Goal: Task Accomplishment & Management: Complete application form

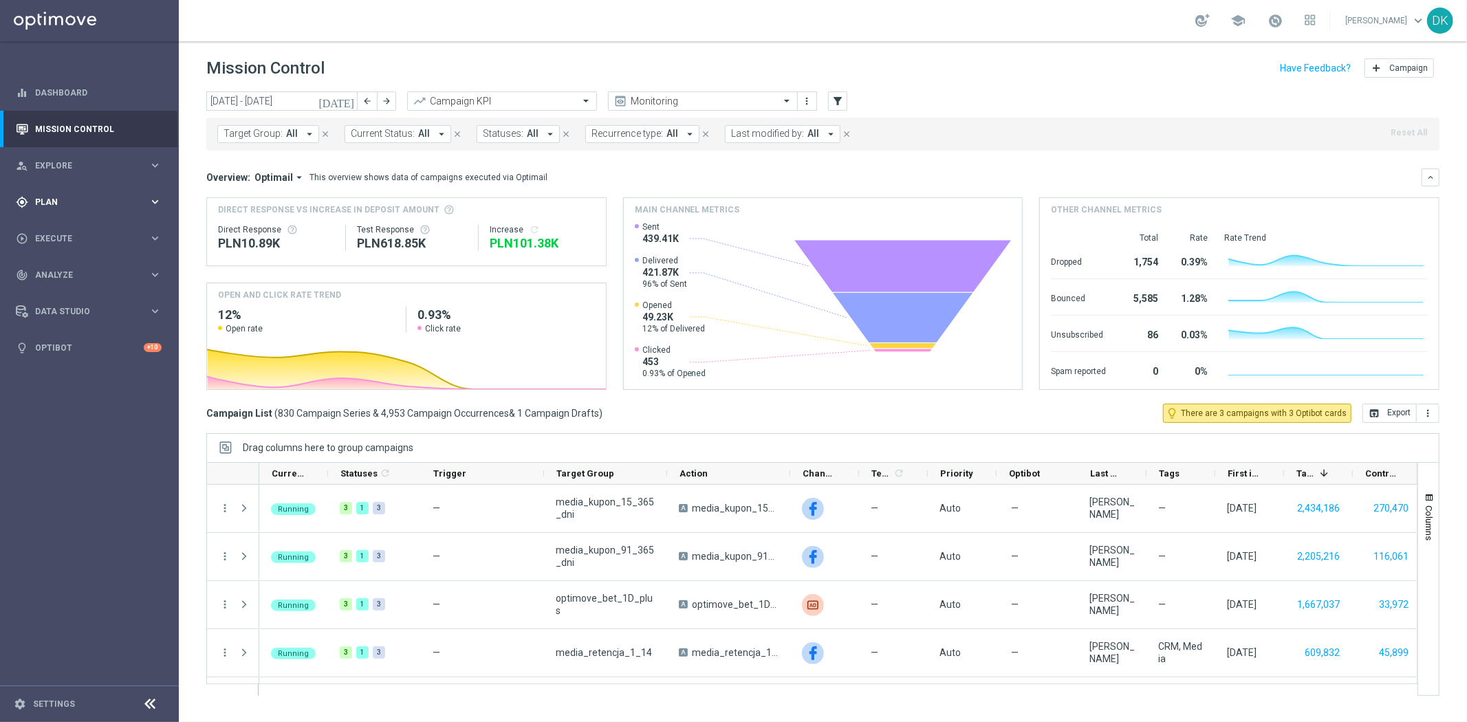
click at [58, 205] on span "Plan" at bounding box center [91, 202] width 113 height 8
drag, startPoint x: 67, startPoint y: 236, endPoint x: 105, endPoint y: 180, distance: 68.3
click at [67, 236] on div "Target Groups" at bounding box center [107, 230] width 142 height 21
click at [79, 235] on link "Target Groups" at bounding box center [89, 230] width 107 height 11
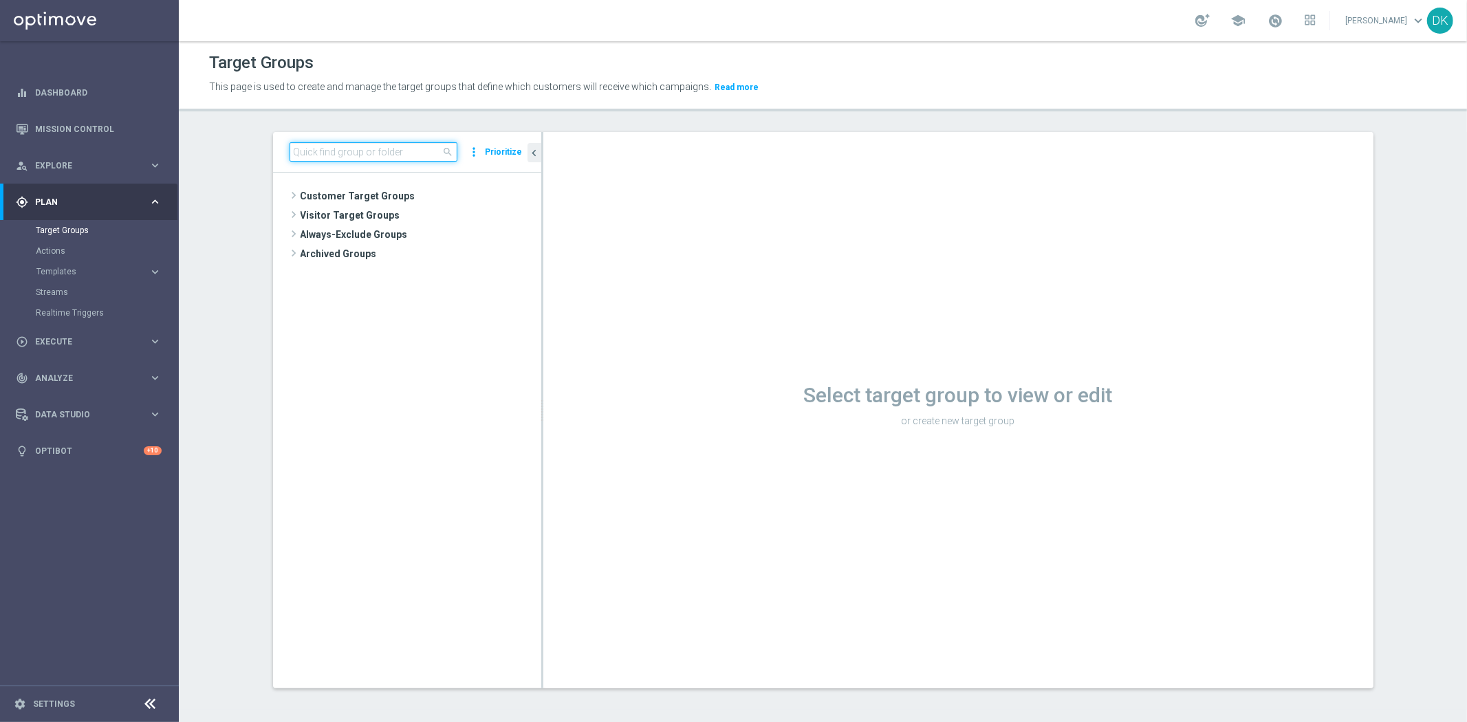
click at [361, 158] on input at bounding box center [374, 151] width 168 height 19
paste input "A_LOW_TARGET_WIN_DAILY_MNOZNIK_X5DO250_260825"
type input "A_LOW_TARGET_WIN_DAILY_MNOZNIK_X5DO250_260825"
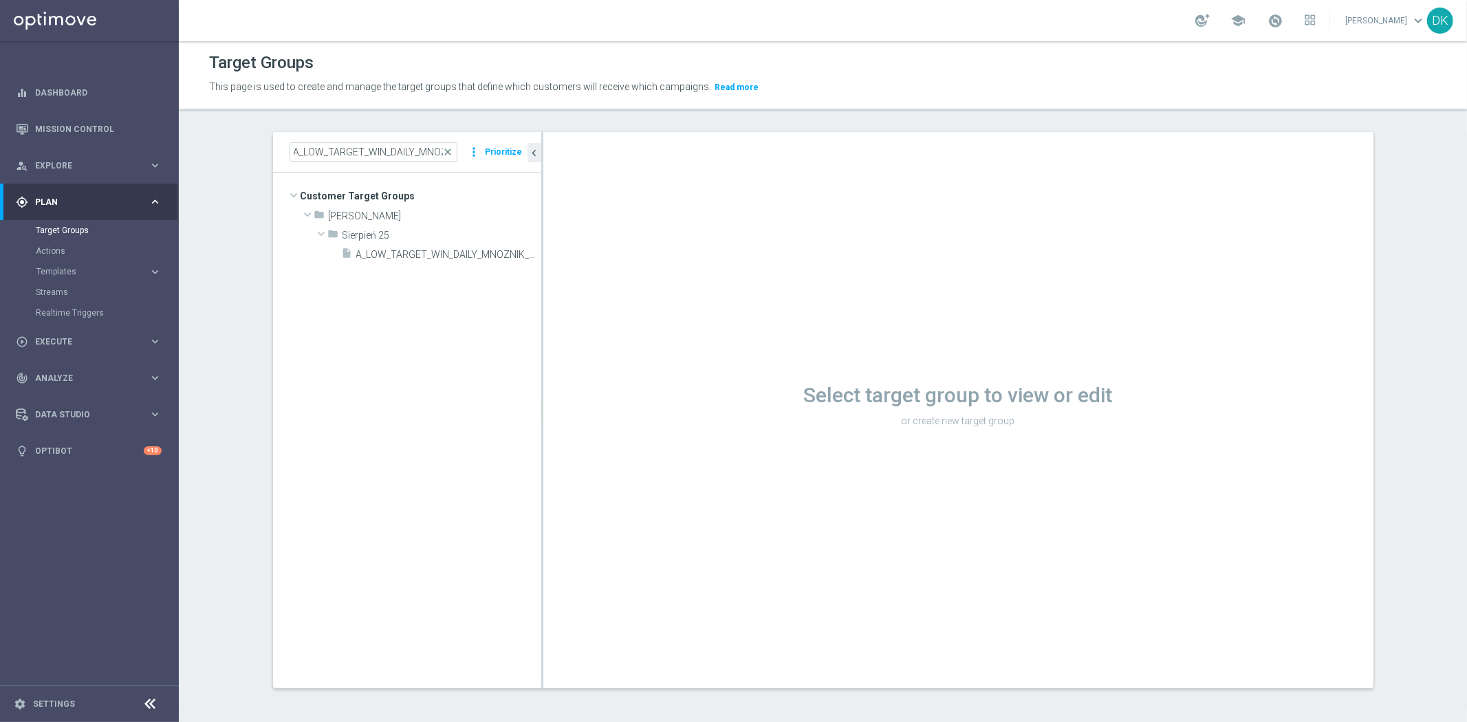
click at [448, 305] on tree-viewport "Customer Target Groups library_add create_new_folder folder" at bounding box center [407, 430] width 268 height 515
click at [478, 231] on icon "library_add" at bounding box center [483, 235] width 11 height 11
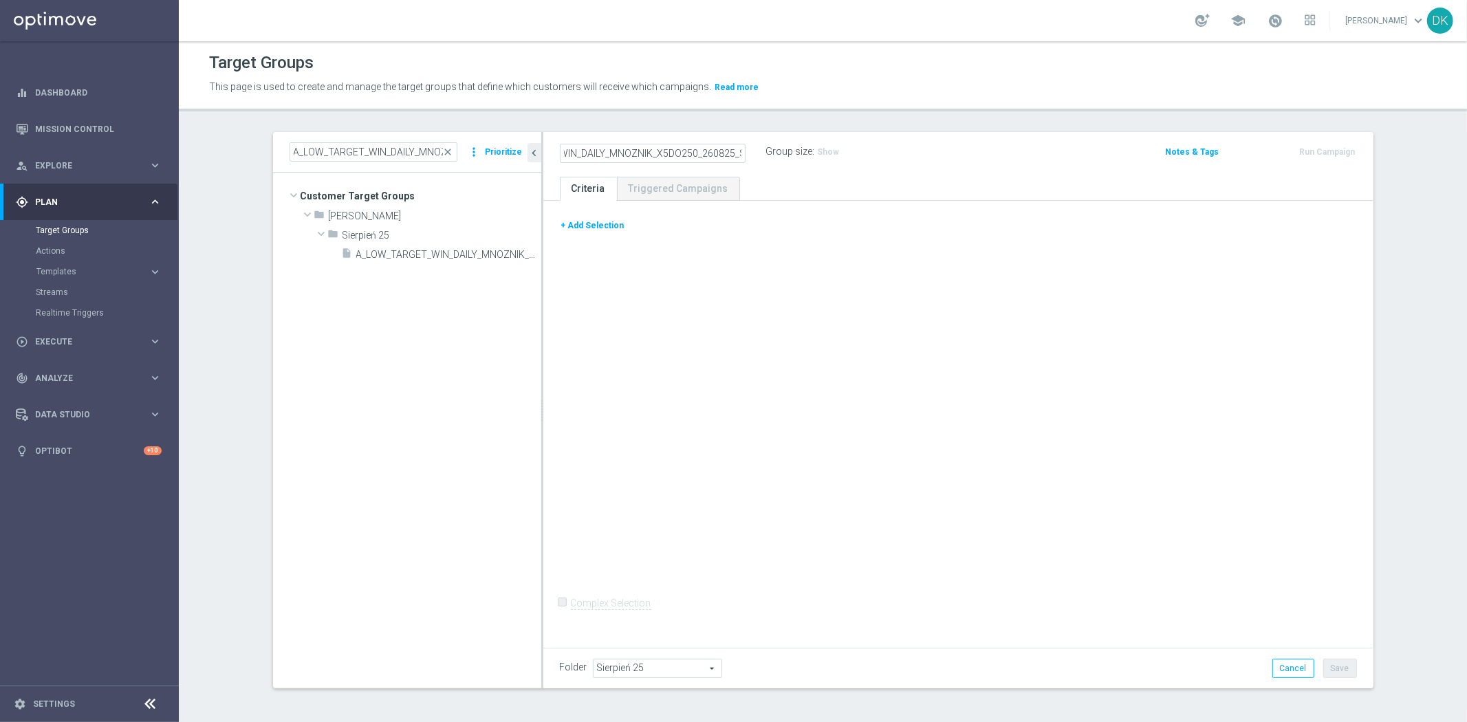
scroll to position [0, 94]
type input "A_LOW_TARGET_WIN_DAILY_MNOZNIK_X5DO250_260825_SMS"
click at [567, 230] on button "+ Add Selection" at bounding box center [593, 225] width 66 height 15
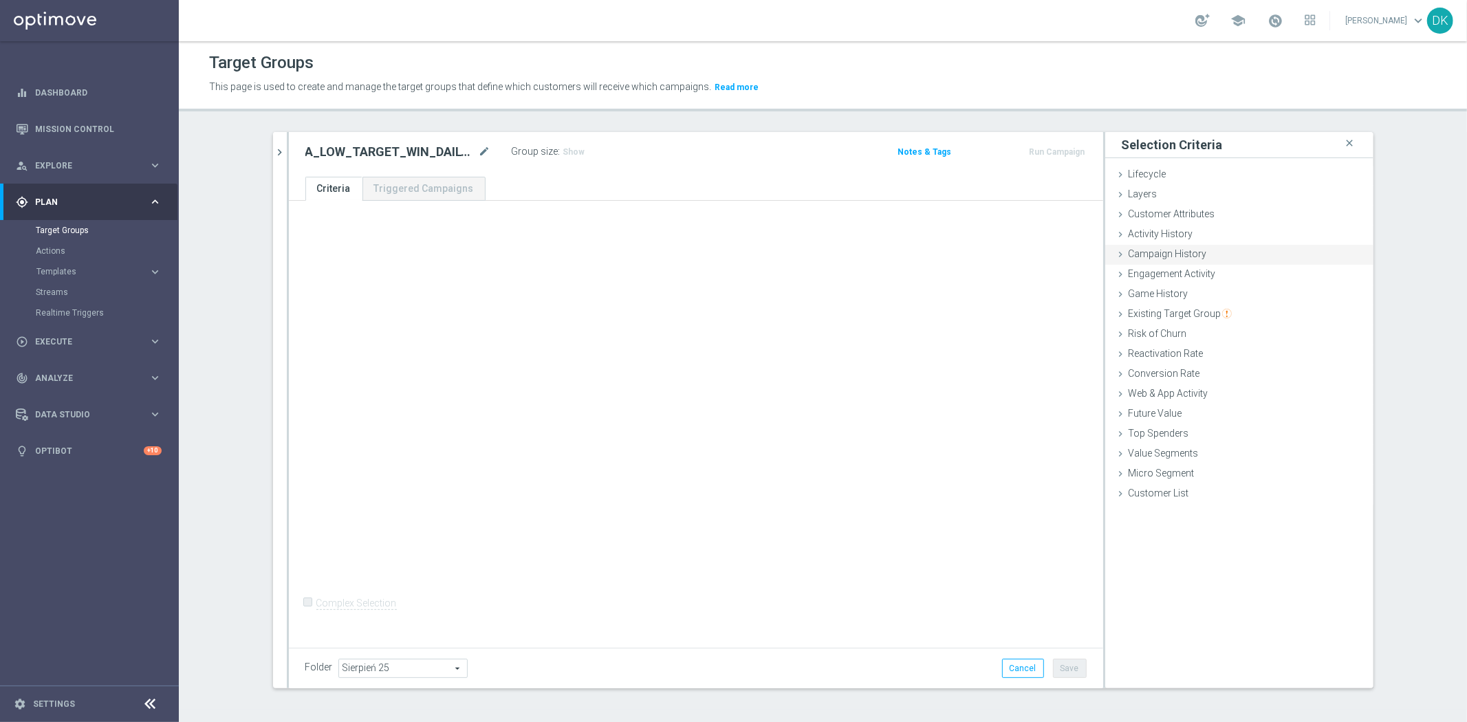
click at [1159, 257] on span "Campaign History" at bounding box center [1168, 253] width 78 height 11
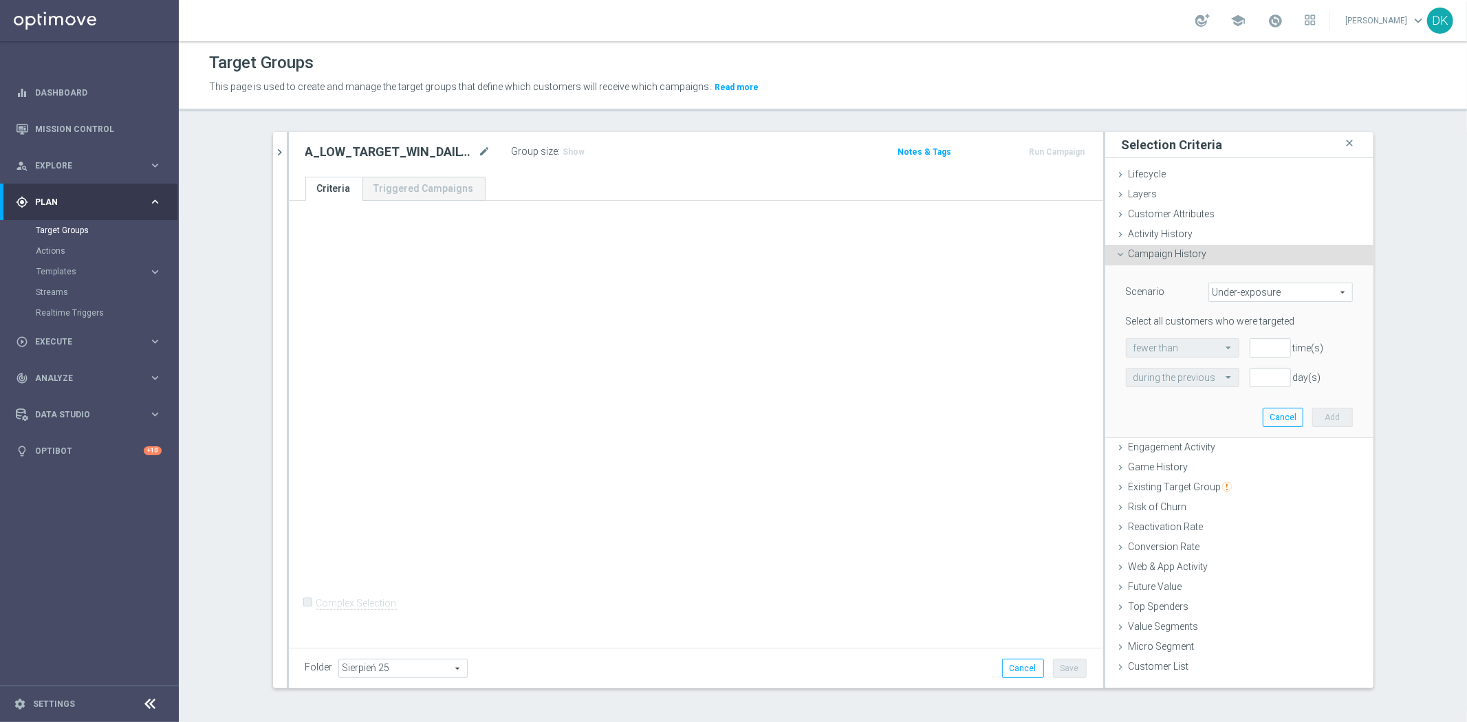
click at [1244, 297] on span "Under-exposure" at bounding box center [1280, 292] width 143 height 18
click at [1245, 380] on span "Custom" at bounding box center [1280, 383] width 129 height 11
type input "Custom"
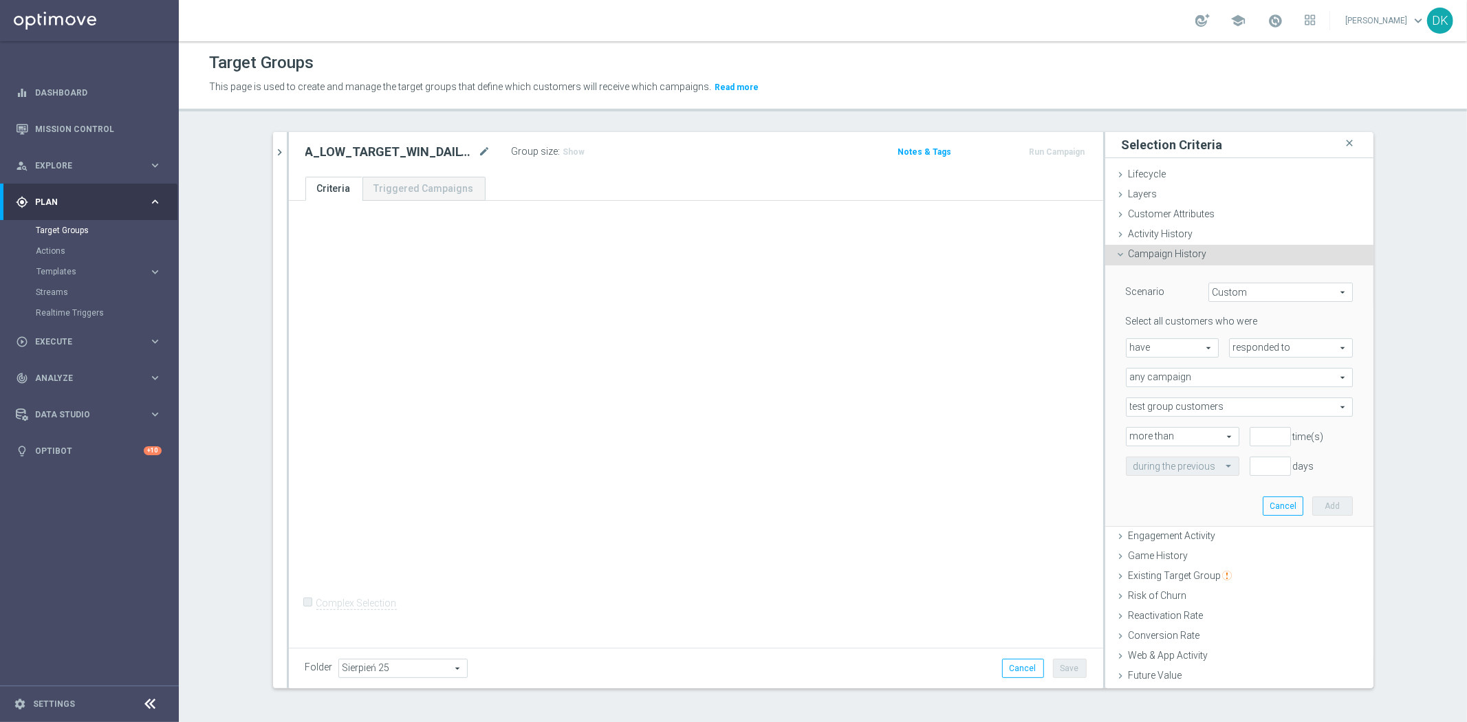
click at [1266, 351] on span "responded to" at bounding box center [1291, 348] width 122 height 18
click at [1248, 383] on span "been targeted with" at bounding box center [1291, 385] width 109 height 11
type input "been targeted with"
click at [1215, 382] on span "any campaign" at bounding box center [1240, 378] width 226 height 18
click at [1197, 429] on span "one or more actions" at bounding box center [1240, 433] width 212 height 11
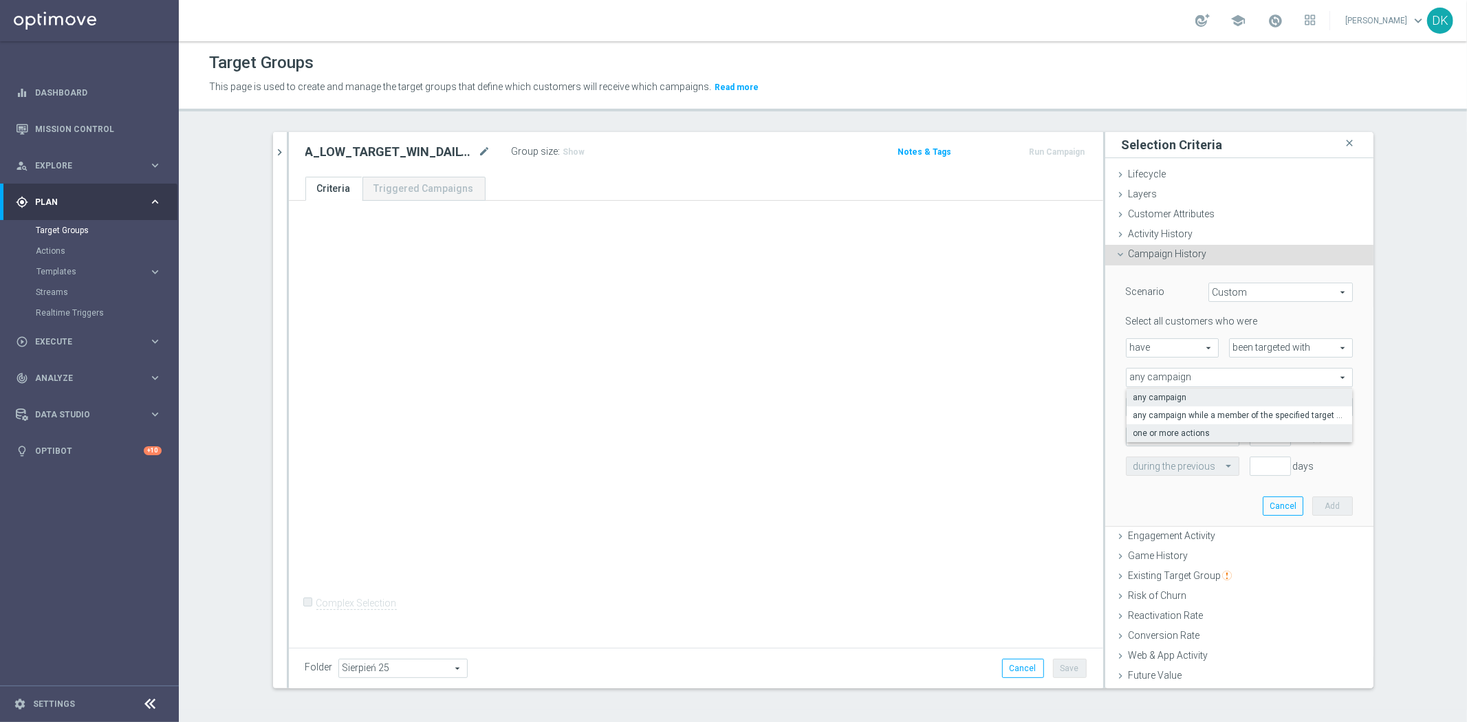
type input "one or more actions"
click at [1211, 406] on span at bounding box center [1240, 407] width 226 height 18
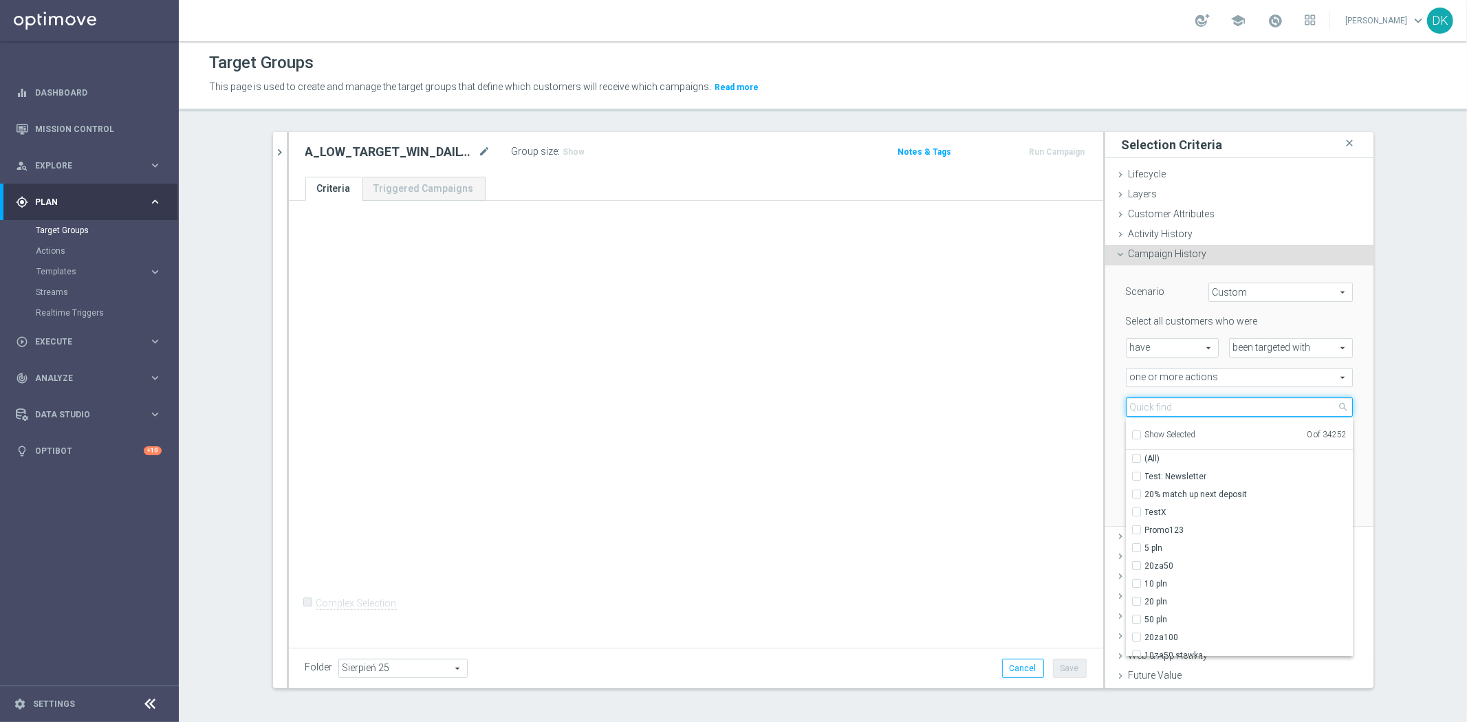
click at [1211, 406] on input "search" at bounding box center [1239, 407] width 227 height 19
paste input "A_LOW_TARGET_WIN_DAILY_MNOZNIK_X5DO250_260825"
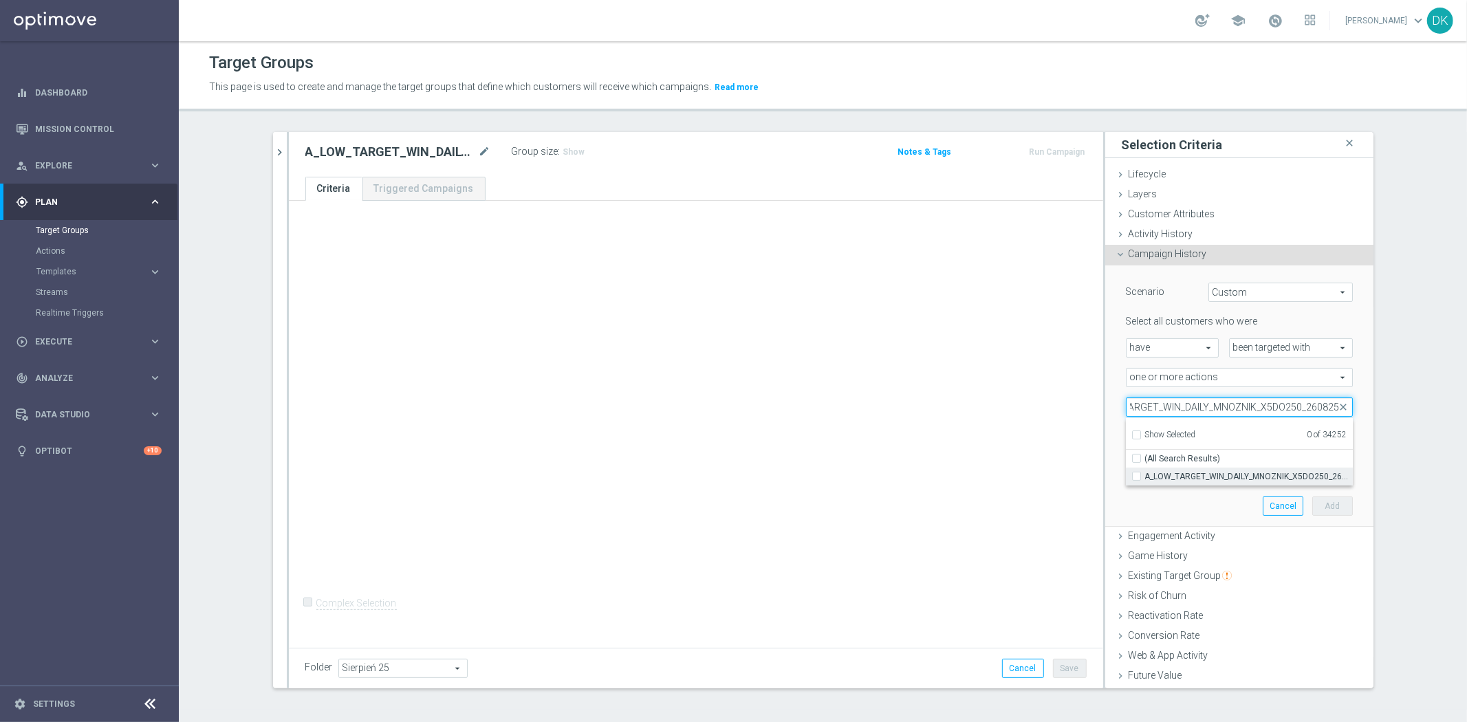
type input "A_LOW_TARGET_WIN_DAILY_MNOZNIK_X5DO250_260825"
click at [1145, 477] on span "A_LOW_TARGET_WIN_DAILY_MNOZNIK_X5DO250_260825" at bounding box center [1249, 476] width 208 height 11
click at [1143, 477] on input "A_LOW_TARGET_WIN_DAILY_MNOZNIK_X5DO250_260825" at bounding box center [1140, 476] width 9 height 9
checkbox input "true"
type input "A_LOW_TARGET_WIN_DAILY_MNOZNIK_X5DO250_260825"
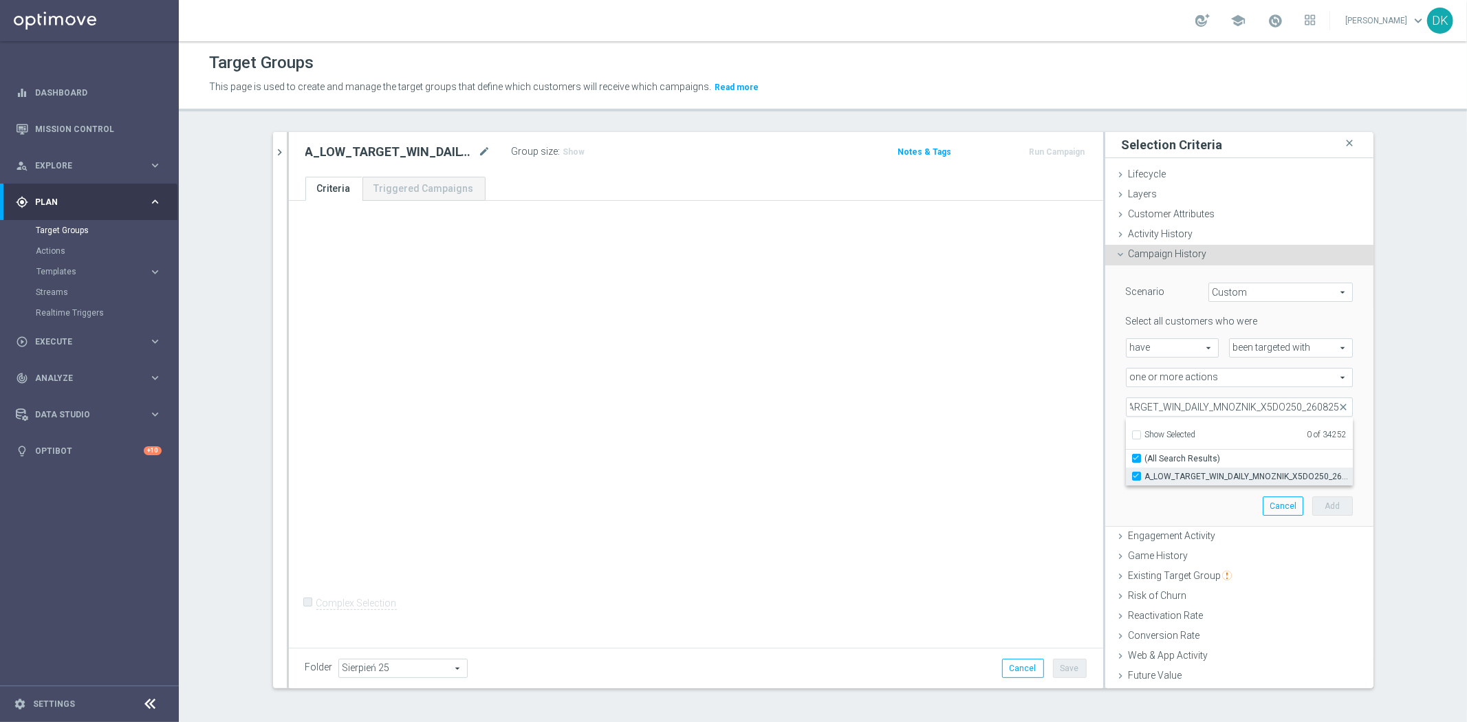
checkbox input "true"
click at [966, 484] on div "+ Add Selection Complex Selection Invalid Expression" at bounding box center [696, 422] width 814 height 442
click at [1250, 437] on input "number" at bounding box center [1270, 436] width 41 height 19
type input "0"
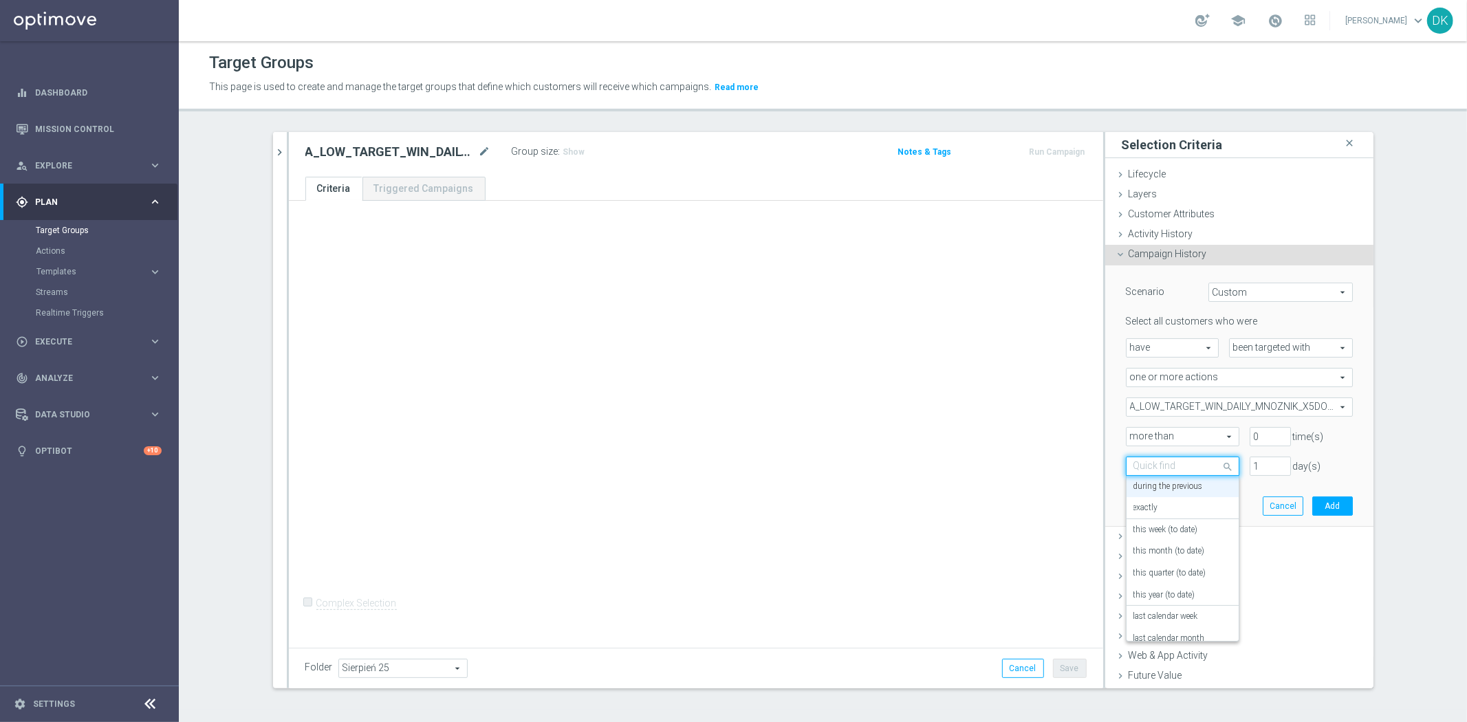
click at [1195, 464] on div at bounding box center [1183, 467] width 112 height 12
click at [1179, 597] on div "in this range" at bounding box center [1183, 605] width 98 height 22
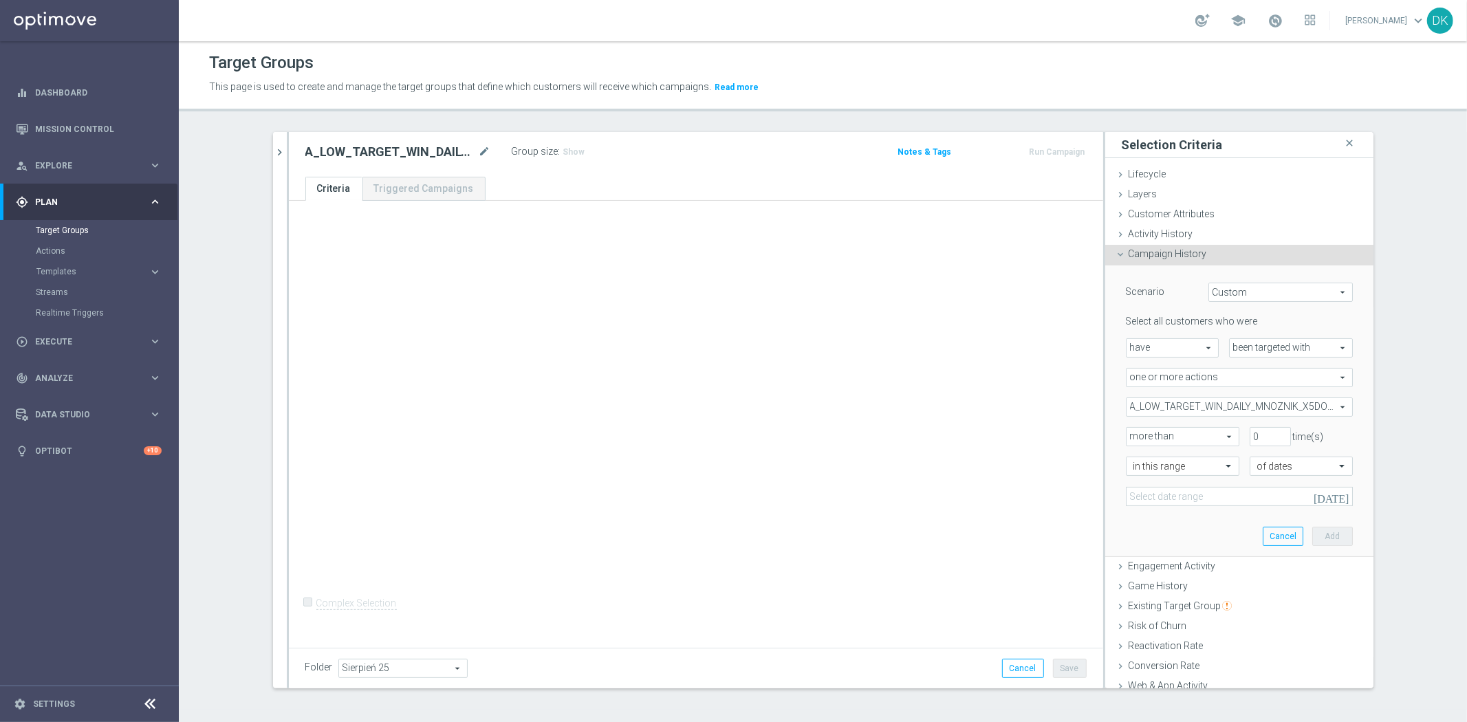
click at [1325, 493] on icon "[DATE]" at bounding box center [1332, 496] width 37 height 12
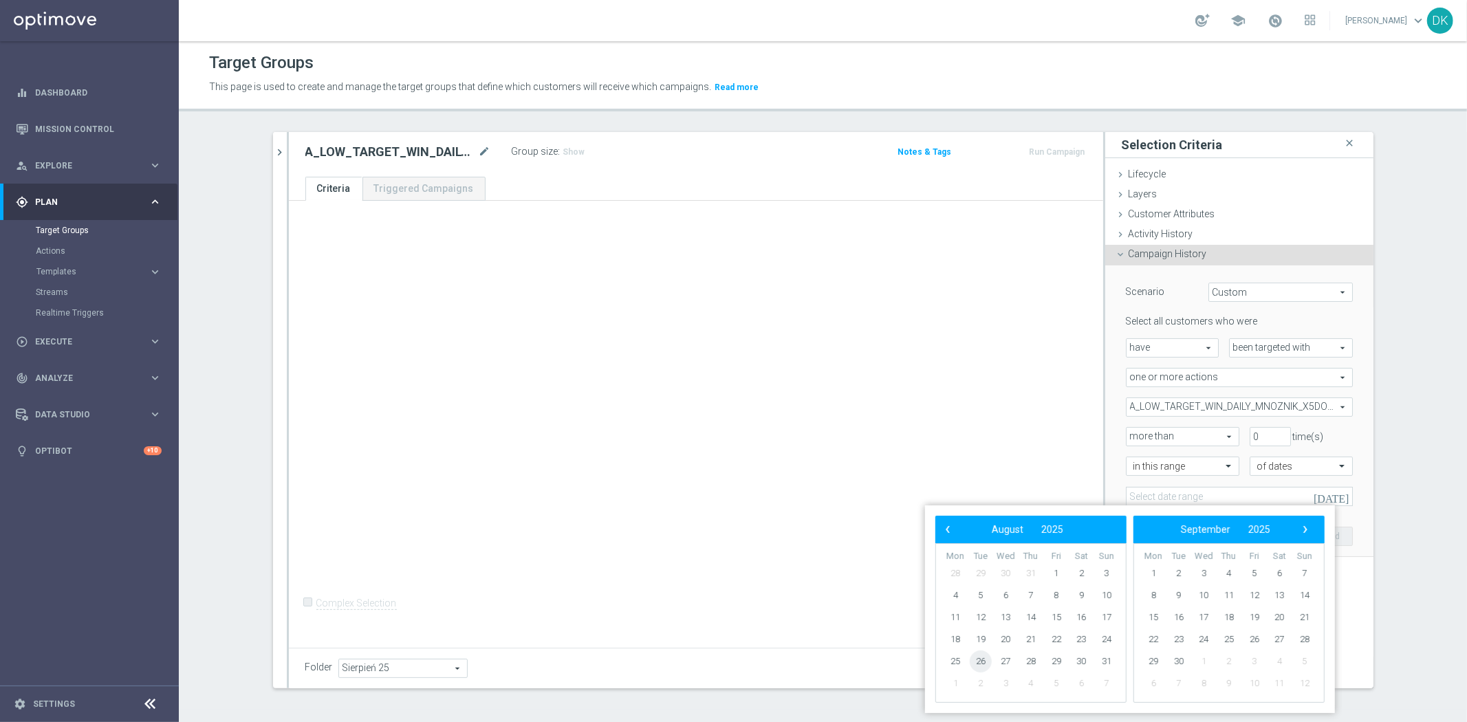
click at [980, 663] on span "26" at bounding box center [981, 662] width 22 height 22
click at [1028, 663] on span "28" at bounding box center [1031, 662] width 22 height 22
type input "[DATE] - [DATE]"
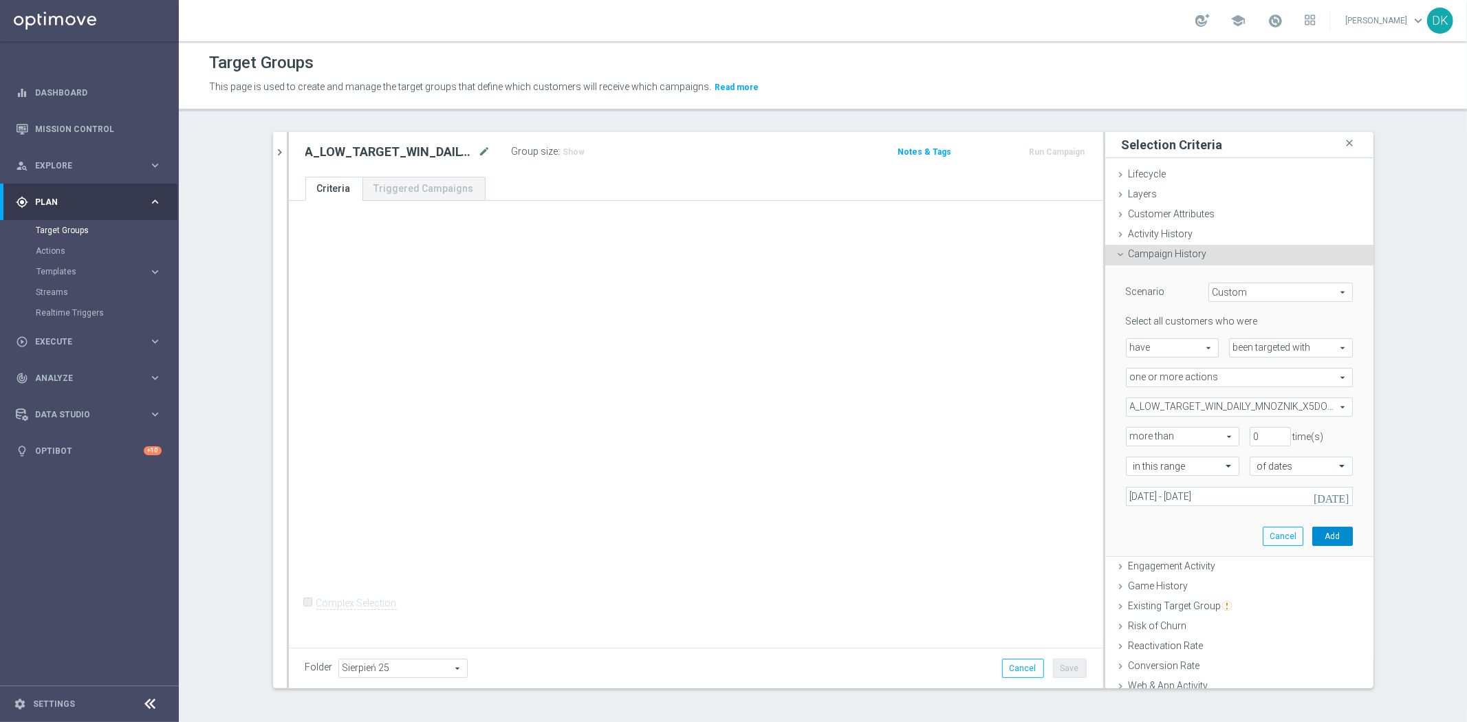
click at [1312, 537] on button "Add" at bounding box center [1332, 536] width 41 height 19
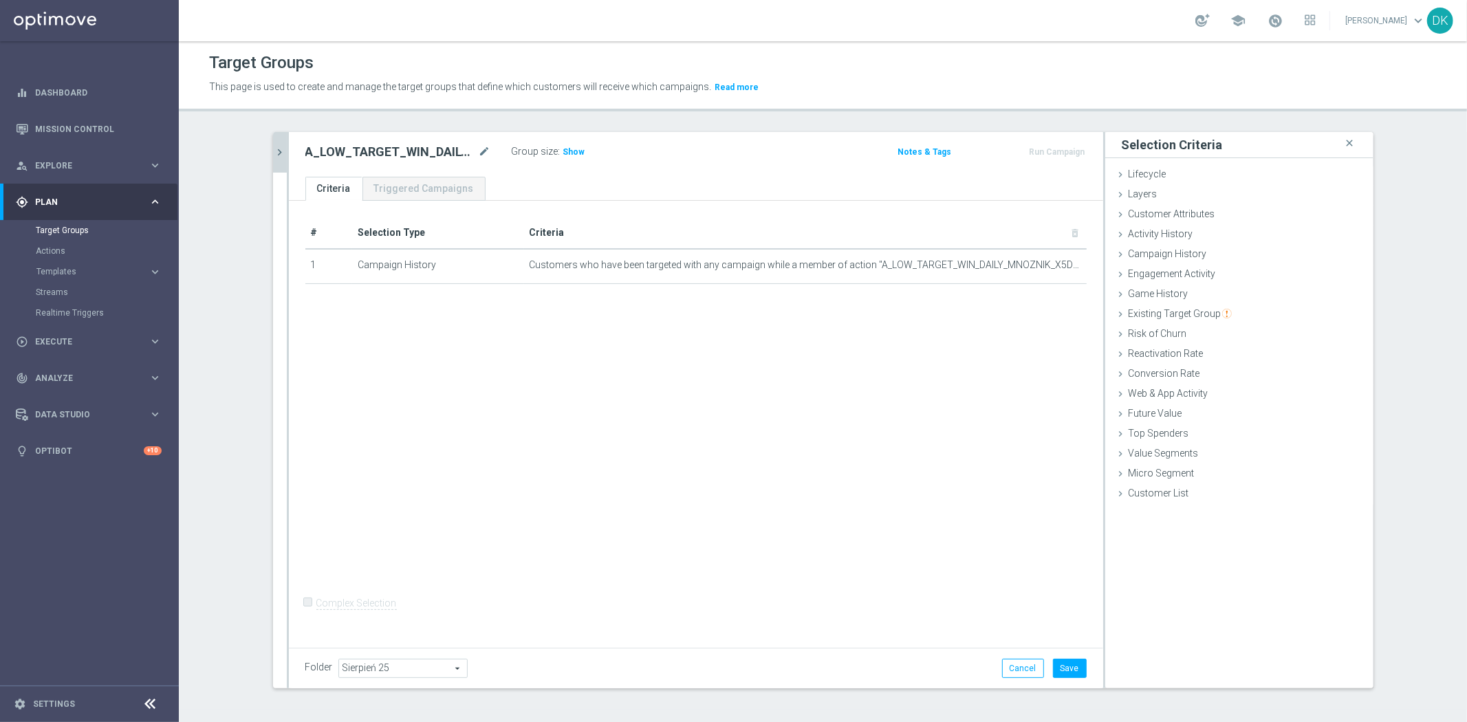
click at [274, 149] on icon "chevron_right" at bounding box center [280, 152] width 13 height 13
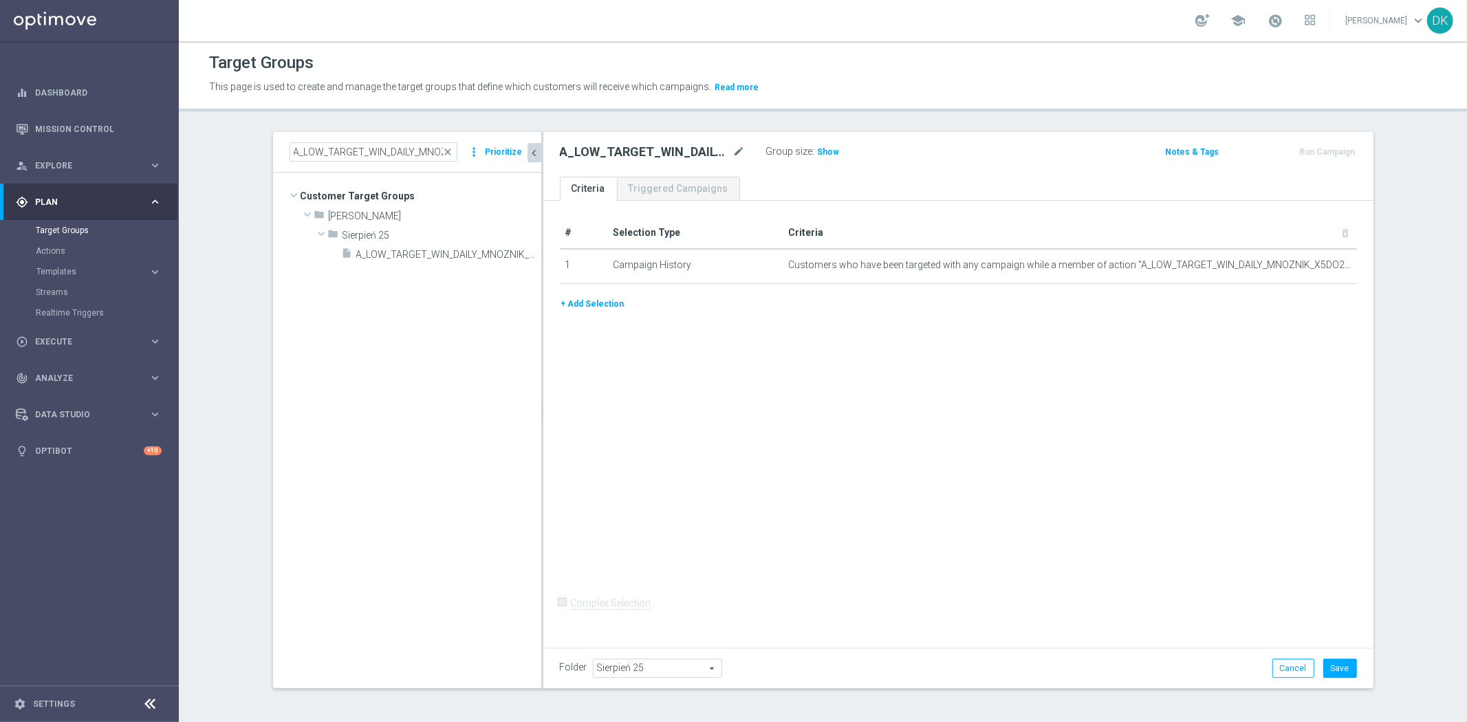
click at [601, 303] on button "+ Add Selection" at bounding box center [593, 303] width 66 height 15
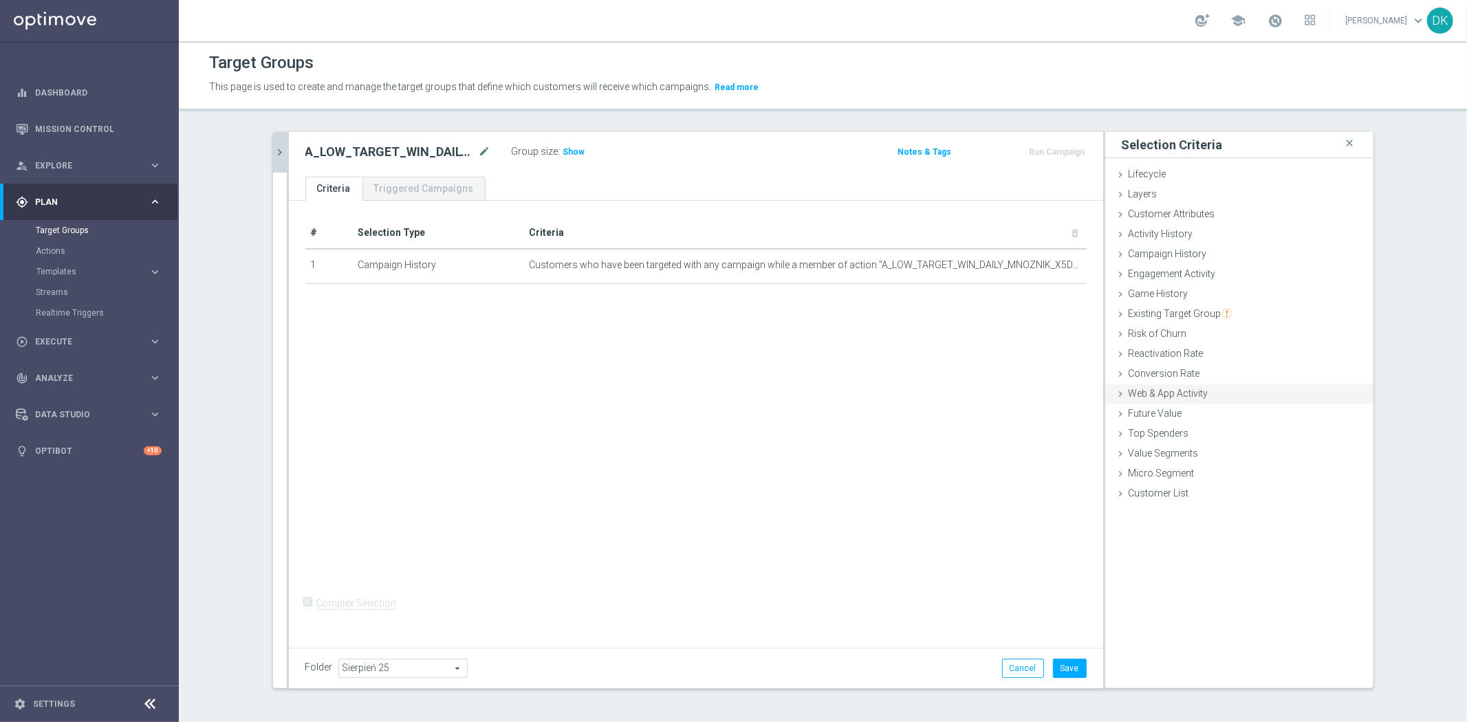
click at [1188, 401] on div "Web & App Activity done" at bounding box center [1239, 394] width 268 height 21
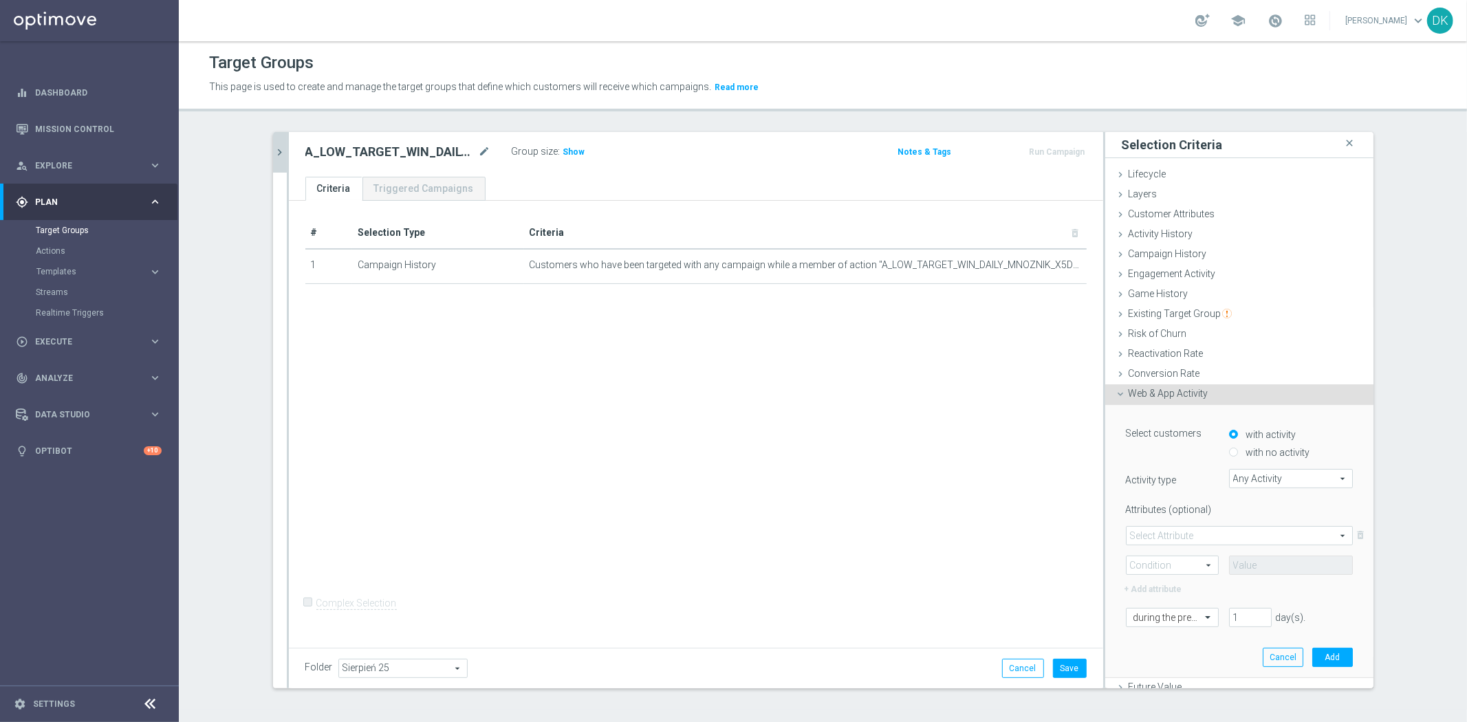
click at [1229, 454] on input "with no activity" at bounding box center [1233, 452] width 9 height 9
radio input "true"
click at [1273, 477] on span "Any Activity" at bounding box center [1291, 479] width 122 height 18
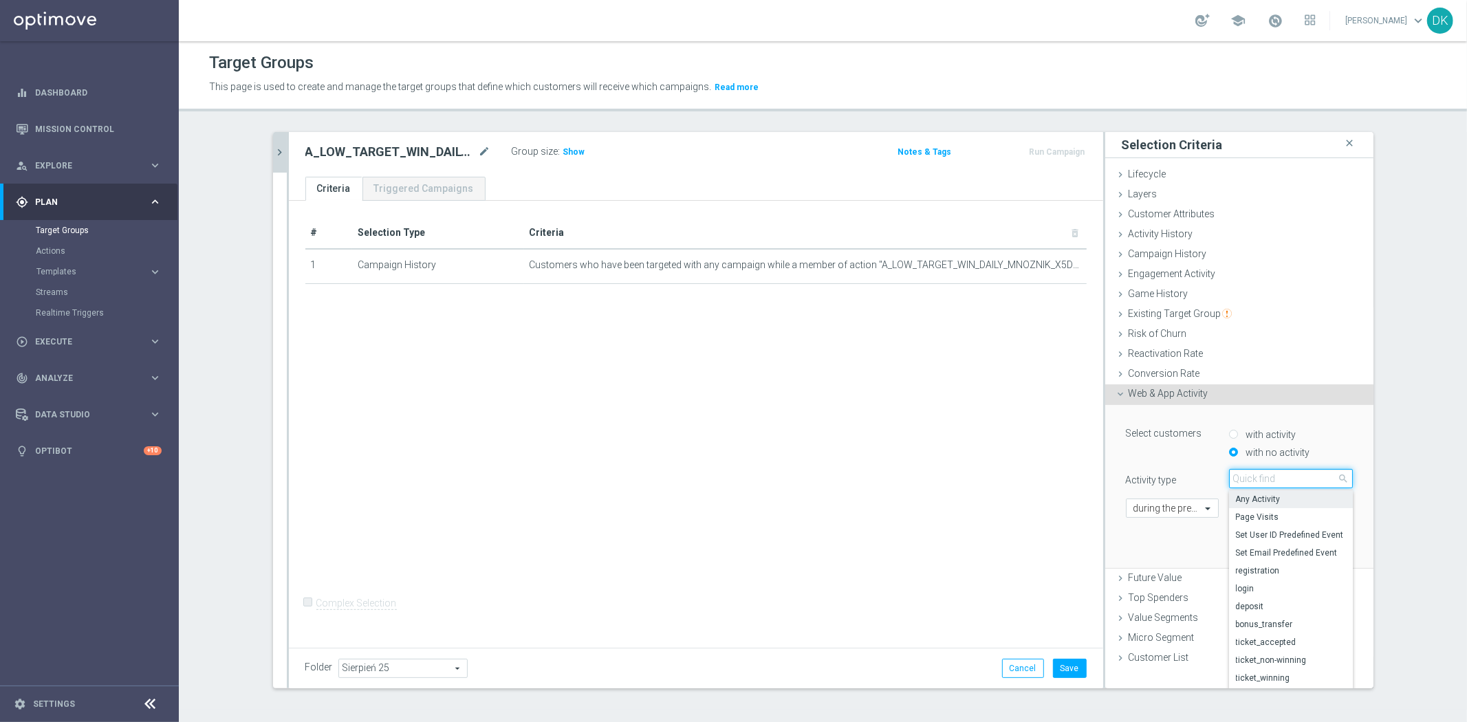
click at [1273, 478] on input "search" at bounding box center [1291, 478] width 124 height 19
type input "op"
click at [1288, 503] on span "campaign_opt_in" at bounding box center [1291, 499] width 110 height 11
type input "campaign_opt_in"
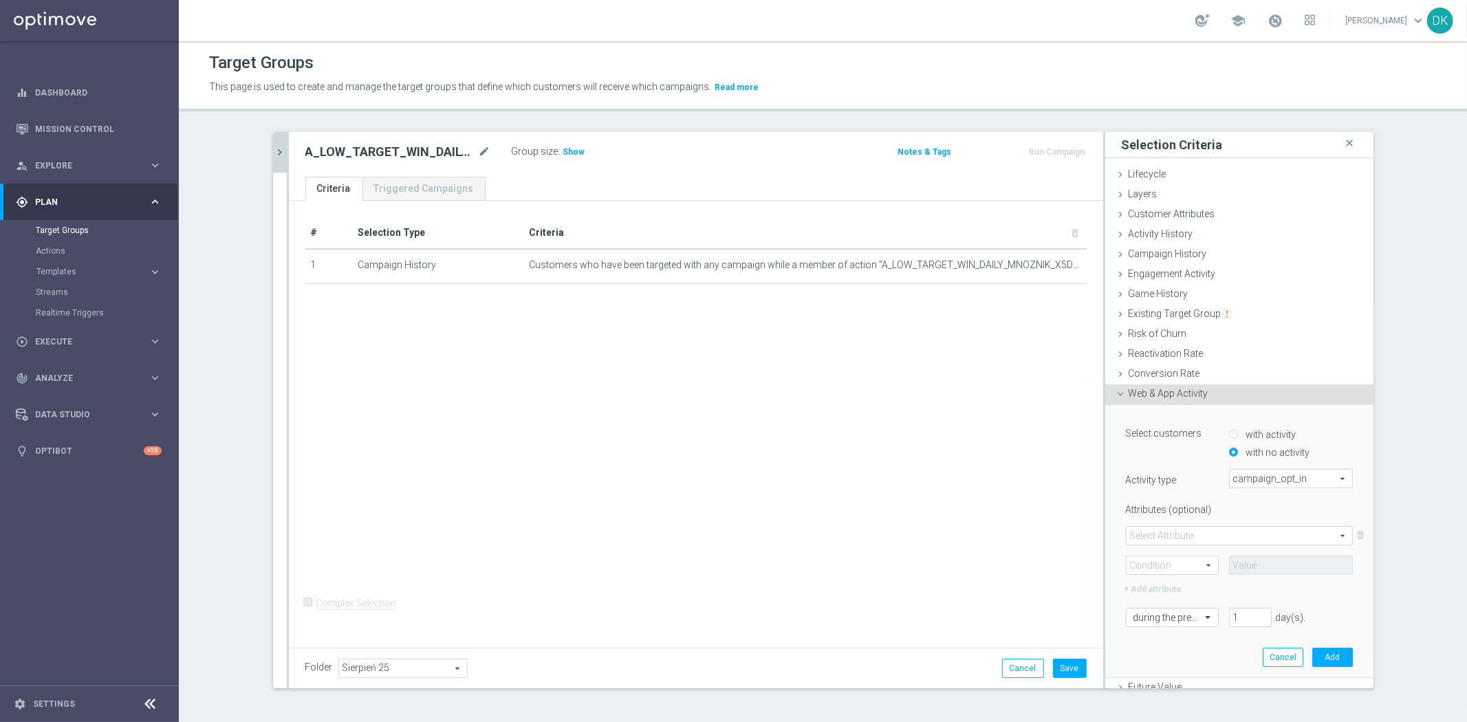
click at [1182, 535] on span at bounding box center [1240, 536] width 226 height 18
click at [1178, 557] on span "campaign_id" at bounding box center [1240, 555] width 212 height 11
type input "campaign_id"
click at [1176, 561] on span at bounding box center [1172, 565] width 91 height 18
click at [1167, 576] on label "=" at bounding box center [1172, 585] width 91 height 18
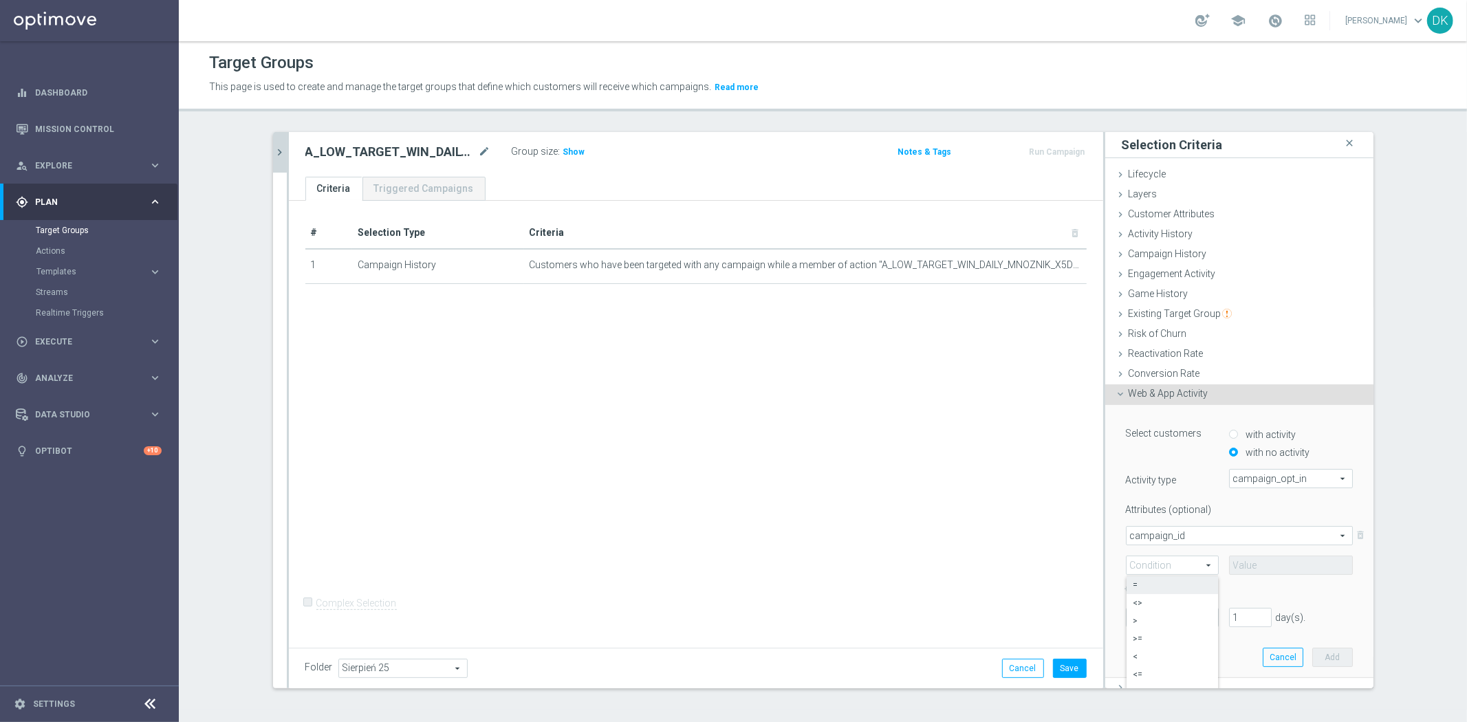
type input "="
click at [1269, 564] on input at bounding box center [1291, 565] width 124 height 19
paste input "171579"
type input "171579"
click at [1170, 617] on input "text" at bounding box center [1159, 617] width 50 height 12
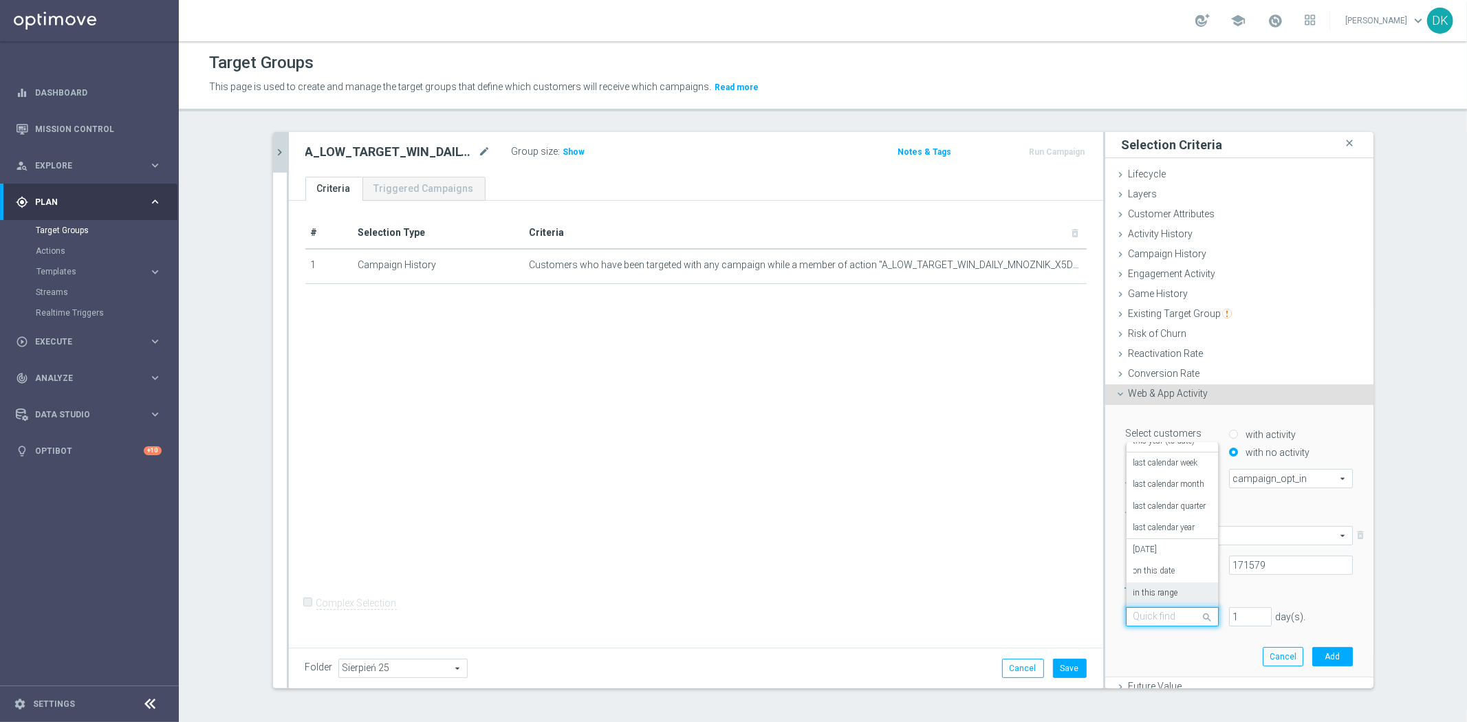
click at [1172, 596] on div "in this range" at bounding box center [1173, 594] width 78 height 22
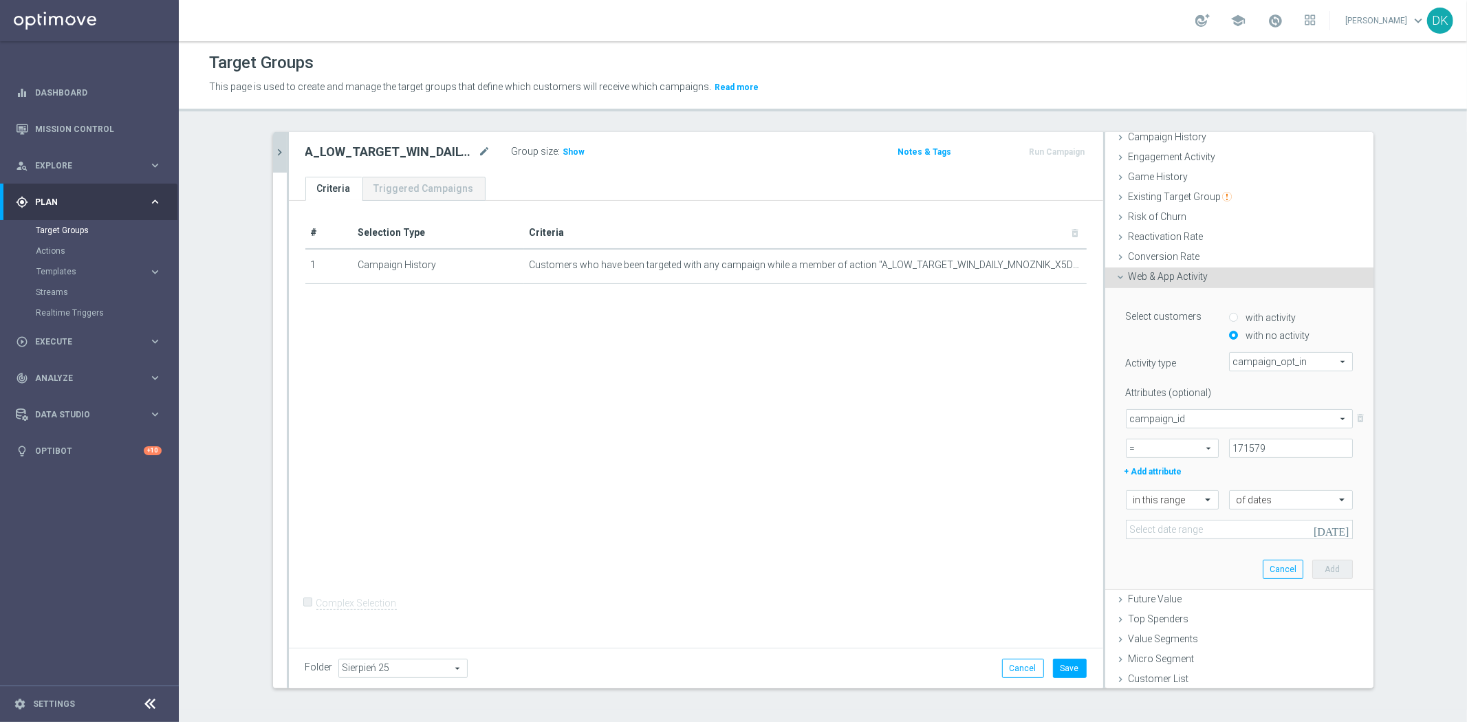
scroll to position [118, 0]
click at [1325, 533] on button "[DATE]" at bounding box center [1332, 529] width 41 height 21
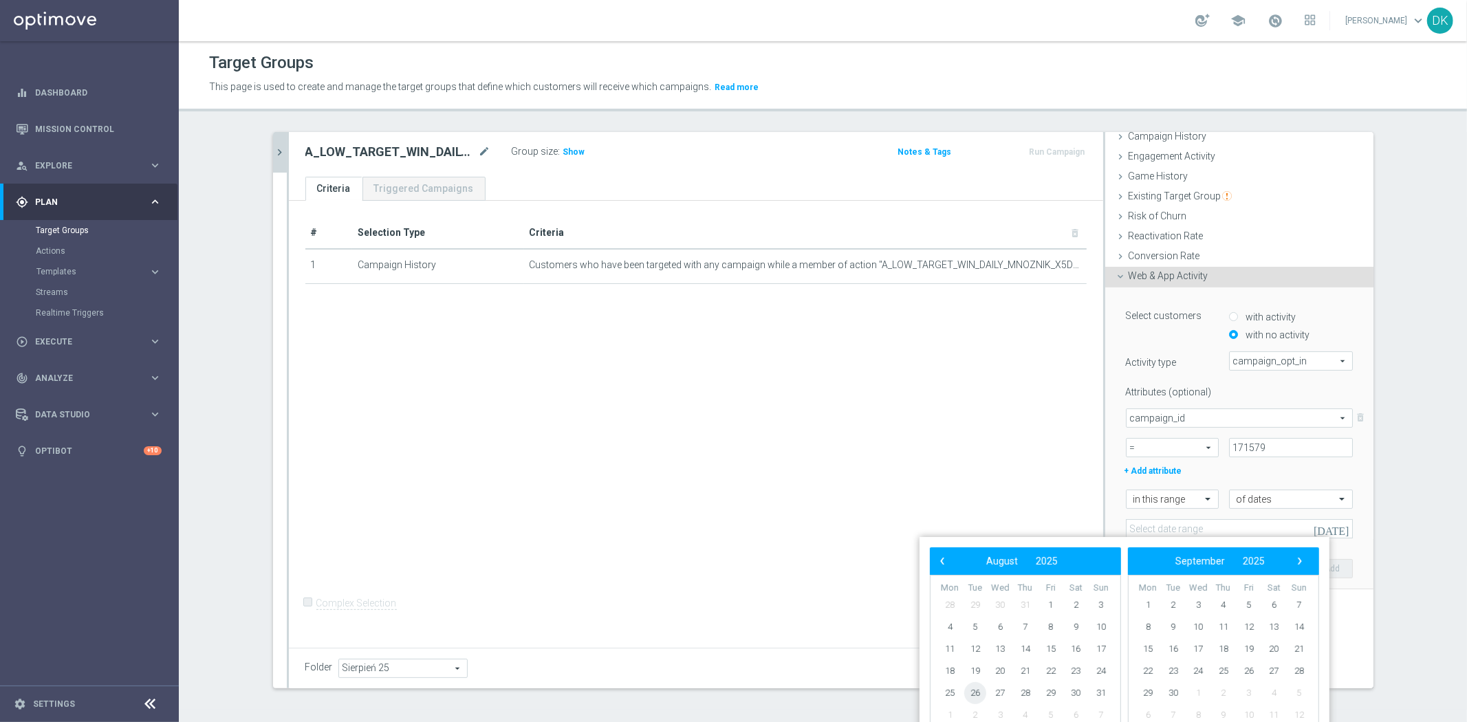
click at [978, 692] on span "26" at bounding box center [975, 693] width 22 height 22
click at [1022, 695] on span "28" at bounding box center [1026, 693] width 22 height 22
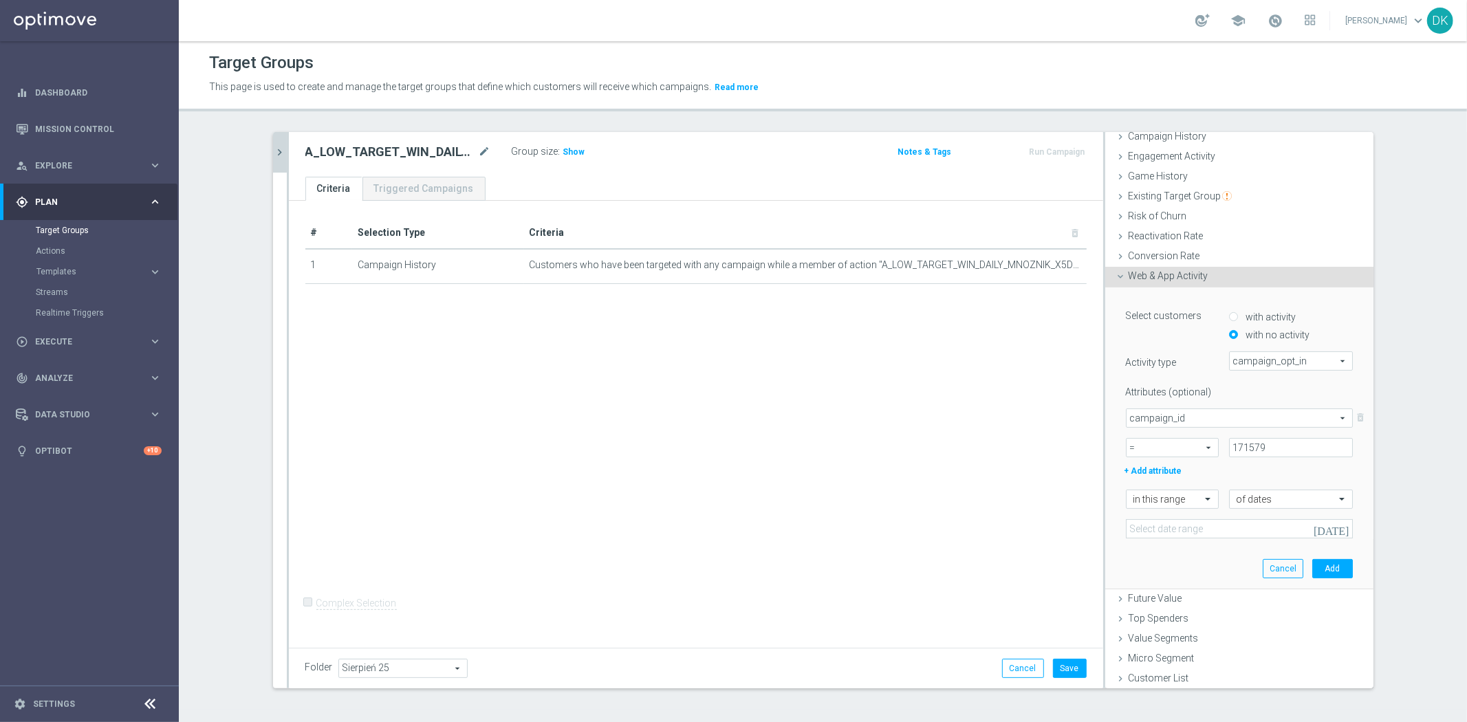
type input "[DATE] - [DATE]"
click at [1312, 568] on button "Add" at bounding box center [1332, 568] width 41 height 19
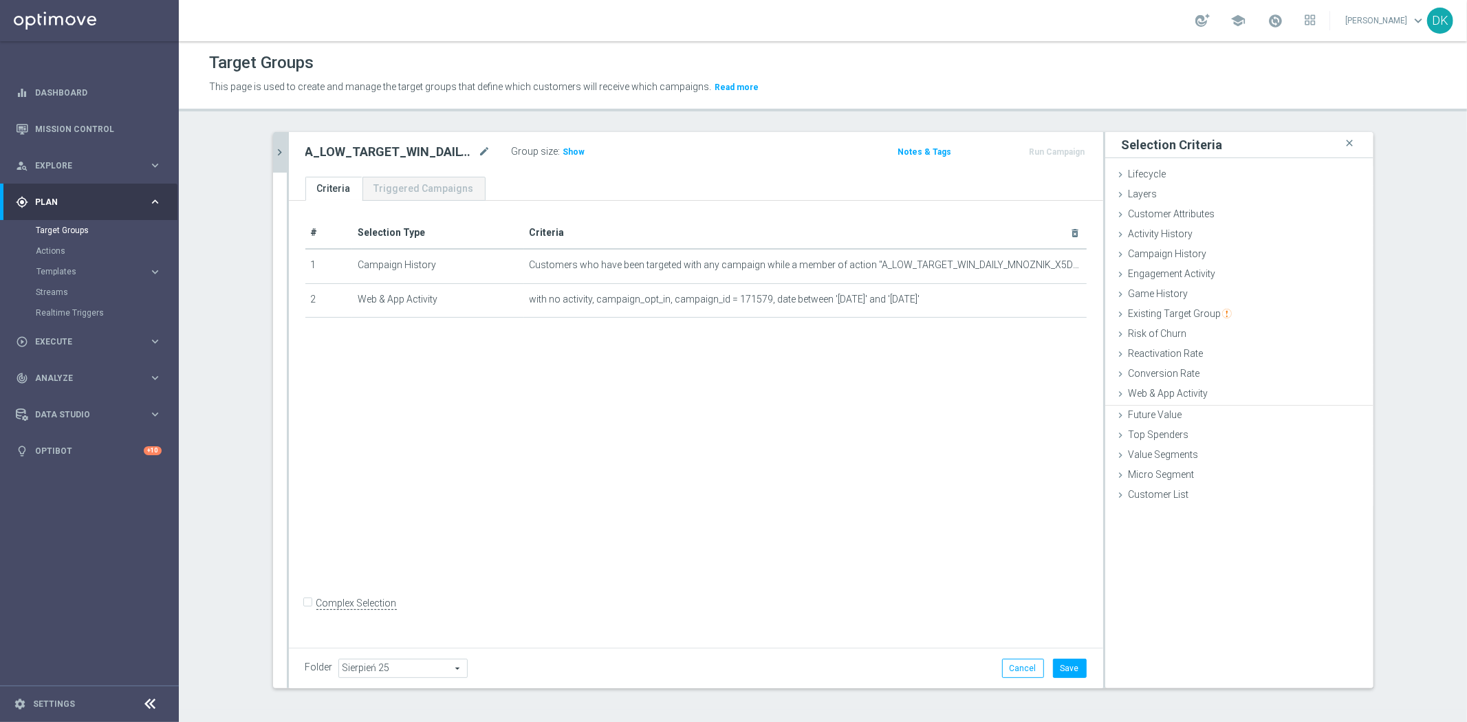
scroll to position [0, 0]
click at [280, 150] on icon "chevron_right" at bounding box center [280, 152] width 13 height 13
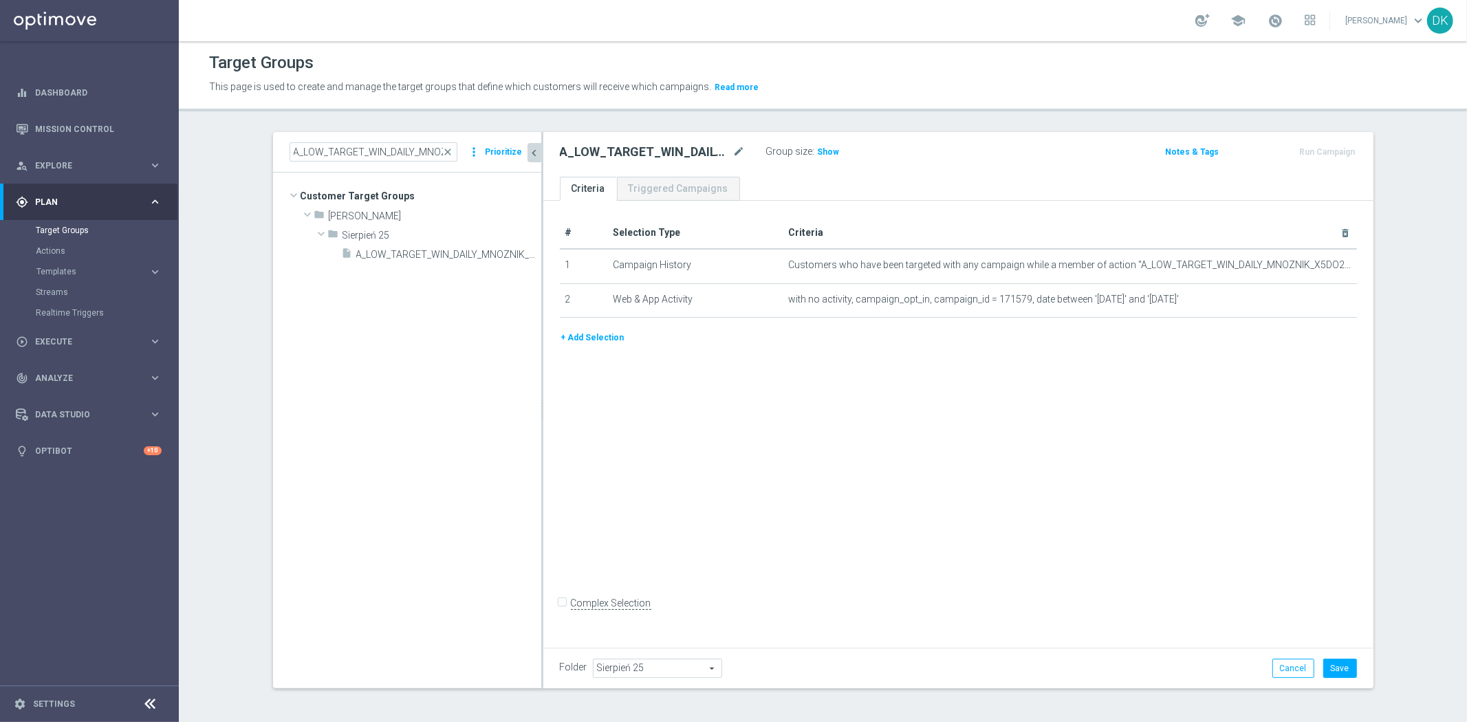
click at [581, 336] on button "+ Add Selection" at bounding box center [593, 337] width 66 height 15
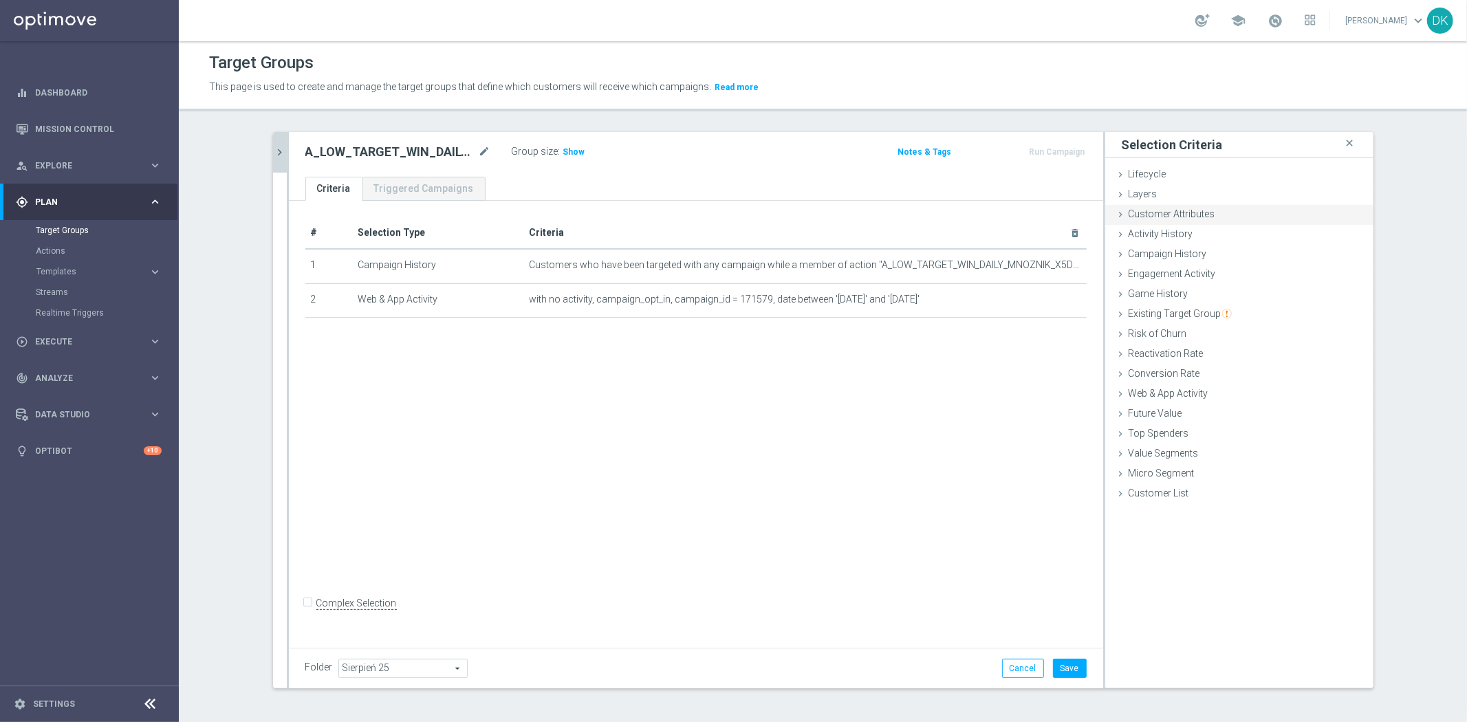
click at [1201, 212] on span "Customer Attributes" at bounding box center [1172, 213] width 87 height 11
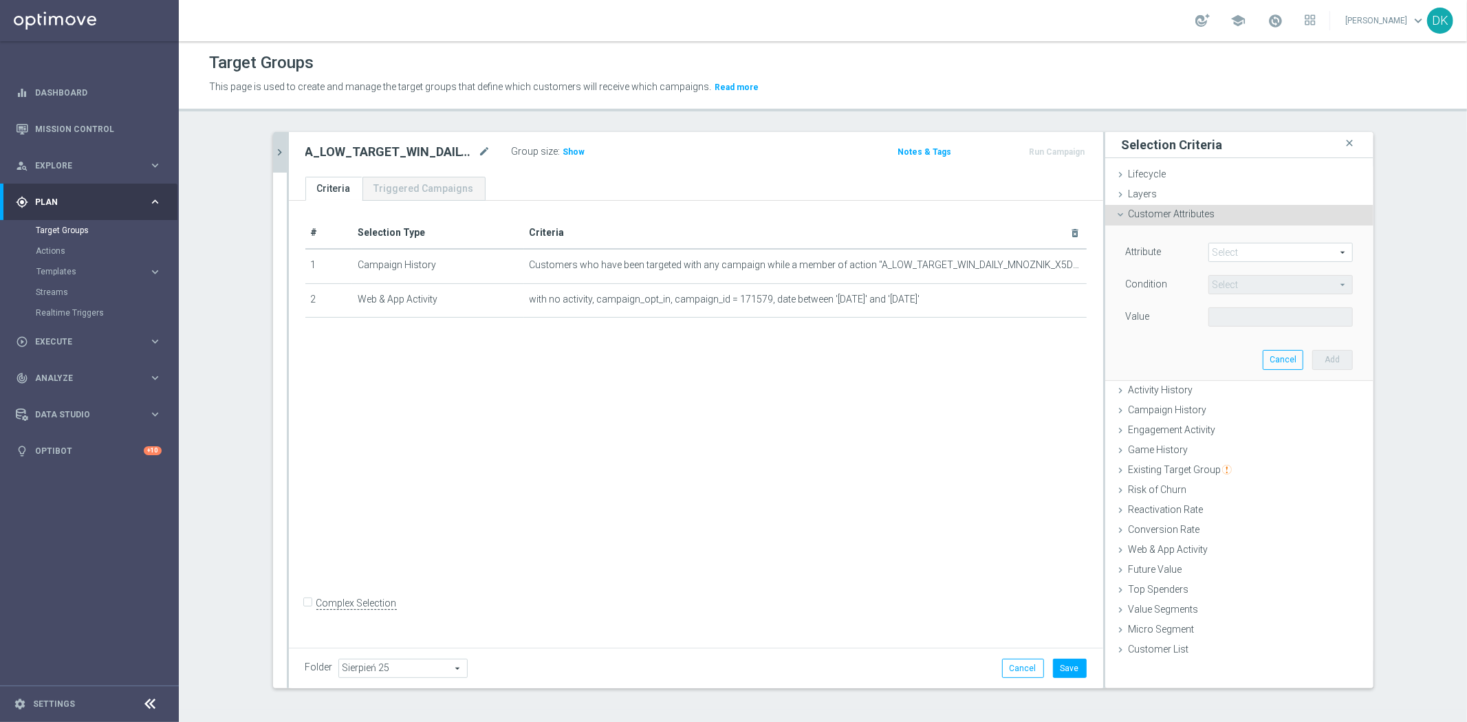
click at [1255, 250] on span at bounding box center [1280, 252] width 143 height 18
click at [0, 0] on input "search" at bounding box center [0, 0] width 0 height 0
type input "mar"
click at [1267, 273] on span "Marketing Agreement" at bounding box center [1280, 273] width 131 height 11
type input "Marketing Agreement"
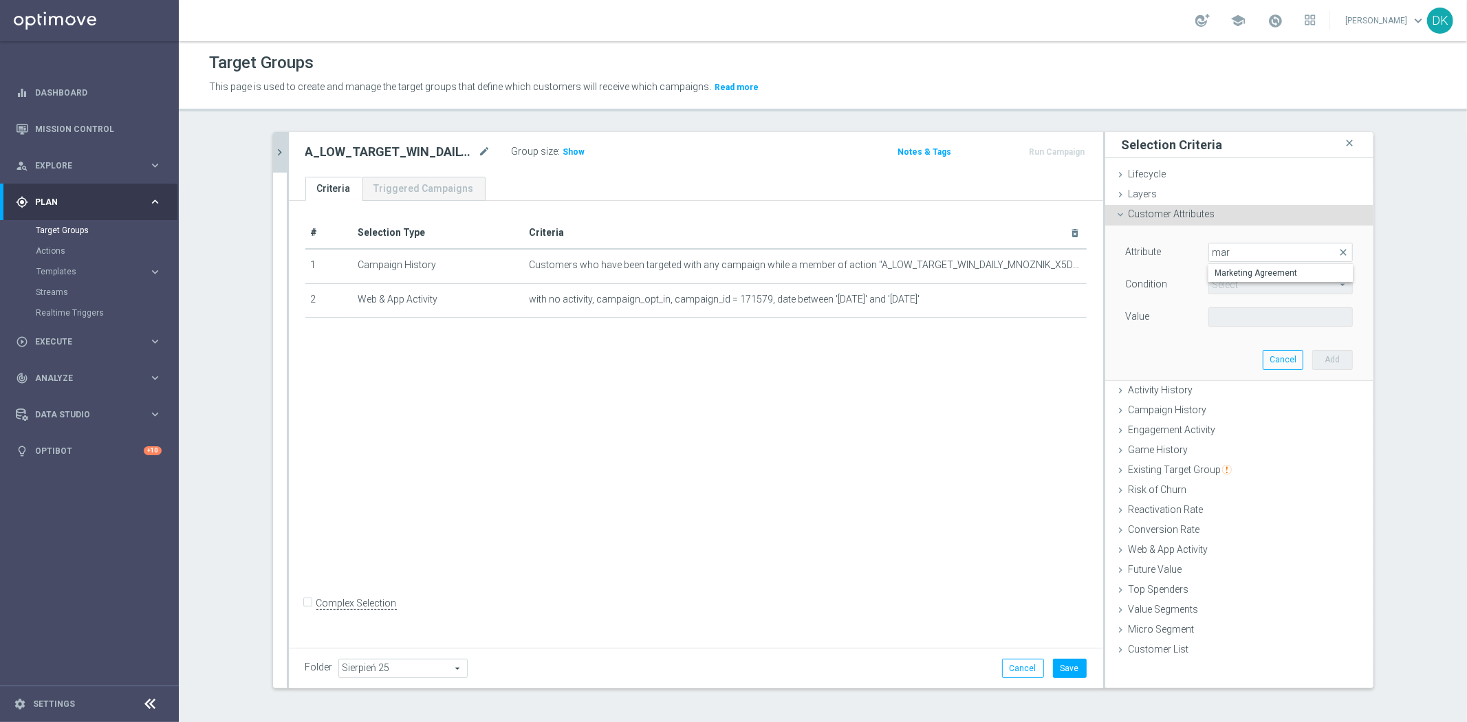
type input "Equals"
click at [1257, 318] on span at bounding box center [1280, 317] width 143 height 18
click at [1240, 369] on span "True" at bounding box center [1280, 373] width 131 height 11
type input "True"
click at [1326, 351] on button "Add" at bounding box center [1332, 359] width 41 height 19
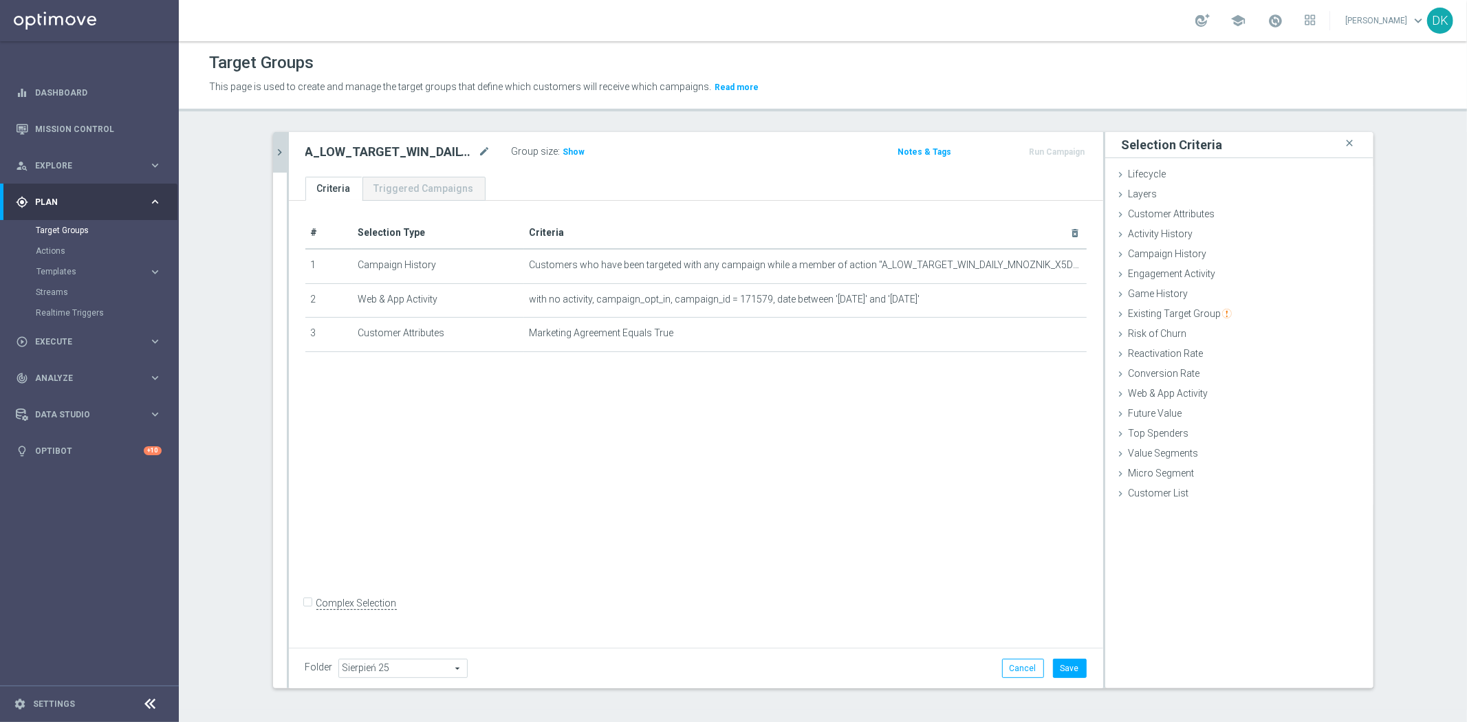
click at [274, 156] on icon "chevron_right" at bounding box center [280, 152] width 13 height 13
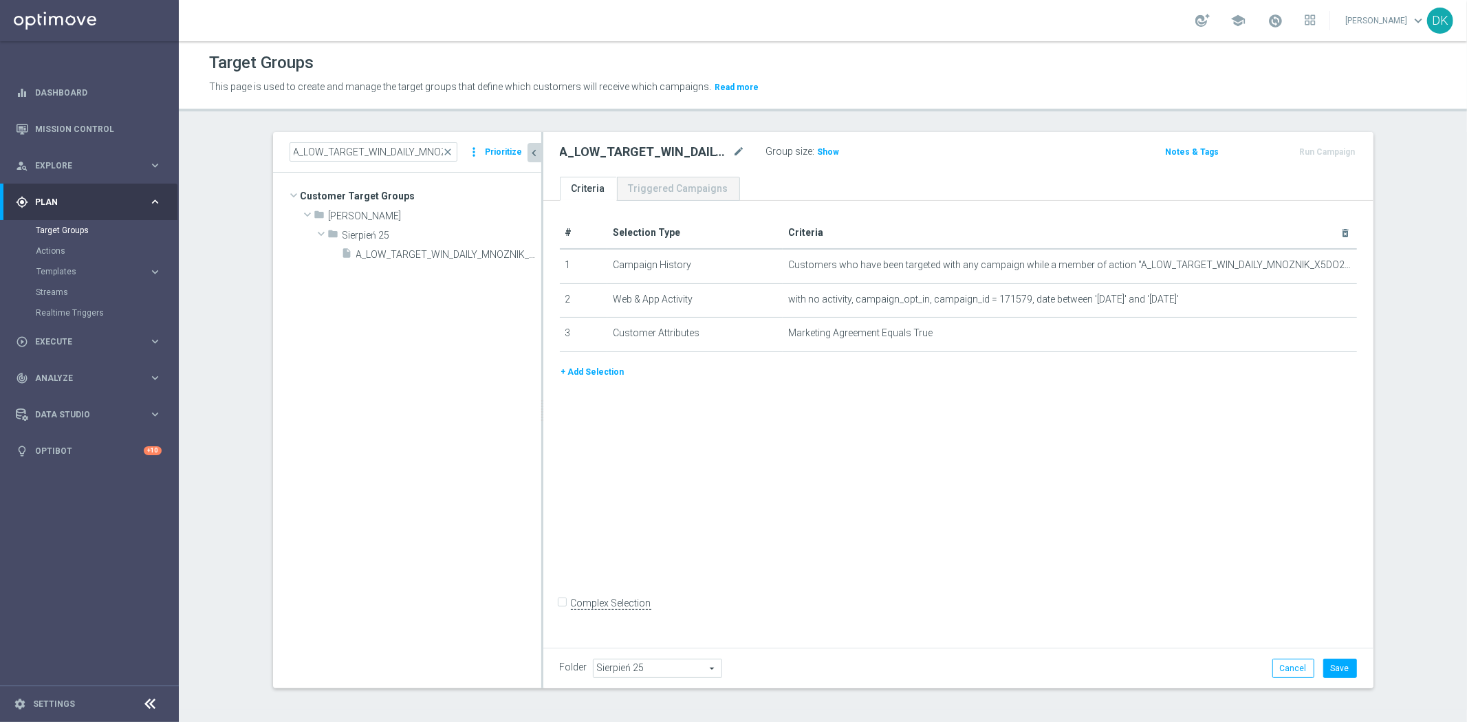
click at [576, 376] on button "+ Add Selection" at bounding box center [593, 372] width 66 height 15
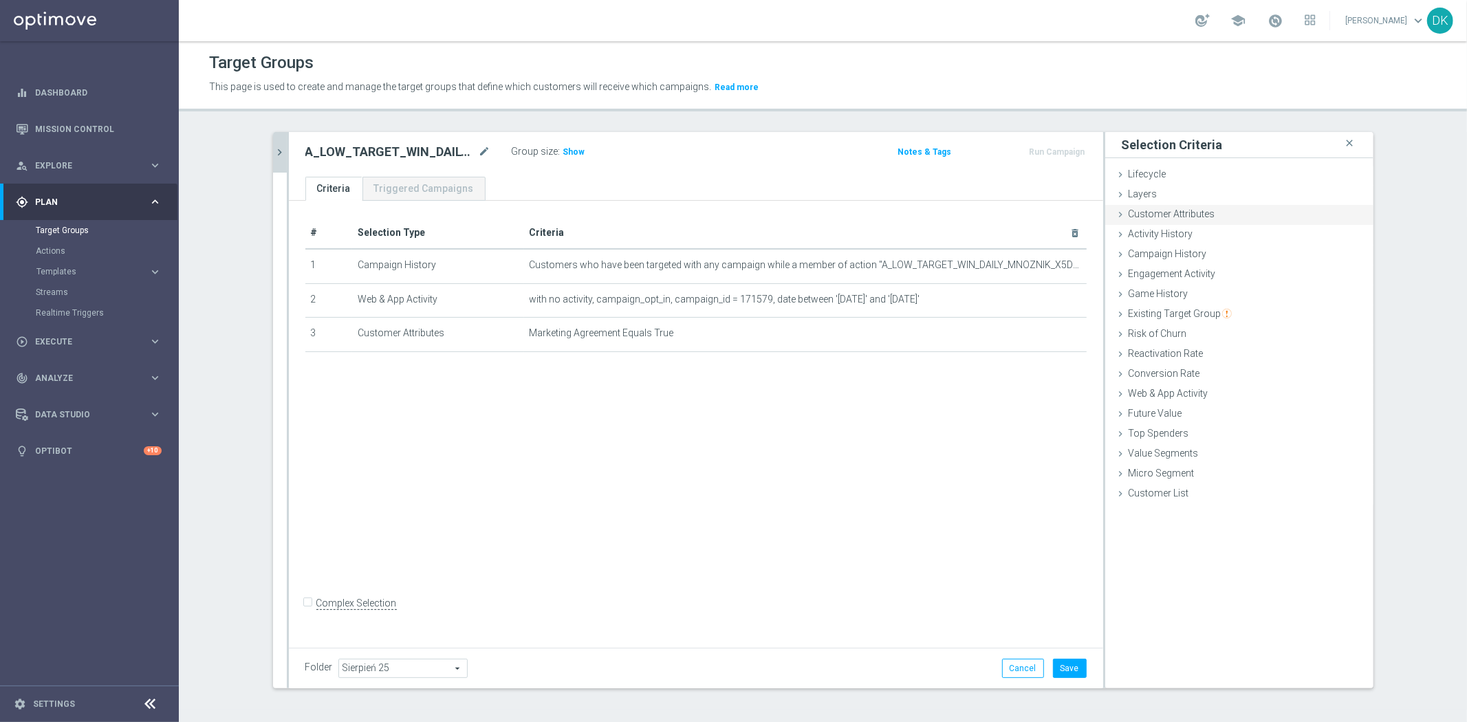
click at [1236, 210] on div "Customer Attributes done selection saved" at bounding box center [1239, 215] width 268 height 21
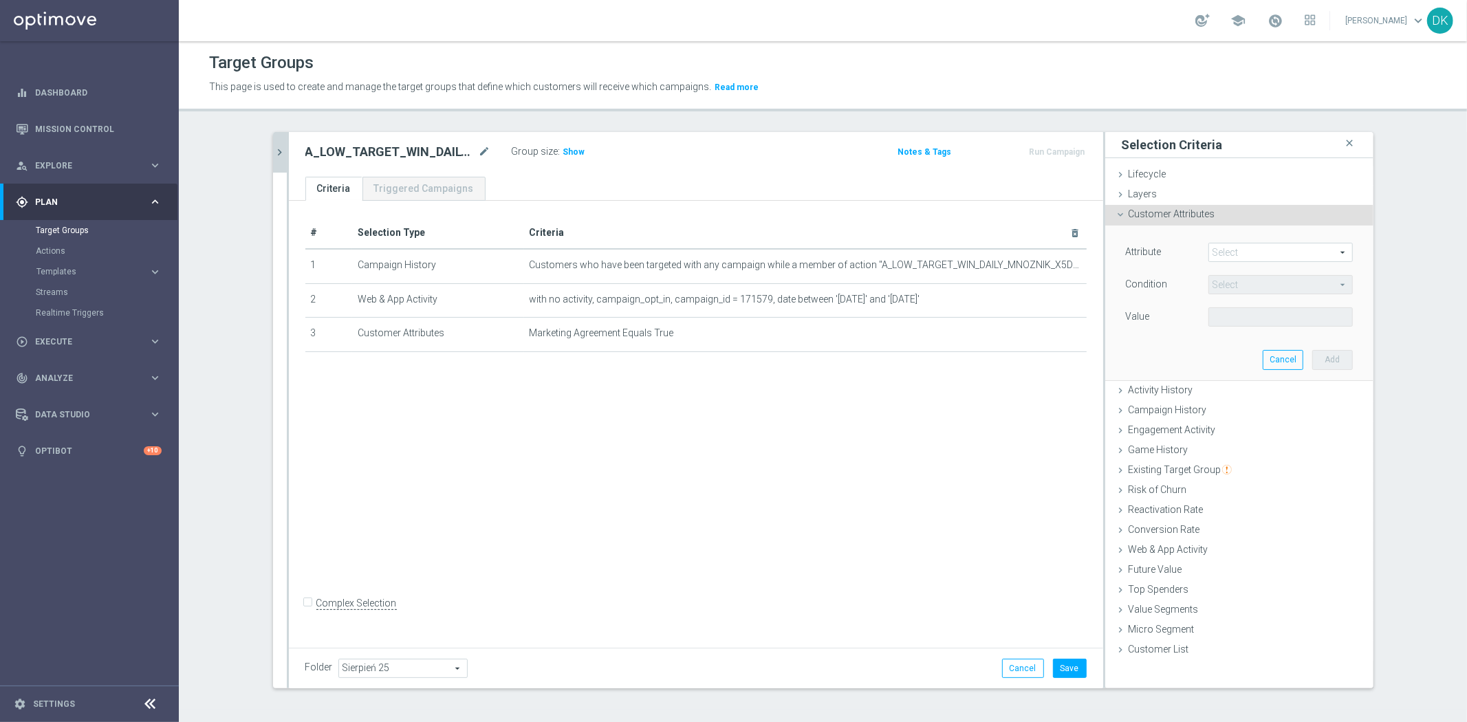
click at [1253, 249] on span at bounding box center [1280, 252] width 143 height 18
click at [0, 0] on input "search" at bounding box center [0, 0] width 0 height 0
type input "sms"
click at [1248, 270] on span "SMS Agree" at bounding box center [1280, 273] width 131 height 11
type input "SMS Agree"
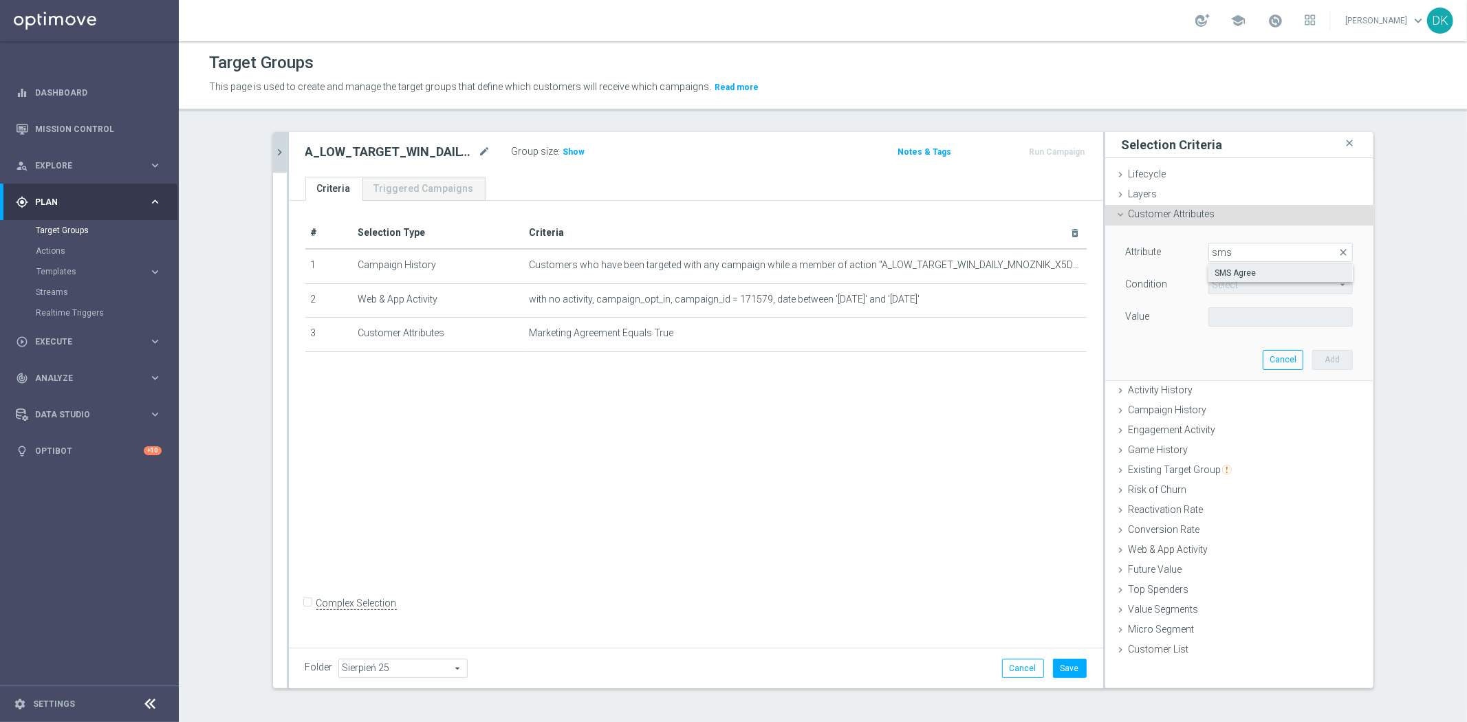
type input "Equals"
click at [1257, 316] on span at bounding box center [1280, 317] width 143 height 18
click at [1255, 354] on span "TRUE" at bounding box center [1280, 355] width 131 height 11
type input "TRUE"
click at [1315, 362] on button "Add" at bounding box center [1332, 359] width 41 height 19
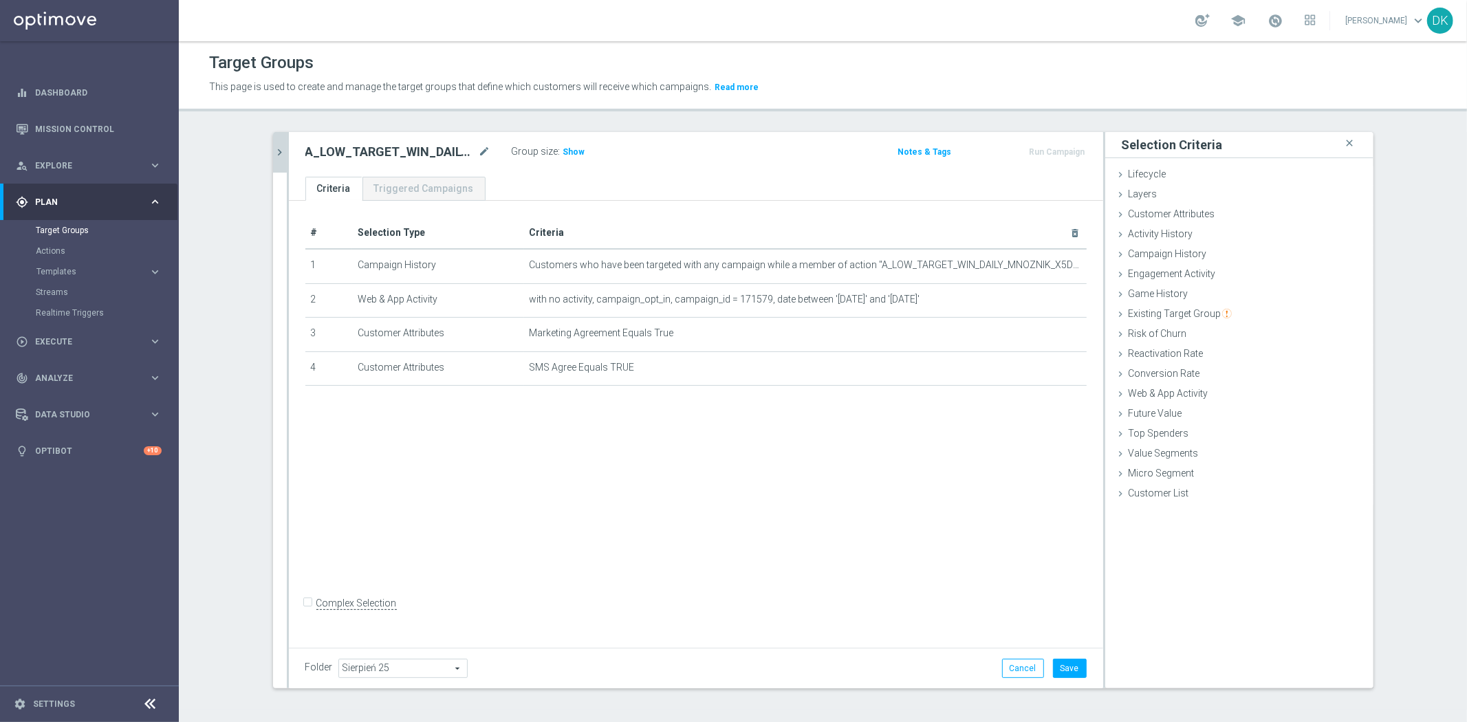
click at [844, 482] on div "# Selection Type Criteria delete_forever 1 Campaign History Customers who have …" at bounding box center [696, 422] width 814 height 442
click at [1072, 669] on button "Save" at bounding box center [1070, 668] width 34 height 19
click at [274, 156] on icon "chevron_right" at bounding box center [280, 152] width 13 height 13
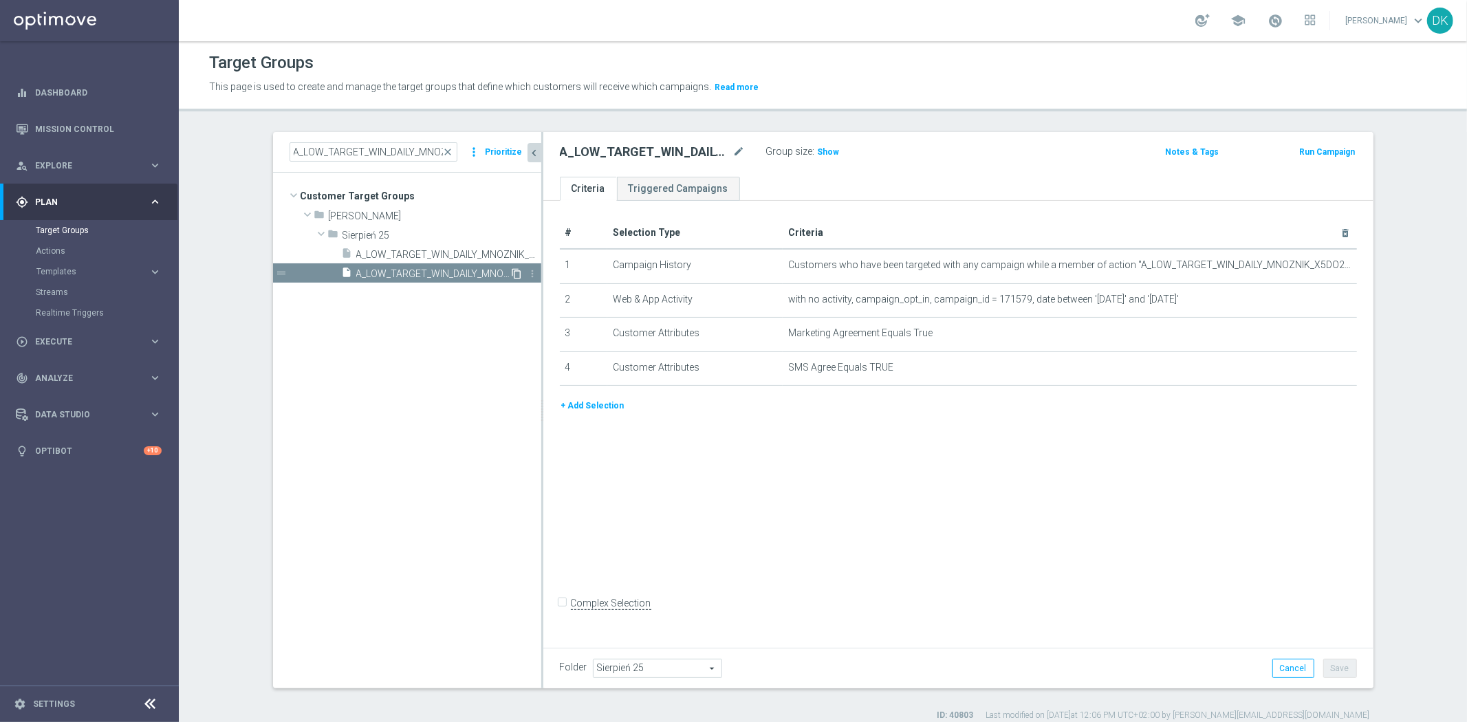
click at [512, 273] on icon "content_copy" at bounding box center [517, 273] width 11 height 11
click at [733, 153] on icon "mode_edit" at bounding box center [739, 152] width 12 height 17
type input "A_MED_TARGET_WIN_DAILY_MNOZNIK_X5DO250_260825_SMS"
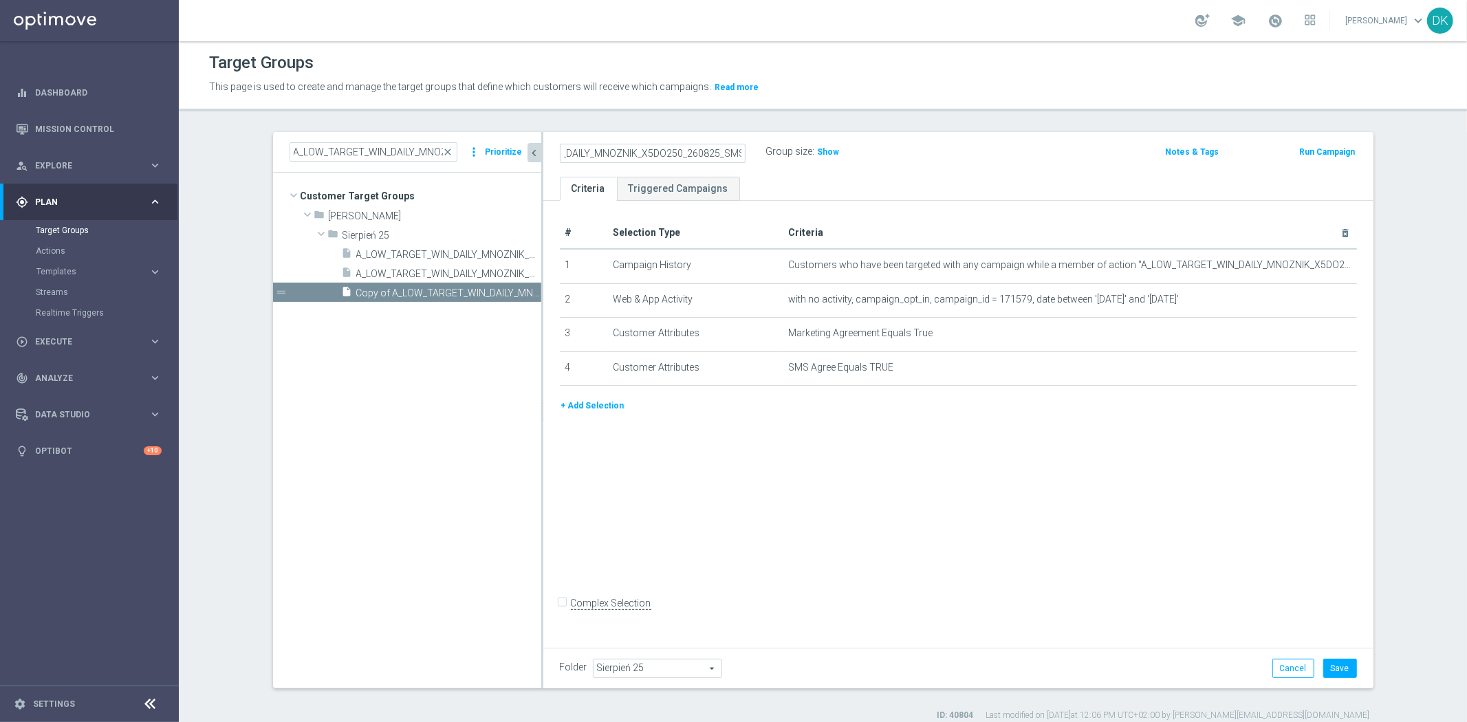
click at [853, 457] on div "# Selection Type Criteria delete_forever 1 Campaign History Customers who have …" at bounding box center [958, 422] width 830 height 442
click at [1306, 265] on icon "mode_edit" at bounding box center [1311, 265] width 11 height 11
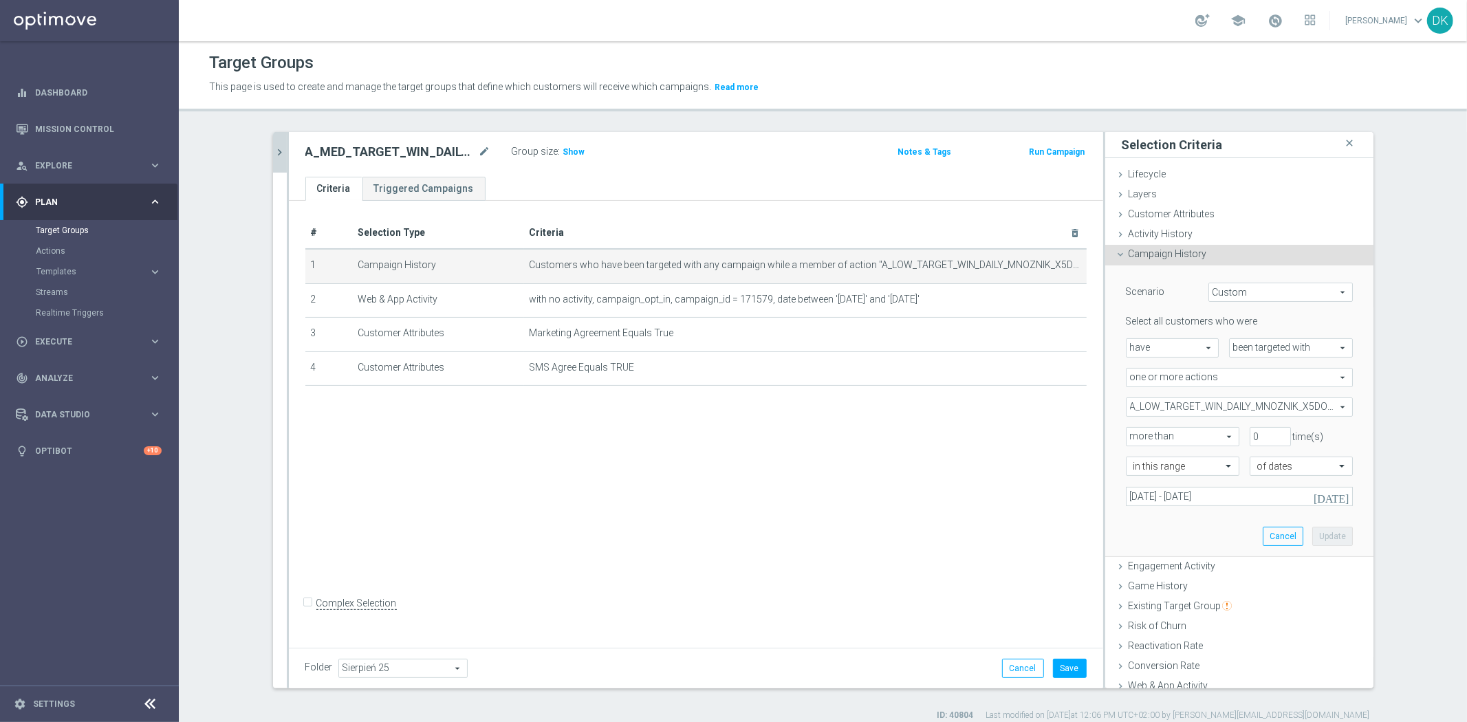
click at [1181, 413] on span "A_LOW_TARGET_WIN_DAILY_MNOZNIK_X5DO250_260825" at bounding box center [1240, 407] width 226 height 18
click at [1131, 433] on input "Show Selected" at bounding box center [1135, 437] width 9 height 9
checkbox input "true"
click at [1136, 475] on input "A_LOW_TARGET_WIN_DAILY_MNOZNIK_X5DO250_260825" at bounding box center [1140, 476] width 9 height 9
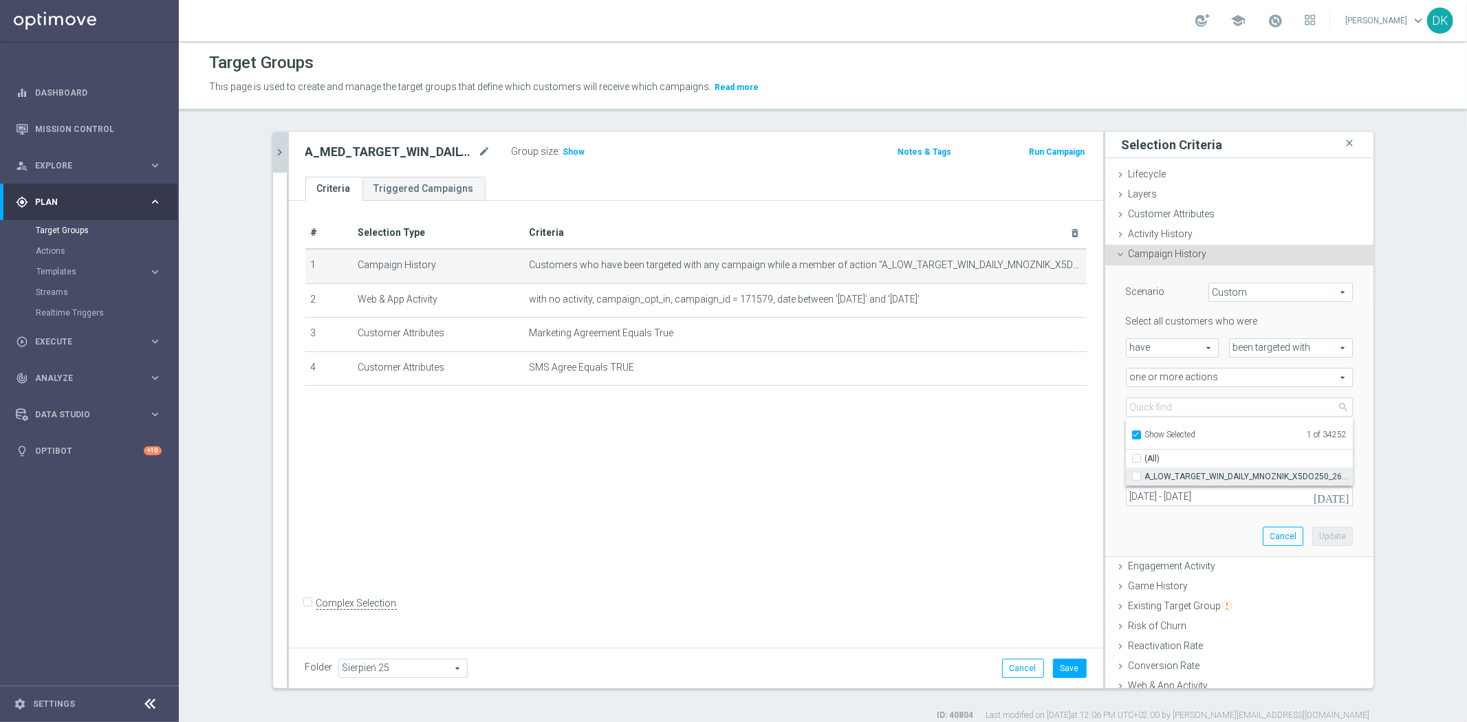
checkbox input "false"
type input "Select Action"
checkbox input "false"
click at [1131, 434] on input "Show Selected" at bounding box center [1135, 437] width 9 height 9
checkbox input "false"
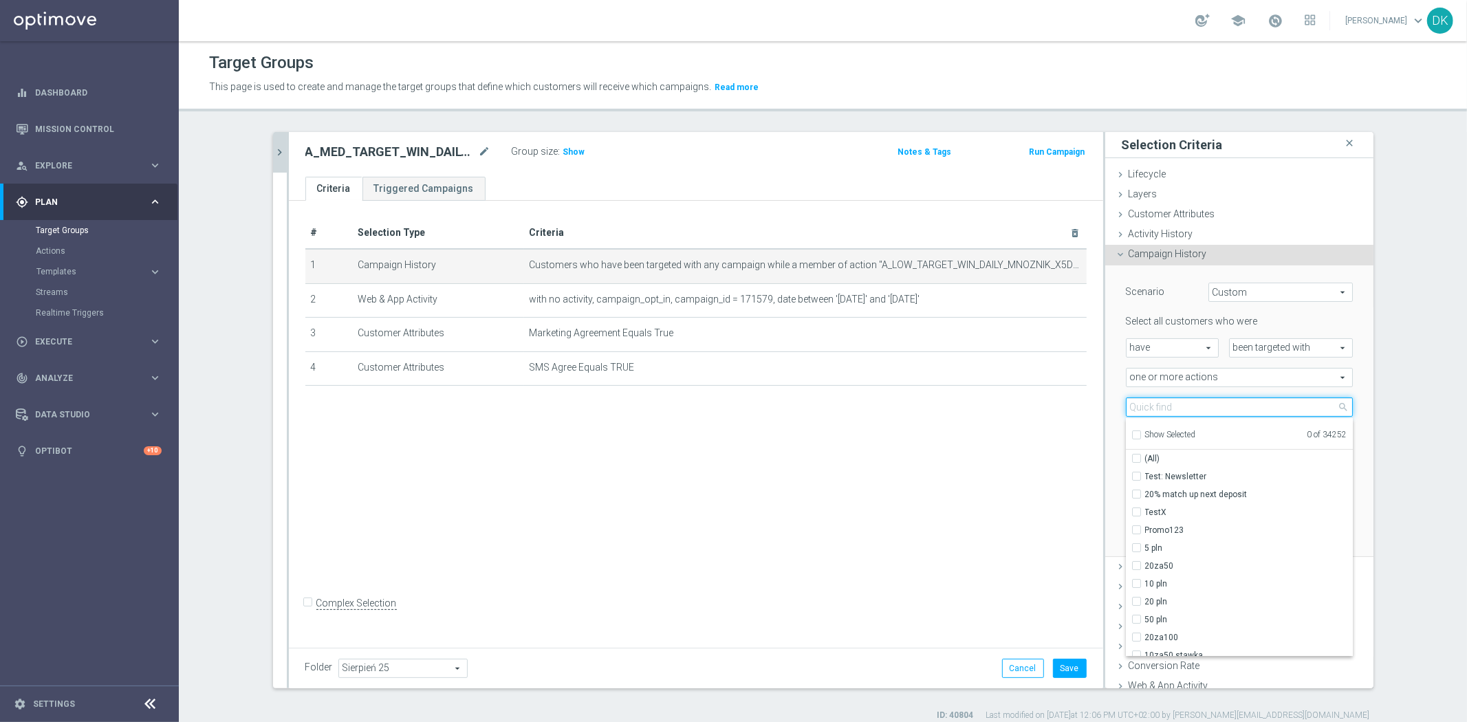
click at [1158, 402] on input "search" at bounding box center [1239, 407] width 227 height 19
paste input "A_MED_TARGET_WIN_DAILY_MNOZNIK_X5DO250_260825"
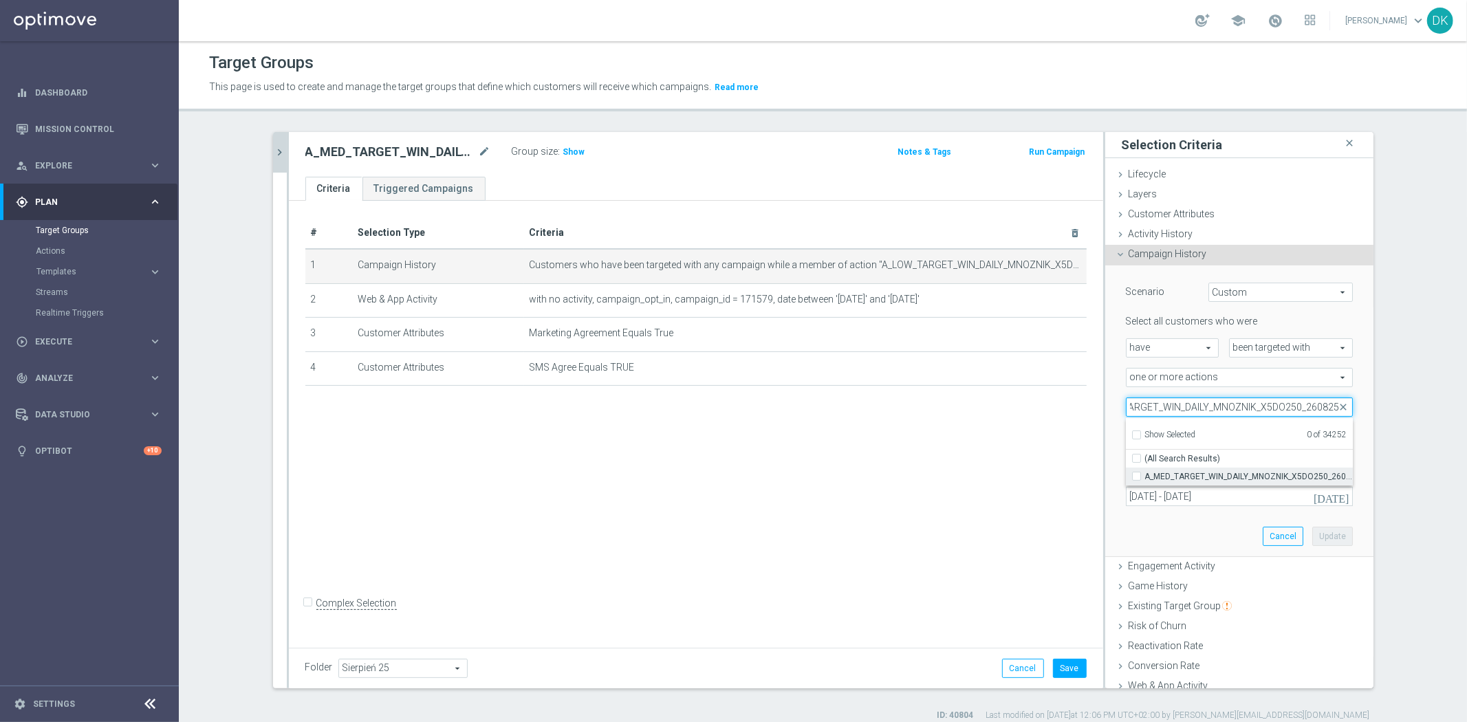
type input "A_MED_TARGET_WIN_DAILY_MNOZNIK_X5DO250_260825"
click at [1145, 475] on label "A_MED_TARGET_WIN_DAILY_MNOZNIK_X5DO250_260825" at bounding box center [1249, 477] width 208 height 18
click at [1136, 475] on input "A_MED_TARGET_WIN_DAILY_MNOZNIK_X5DO250_260825" at bounding box center [1140, 476] width 9 height 9
checkbox input "true"
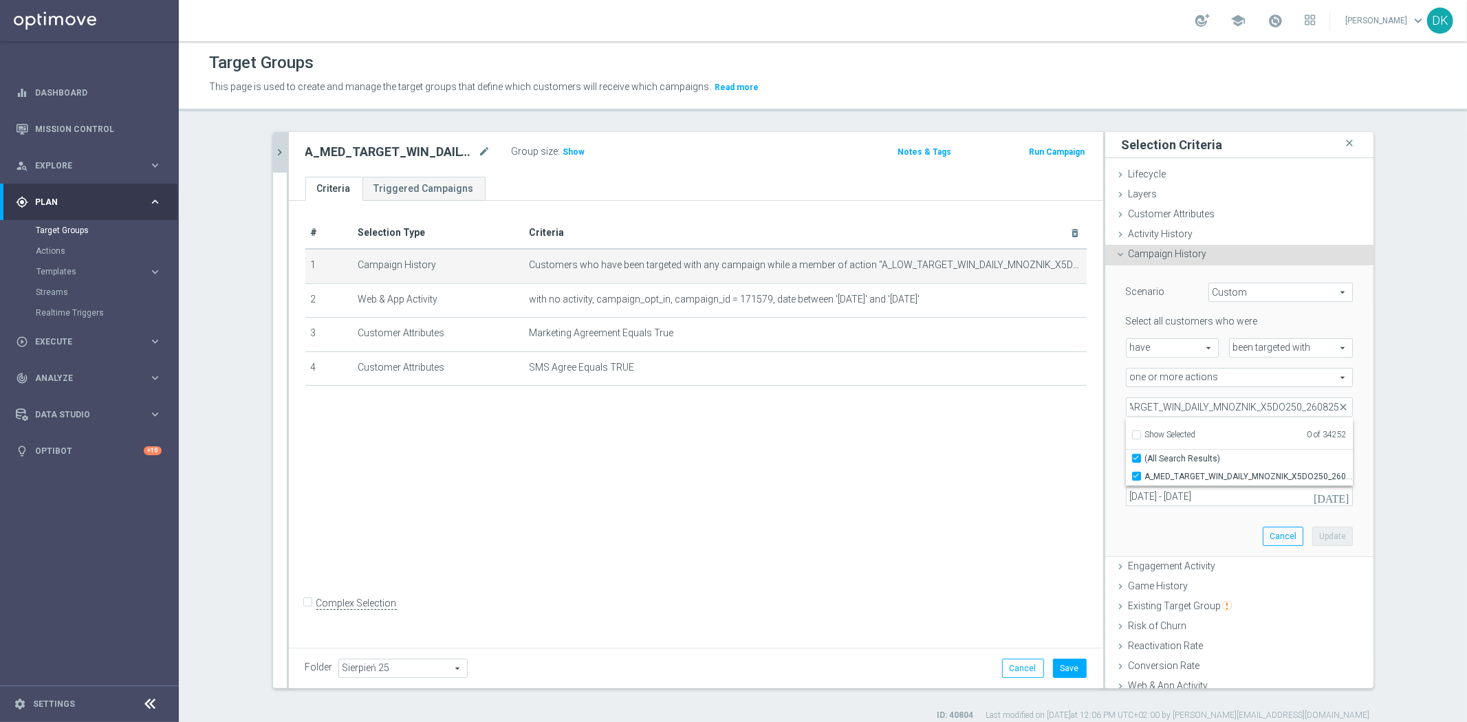
type input "A_MED_TARGET_WIN_DAILY_MNOZNIK_X5DO250_260825"
checkbox input "true"
click at [1002, 505] on div "# Selection Type Criteria delete_forever 1 Campaign History Customers who have …" at bounding box center [696, 422] width 814 height 442
click at [1322, 530] on button "Update" at bounding box center [1332, 536] width 41 height 19
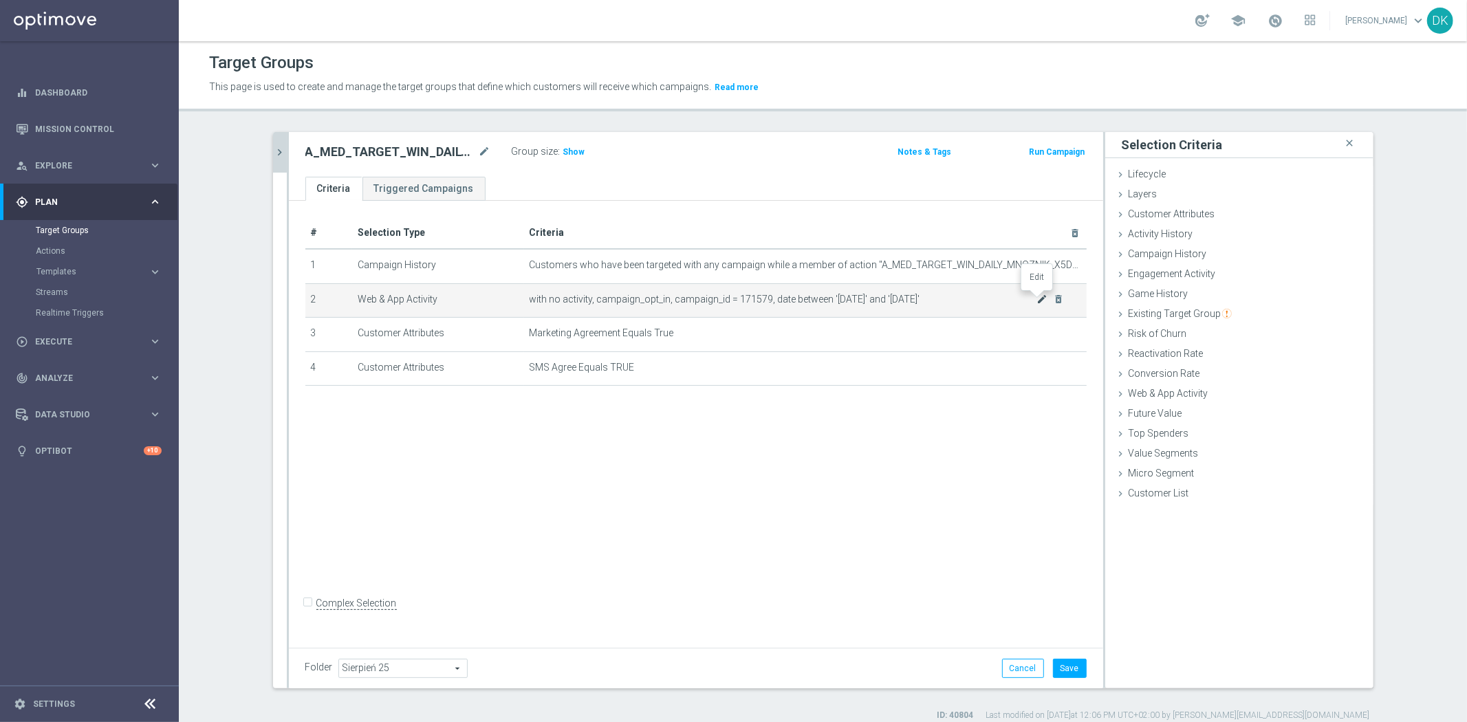
click at [1037, 300] on icon "mode_edit" at bounding box center [1042, 299] width 11 height 11
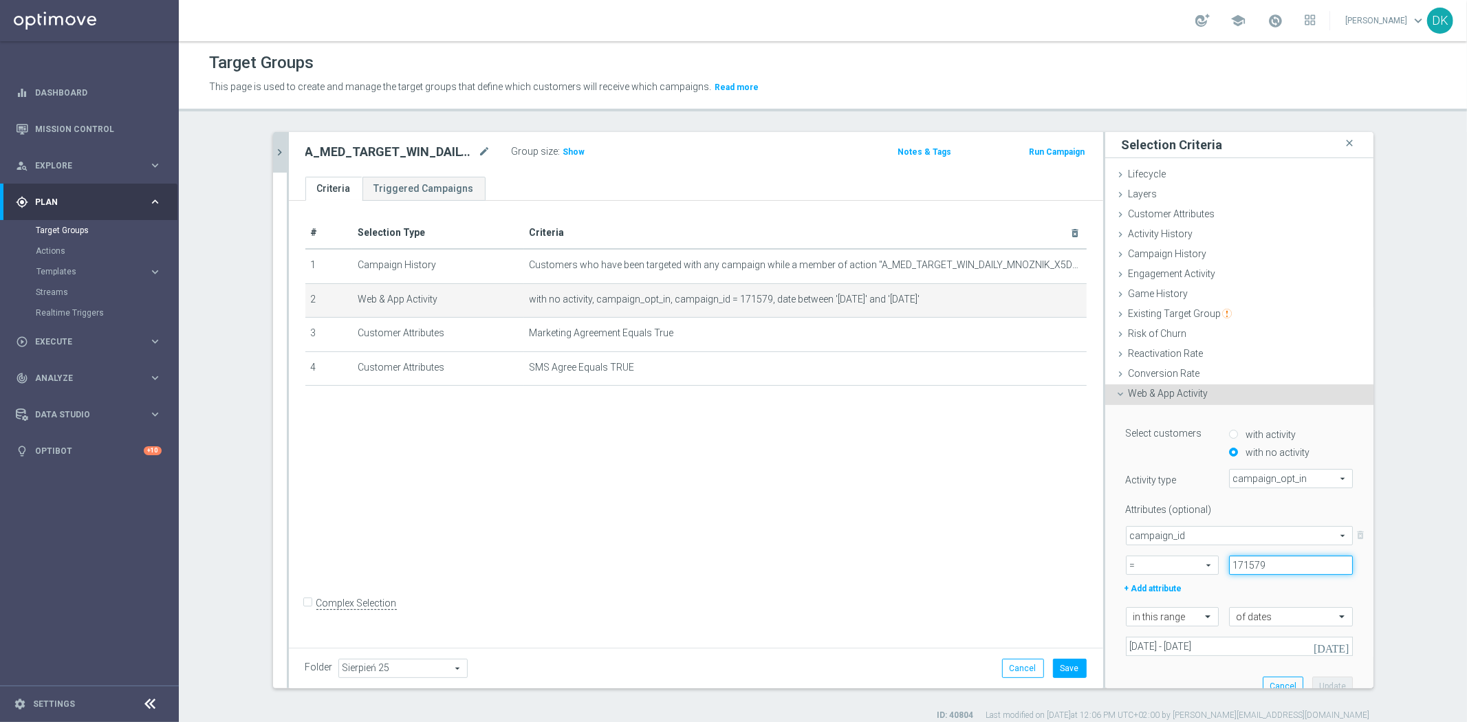
click at [1283, 566] on input "171579" at bounding box center [1291, 565] width 124 height 19
paste input "83"
type input "171583"
click at [1316, 688] on button "Update" at bounding box center [1332, 686] width 41 height 19
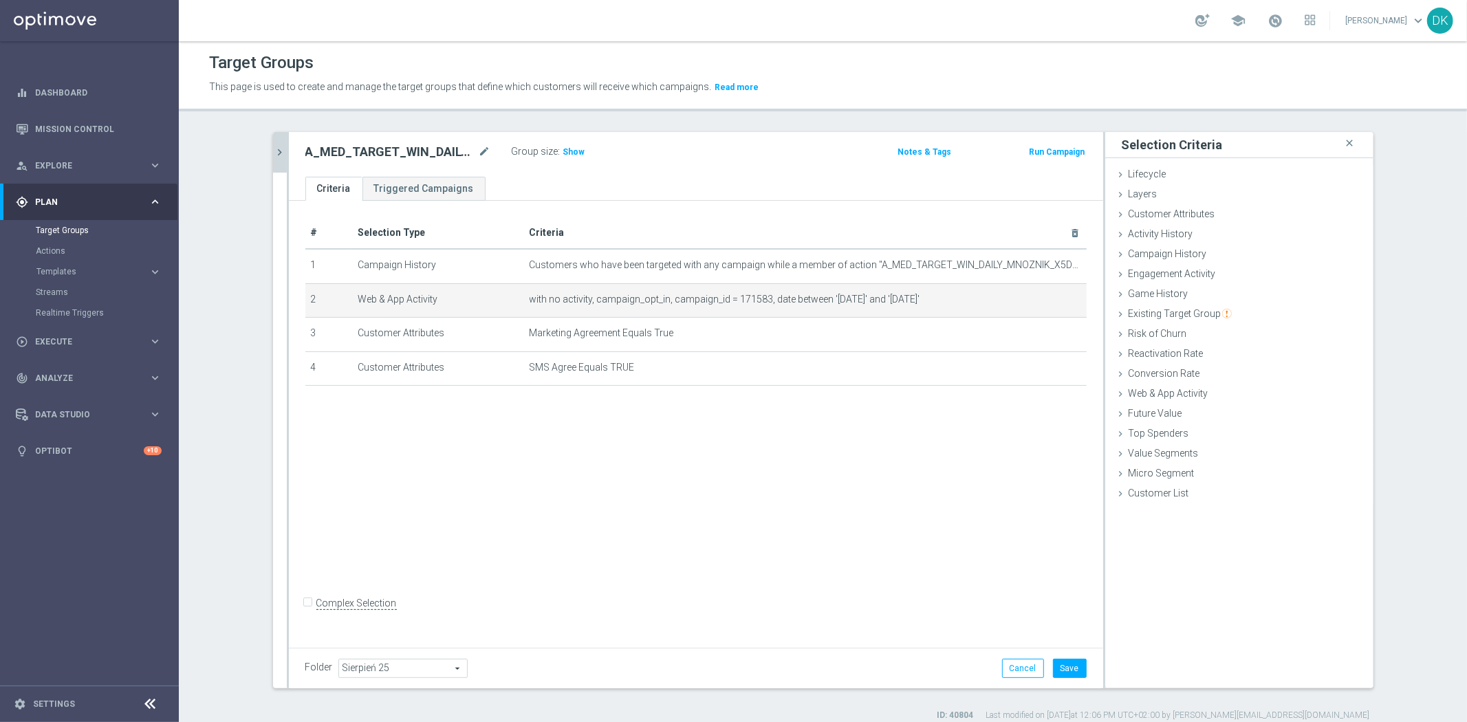
click at [871, 486] on div "# Selection Type Criteria delete_forever 1 Campaign History Customers who have …" at bounding box center [696, 422] width 814 height 442
click at [1059, 662] on button "Save" at bounding box center [1070, 668] width 34 height 19
click at [274, 148] on icon "chevron_right" at bounding box center [280, 152] width 13 height 13
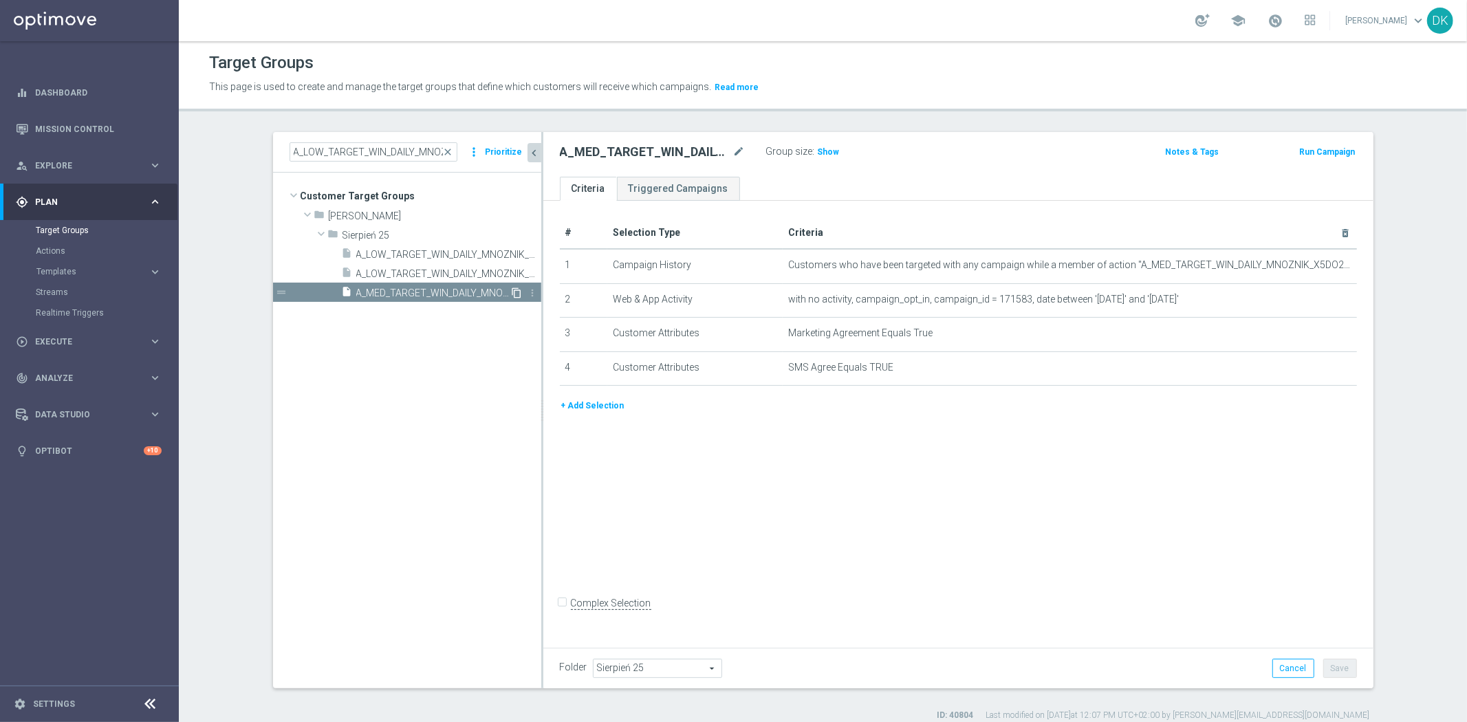
click at [513, 293] on icon "content_copy" at bounding box center [517, 293] width 11 height 11
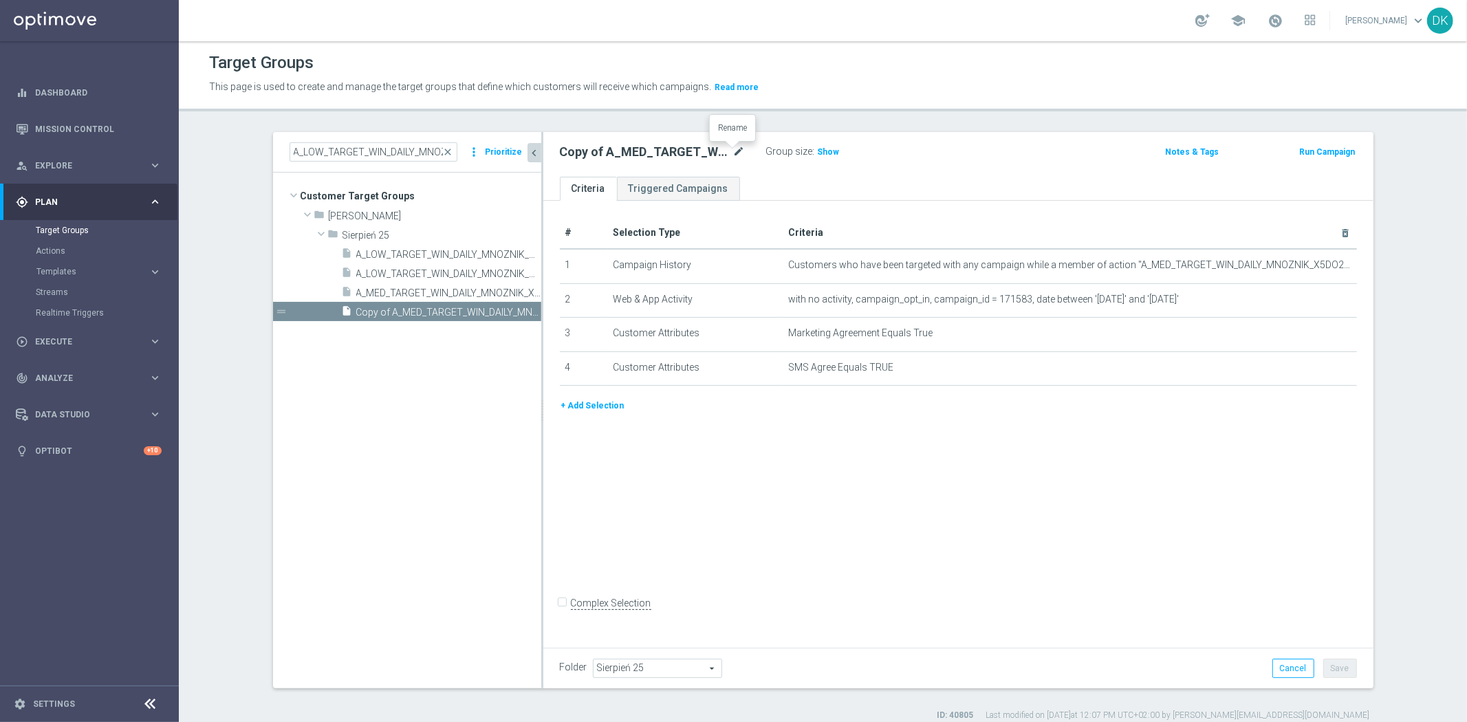
click at [733, 155] on icon "mode_edit" at bounding box center [739, 152] width 12 height 17
type input "A_HIGH_TARGET_WIN_DAILY_MNOZNIK_X5DO250_260825_SMS"
click at [1307, 267] on icon "mode_edit" at bounding box center [1311, 265] width 11 height 11
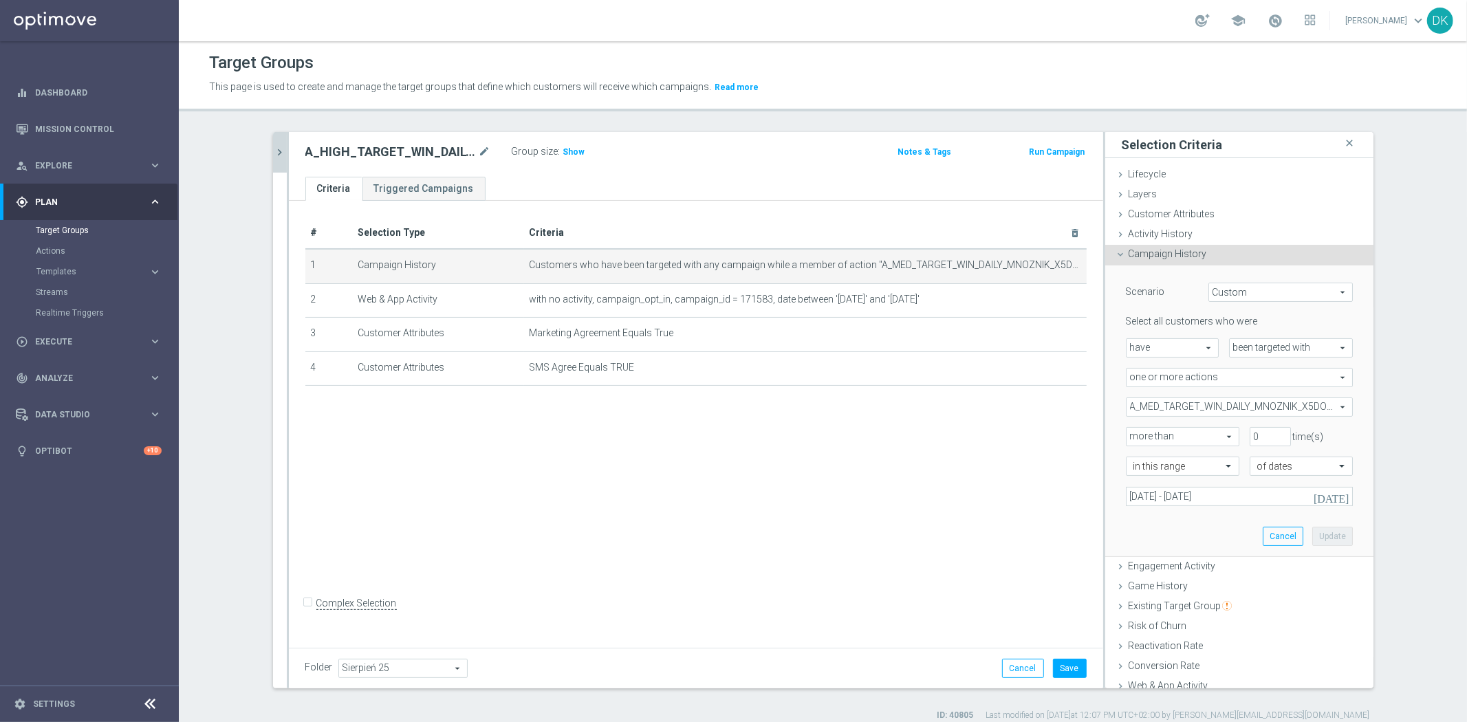
click at [1202, 414] on span "A_MED_TARGET_WIN_DAILY_MNOZNIK_X5DO250_260825" at bounding box center [1240, 407] width 226 height 18
click at [1145, 431] on label "Show Selected" at bounding box center [1170, 436] width 51 height 12
click at [1131, 433] on input "Show Selected" at bounding box center [1135, 437] width 9 height 9
checkbox input "true"
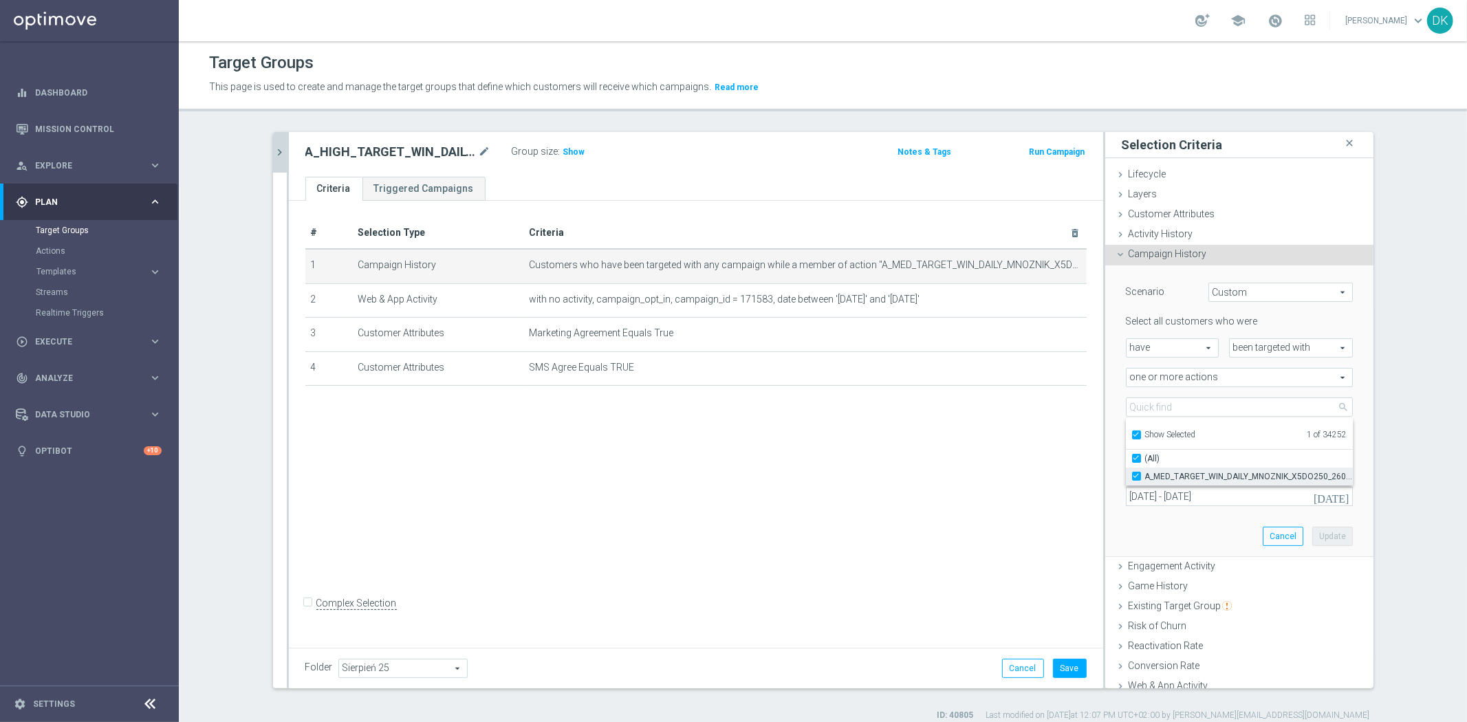
click at [1136, 472] on input "A_MED_TARGET_WIN_DAILY_MNOZNIK_X5DO250_260825" at bounding box center [1140, 476] width 9 height 9
checkbox input "false"
type input "Select Action"
checkbox input "false"
click at [1131, 435] on input "Show Selected" at bounding box center [1135, 437] width 9 height 9
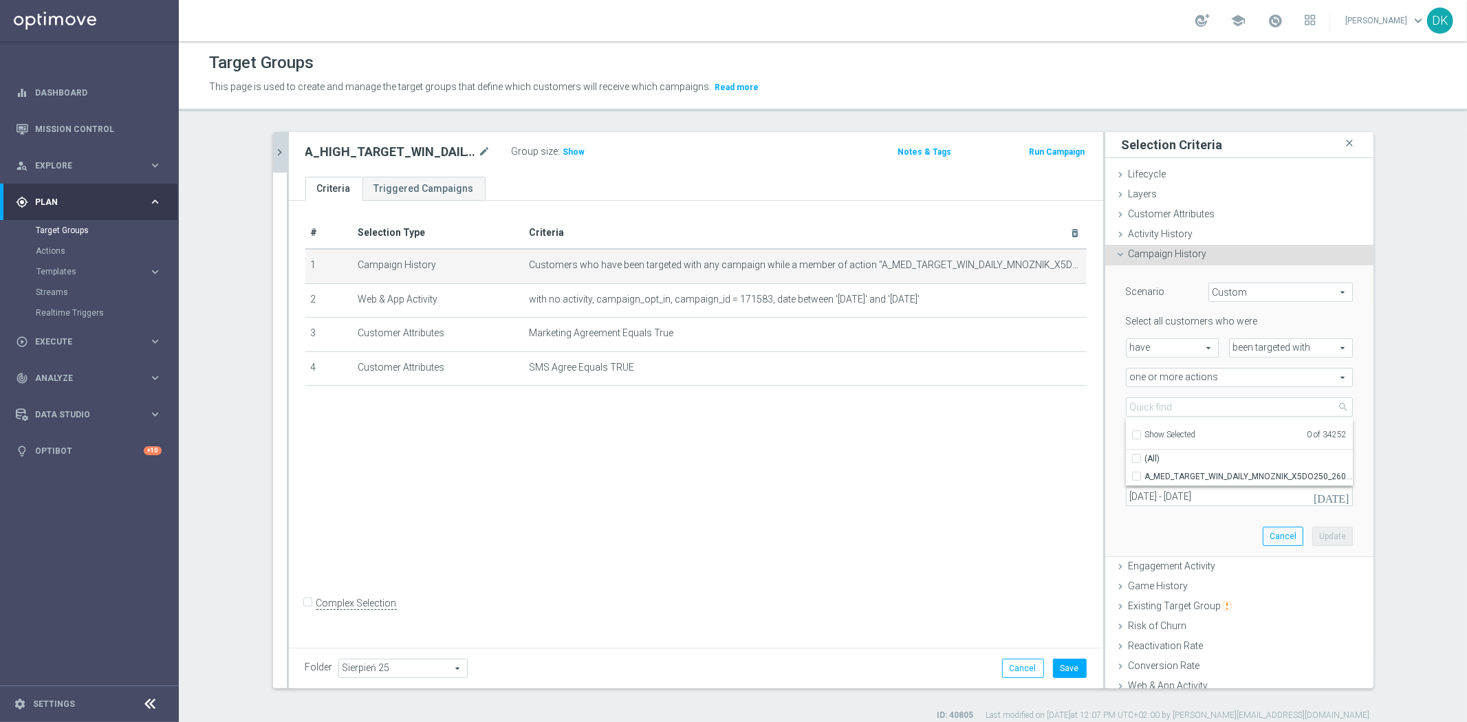
checkbox input "false"
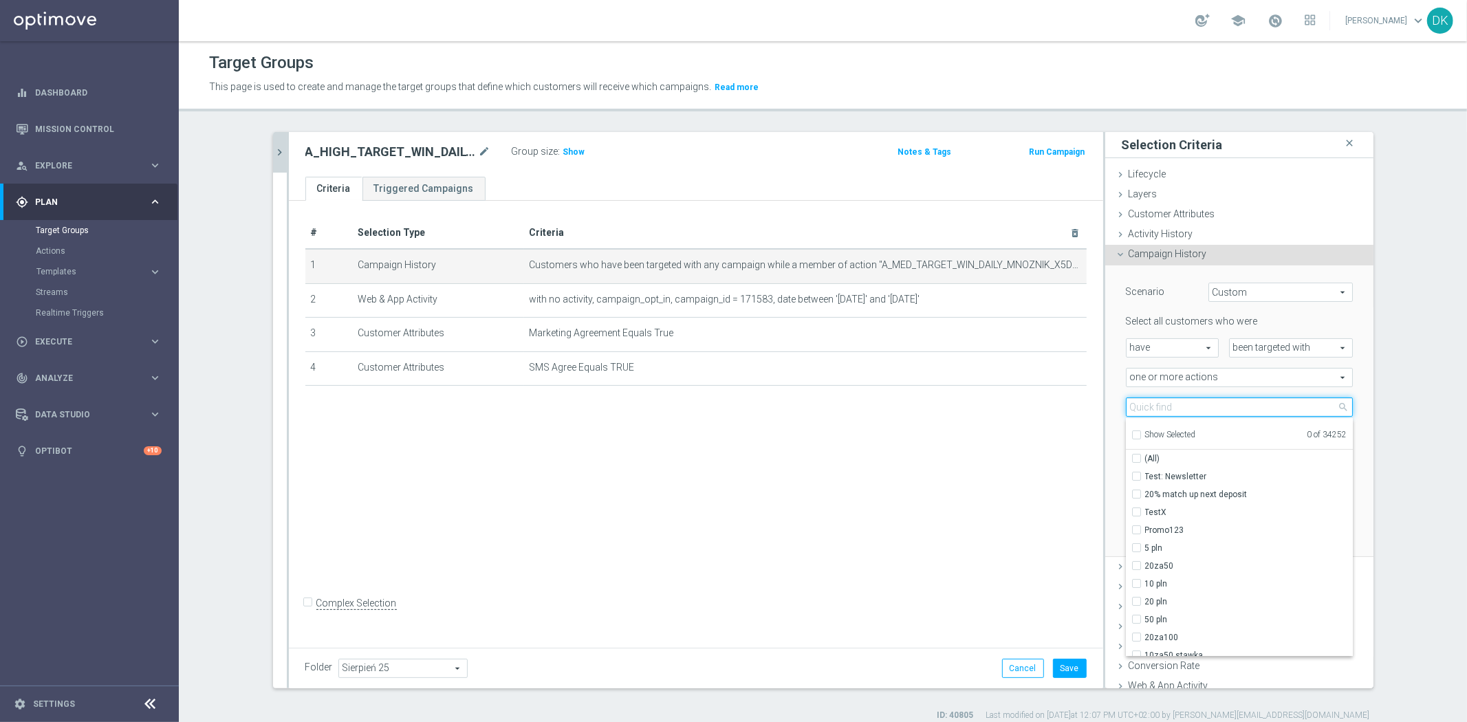
click at [1165, 404] on input "search" at bounding box center [1239, 407] width 227 height 19
paste input "A_HIGH_TARGET_WIN_DAILY_MNOZNIK_X5DO250_260825"
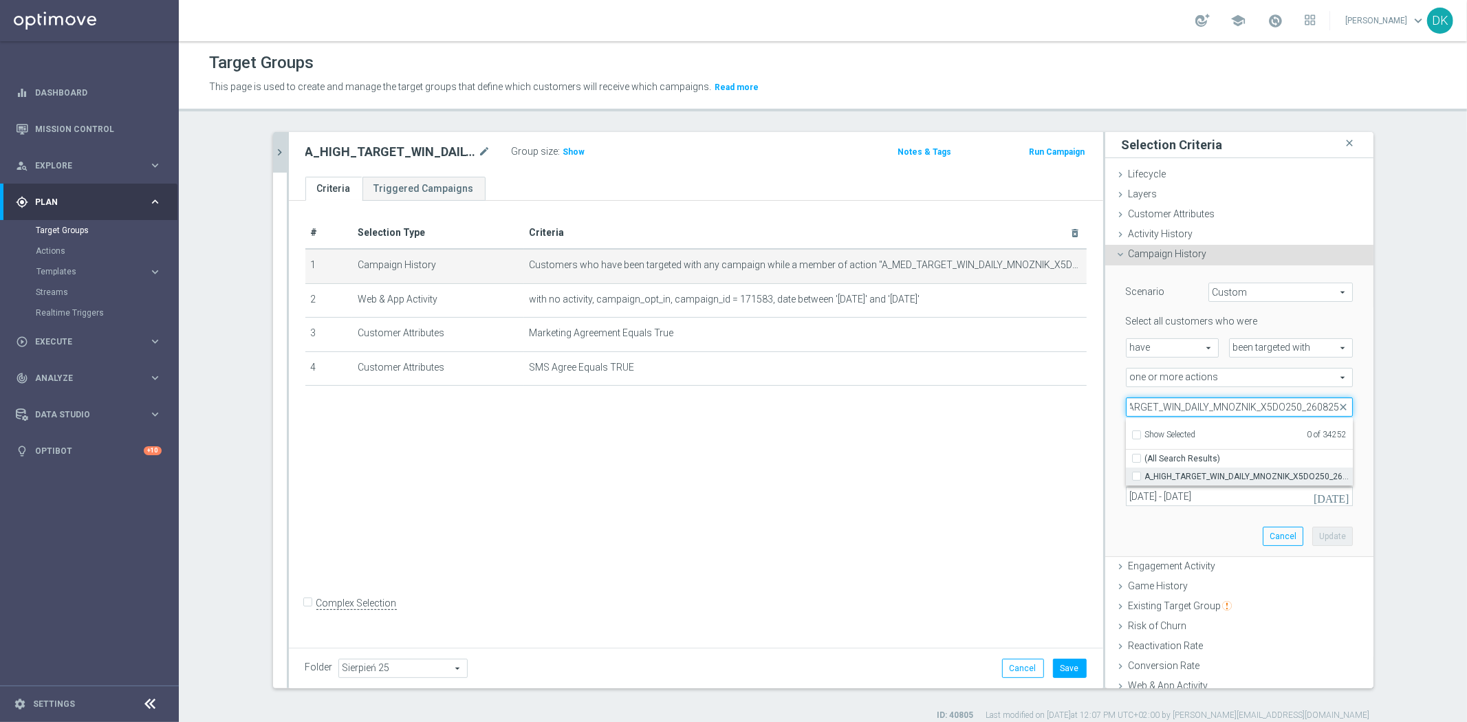
type input "A_HIGH_TARGET_WIN_DAILY_MNOZNIK_X5DO250_260825"
click at [1136, 475] on input "A_HIGH_TARGET_WIN_DAILY_MNOZNIK_X5DO250_260825" at bounding box center [1140, 476] width 9 height 9
checkbox input "true"
type input "A_HIGH_TARGET_WIN_DAILY_MNOZNIK_X5DO250_260825"
checkbox input "true"
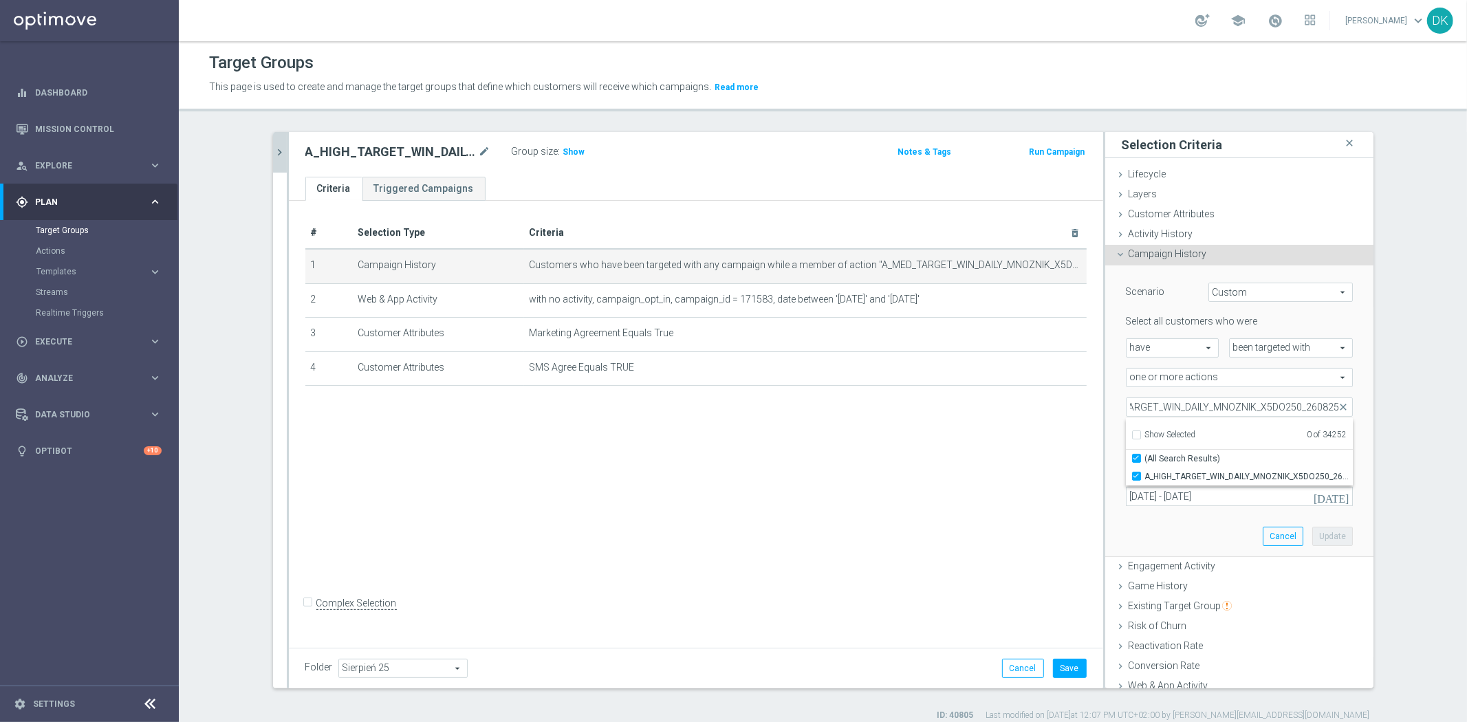
scroll to position [0, 0]
click at [994, 517] on div "# Selection Type Criteria delete_forever 1 Campaign History Customers who have …" at bounding box center [696, 422] width 814 height 442
click at [1326, 541] on button "Update" at bounding box center [1332, 536] width 41 height 19
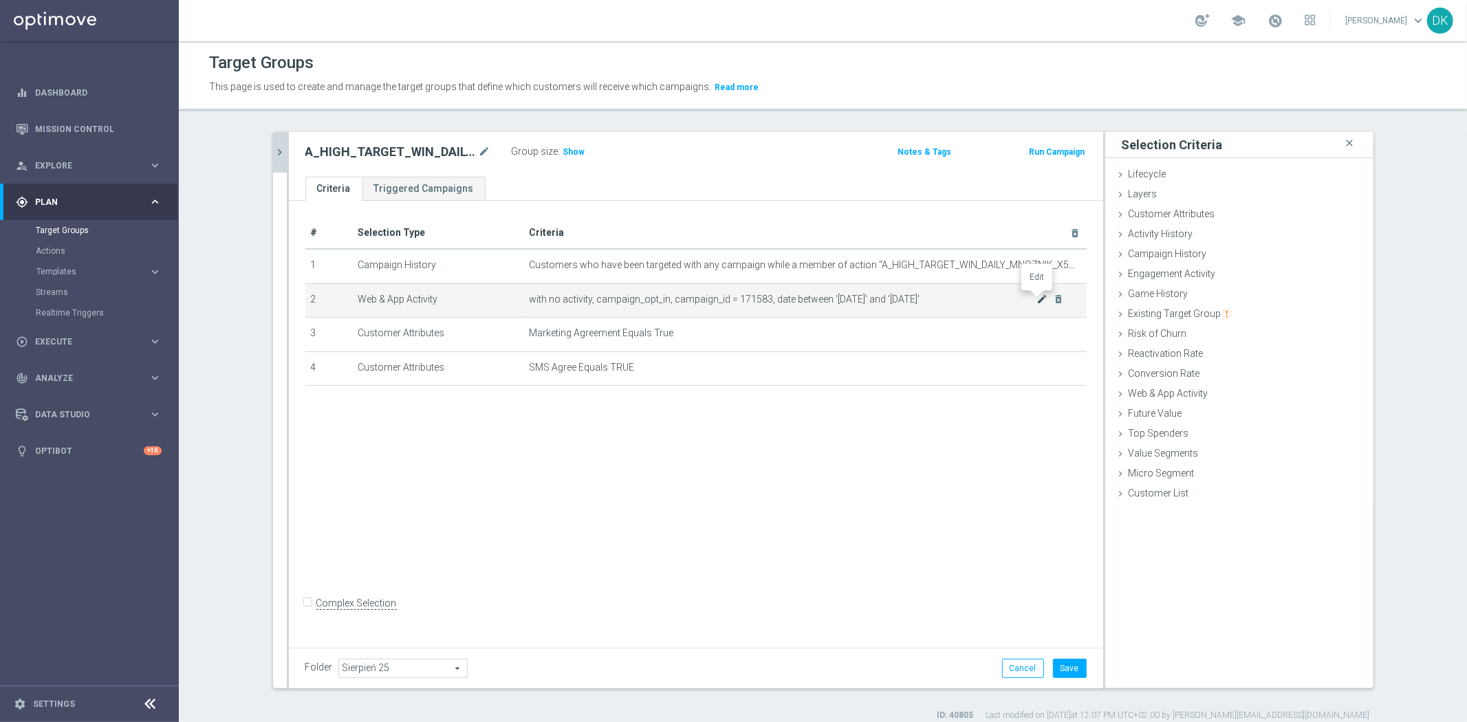
click at [1037, 298] on icon "mode_edit" at bounding box center [1042, 299] width 11 height 11
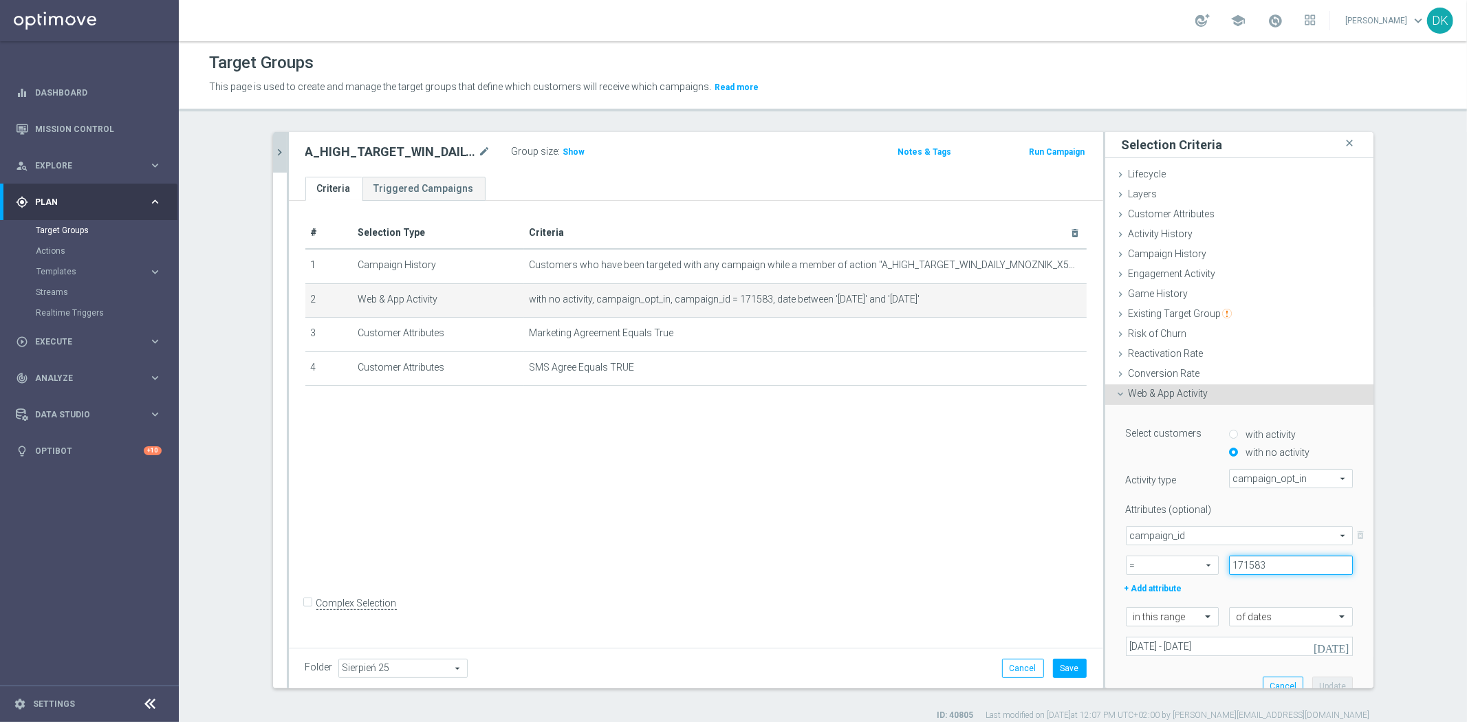
click at [1294, 561] on input "171583" at bounding box center [1291, 565] width 124 height 19
click at [1296, 559] on input "171583" at bounding box center [1291, 565] width 124 height 19
click at [1301, 571] on input "171583" at bounding box center [1291, 565] width 124 height 19
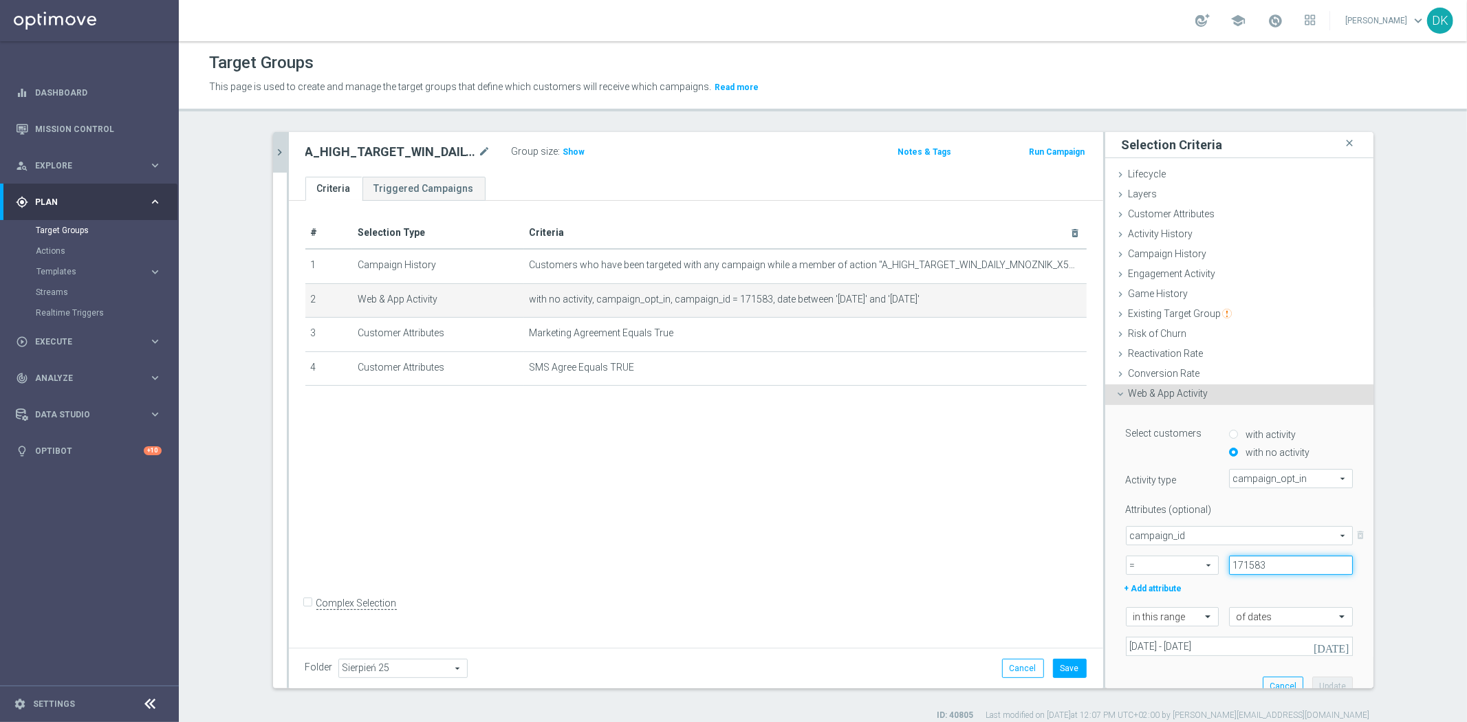
paste input "7"
type input "171587"
click at [1315, 677] on button "Update" at bounding box center [1332, 686] width 41 height 19
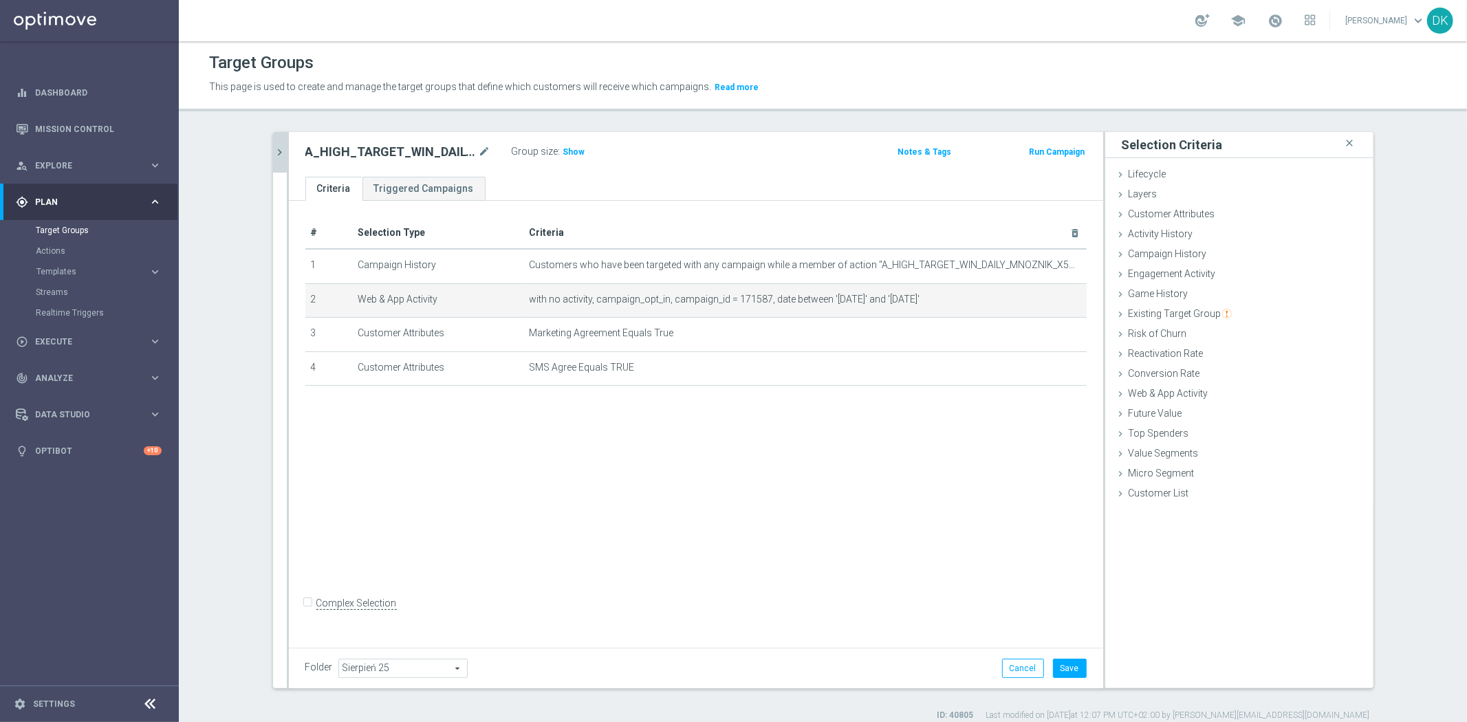
click at [1023, 574] on div "# Selection Type Criteria delete_forever 1 Campaign History Customers who have …" at bounding box center [696, 422] width 814 height 442
click at [1074, 666] on button "Save" at bounding box center [1070, 668] width 34 height 19
click at [106, 338] on span "Execute" at bounding box center [91, 342] width 113 height 8
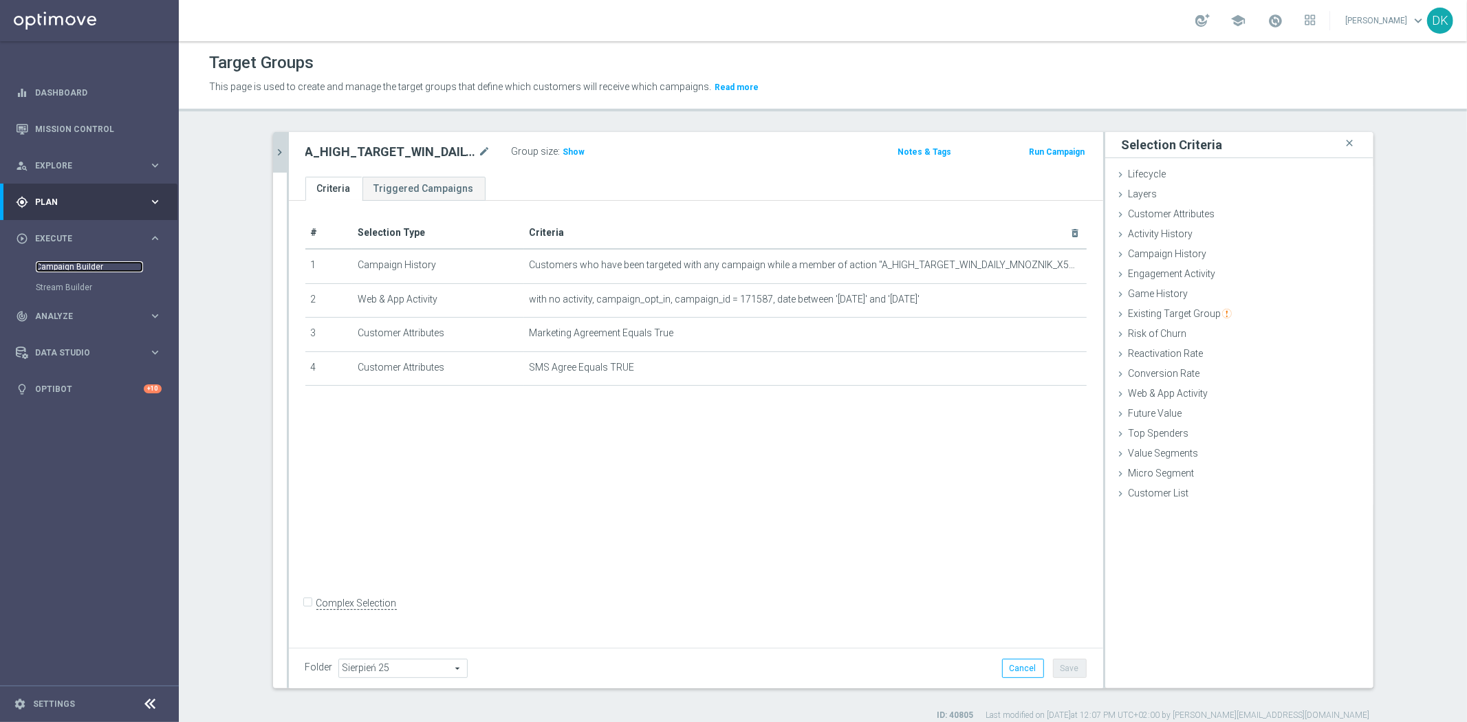
click at [87, 265] on link "Campaign Builder" at bounding box center [89, 266] width 107 height 11
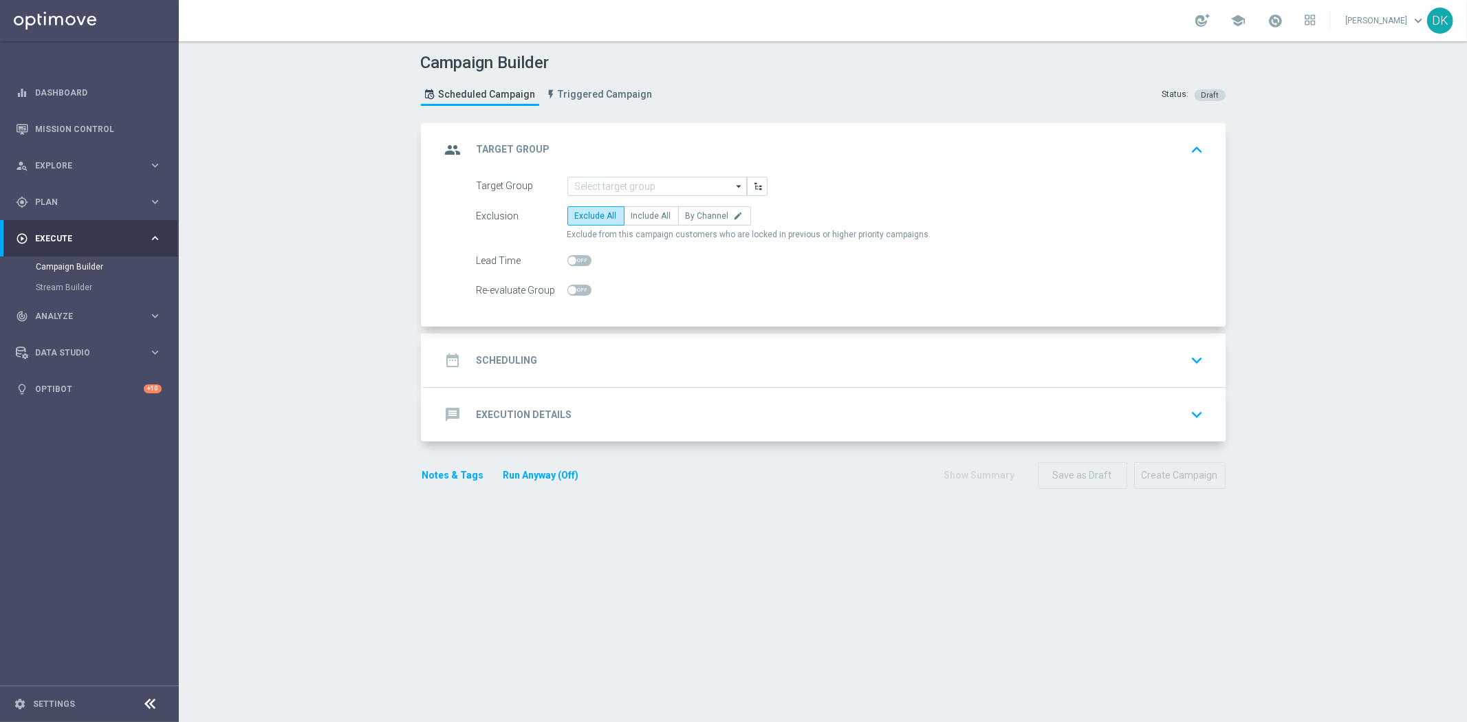
drag, startPoint x: 1303, startPoint y: 497, endPoint x: 1246, endPoint y: 502, distance: 58.0
click at [1303, 497] on div "Campaign Builder Scheduled Campaign Triggered Campaign Status: Draft group Targ…" at bounding box center [823, 381] width 1288 height 681
click at [629, 195] on form "Target Group arrow_drop_down Drag here to set row groups Drag here to set colum…" at bounding box center [841, 239] width 728 height 124
click at [631, 189] on input at bounding box center [657, 186] width 180 height 19
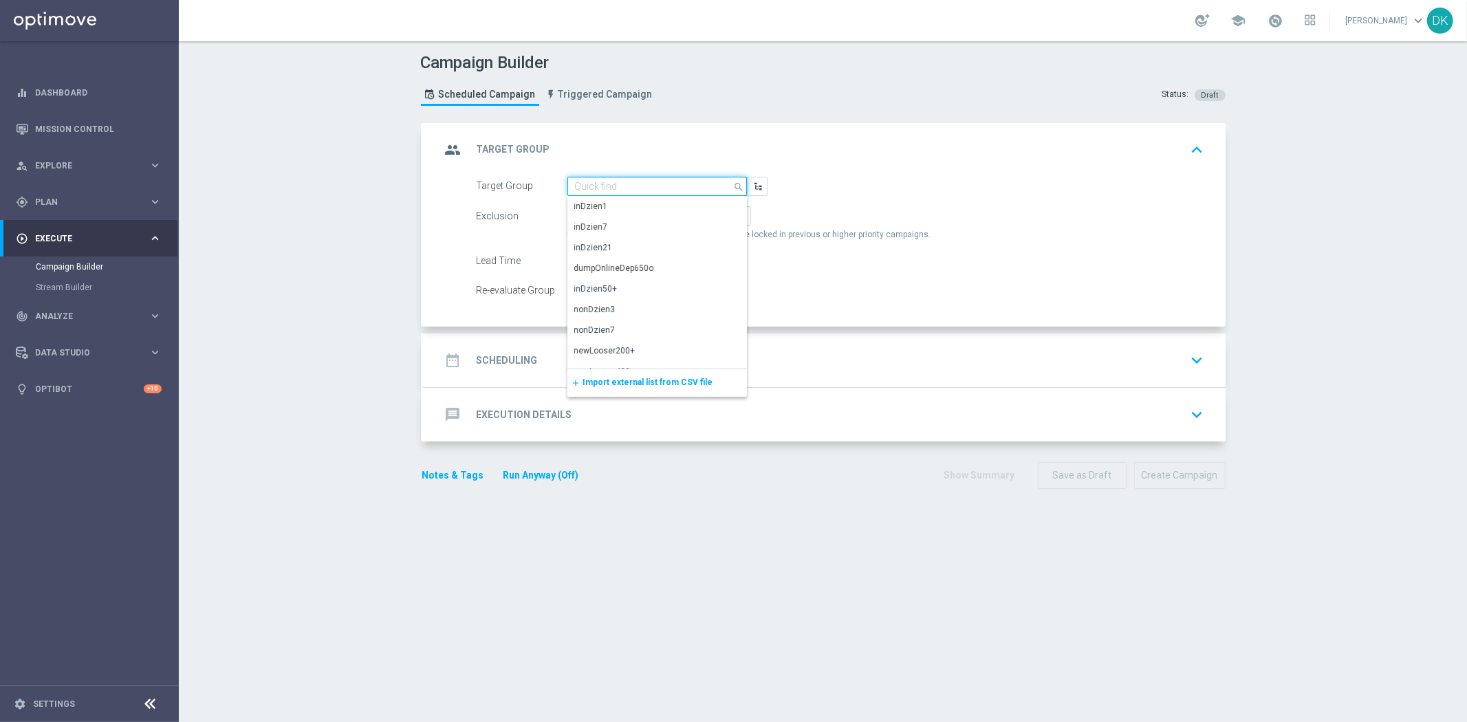
paste input "A_LOW_TARGET_WIN_DAILY_MNOZNIK_X5DO250_260825_SMS"
click at [638, 197] on div "A_LOW_TARGET_WIN_DAILY_MNOZNIK_X5DO250_260825_SMS" at bounding box center [657, 213] width 180 height 33
type input "A_LOW_TARGET_WIN_DAILY_MNOZNIK_X5DO250_260825_SMS"
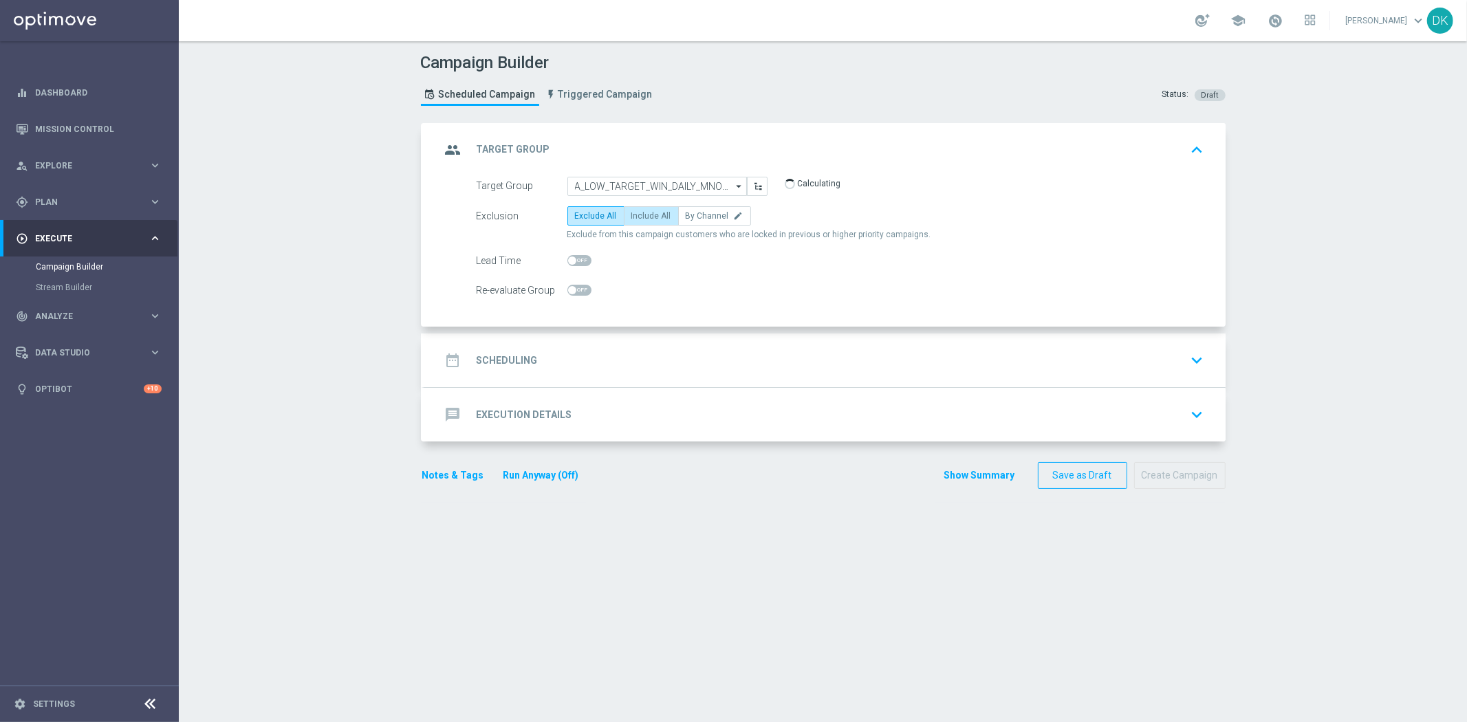
click at [658, 215] on span "Include All" at bounding box center [651, 216] width 40 height 10
click at [640, 215] on input "Include All" at bounding box center [635, 218] width 9 height 9
radio input "true"
click at [575, 292] on span at bounding box center [579, 290] width 24 height 11
click at [575, 292] on input "checkbox" at bounding box center [579, 290] width 24 height 11
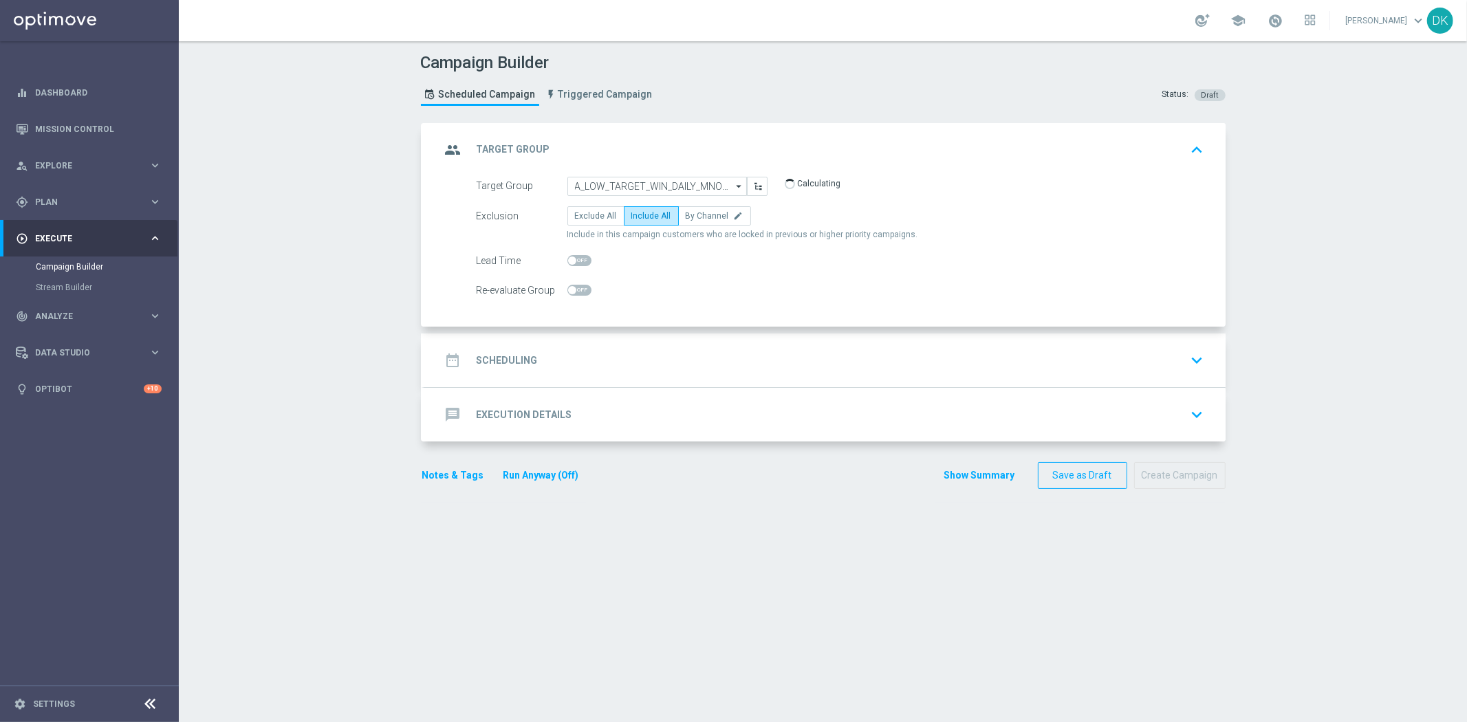
checkbox input "true"
click at [546, 356] on div "date_range Scheduling keyboard_arrow_down" at bounding box center [825, 360] width 768 height 26
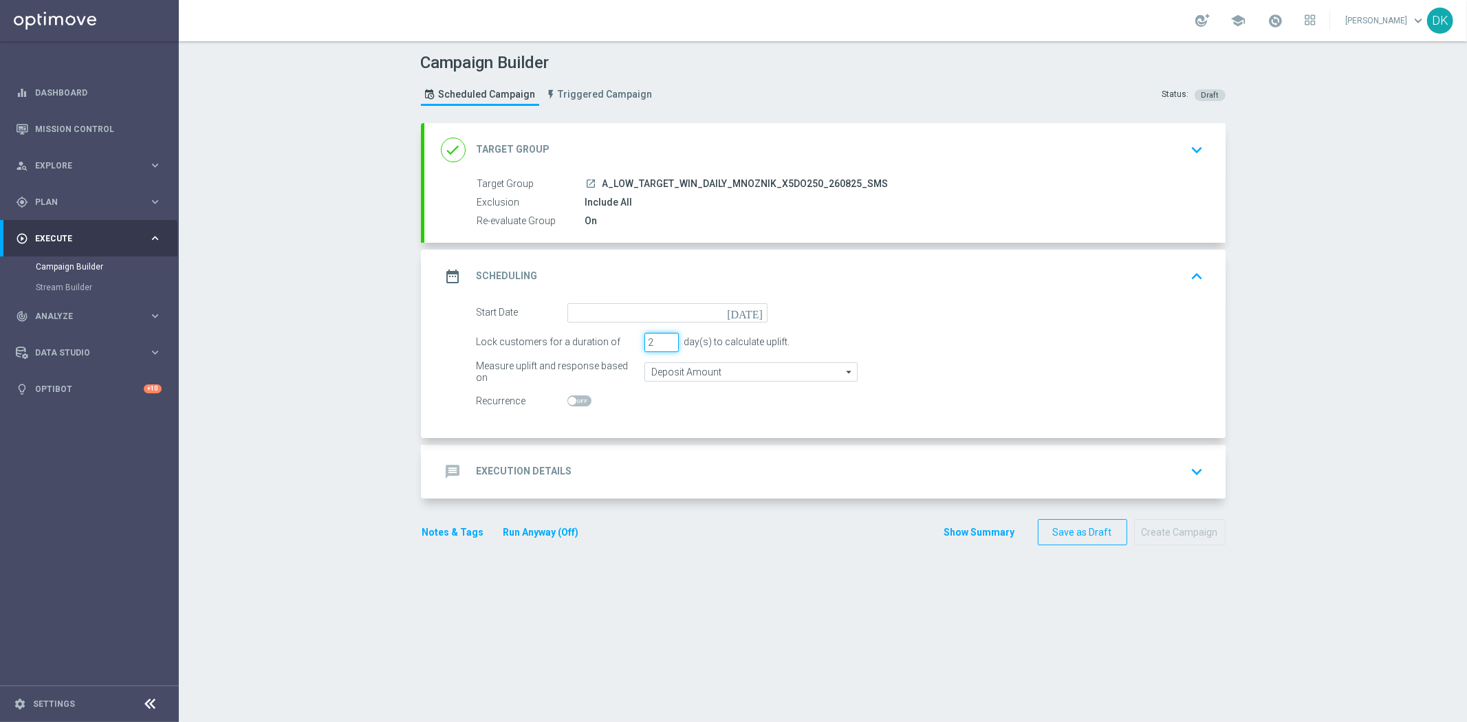
click at [663, 343] on input "2" at bounding box center [661, 342] width 34 height 19
type input "1"
click at [663, 343] on input "1" at bounding box center [661, 342] width 34 height 19
click at [689, 307] on input at bounding box center [667, 312] width 200 height 19
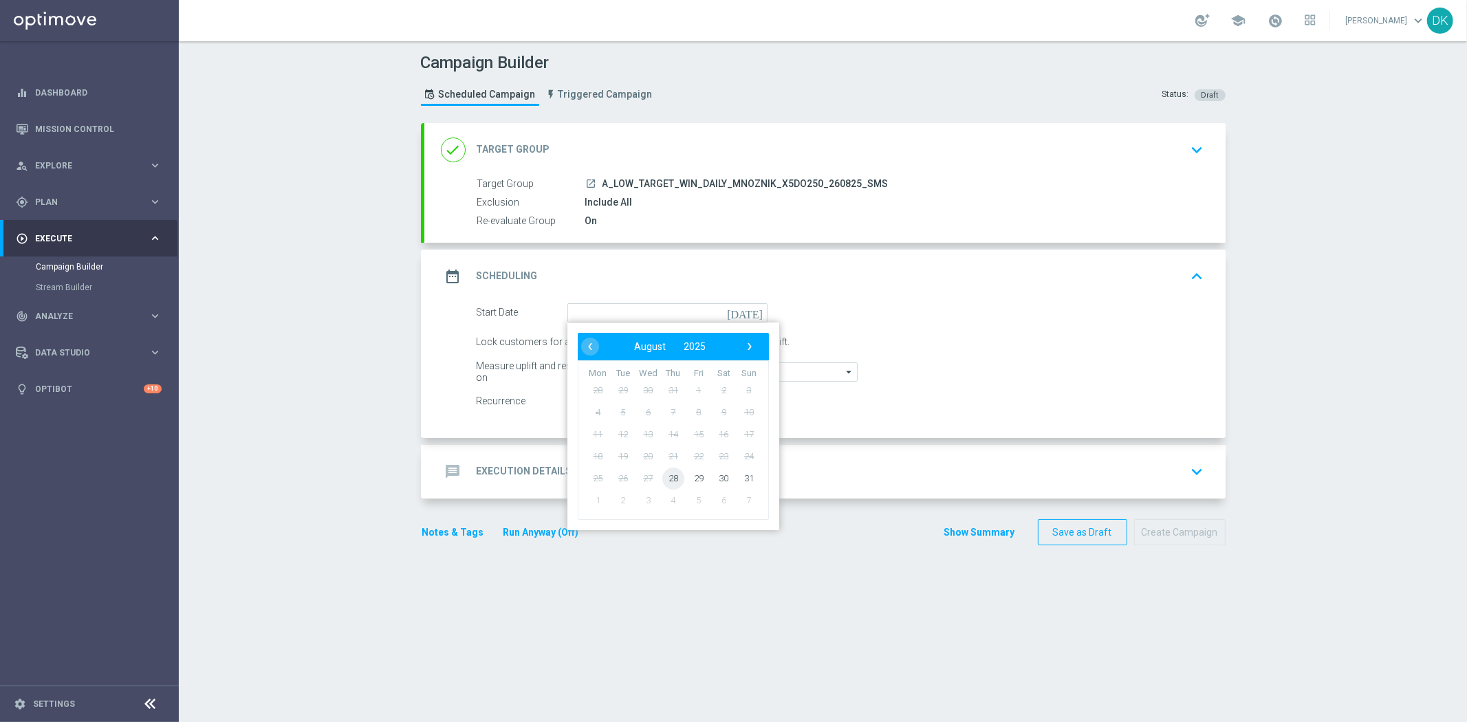
click at [664, 481] on span "28" at bounding box center [673, 478] width 22 height 22
type input "[DATE]"
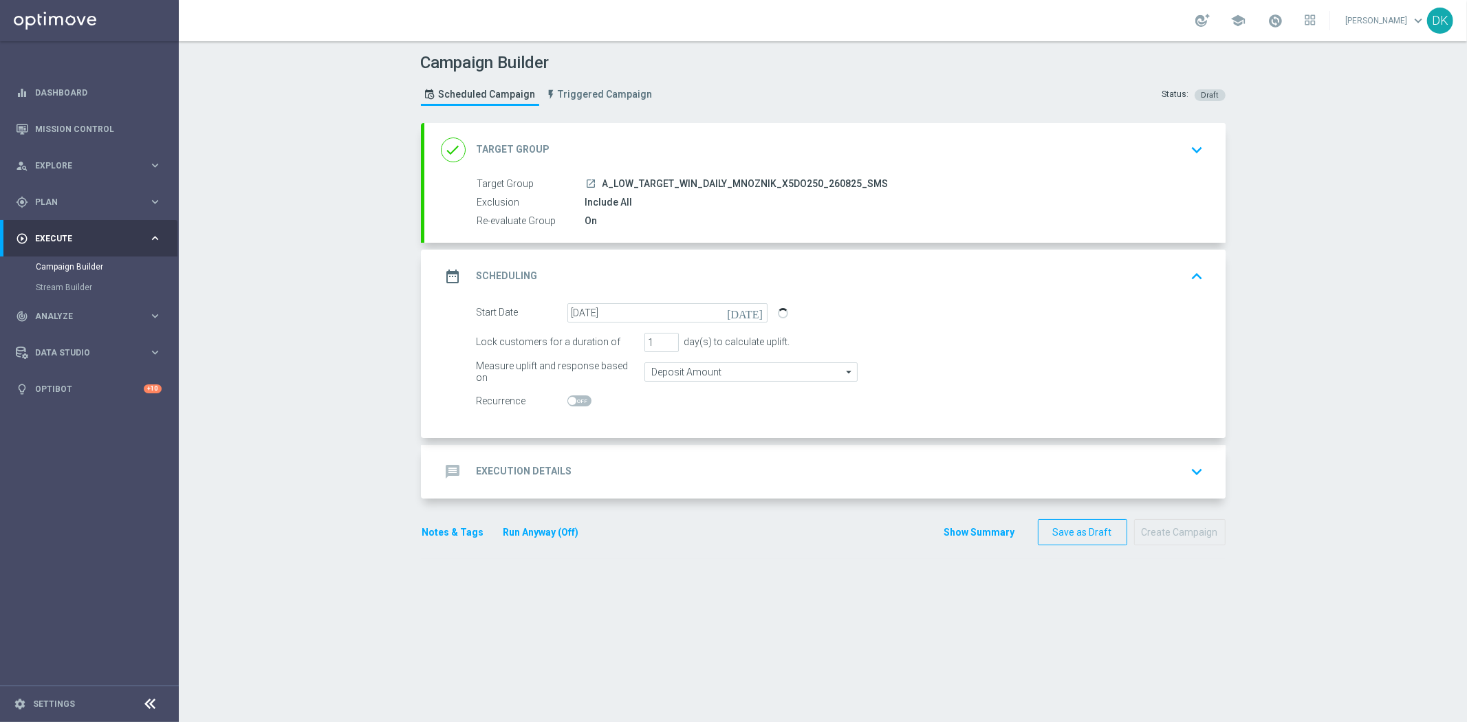
click at [600, 476] on div "message Execution Details keyboard_arrow_down" at bounding box center [825, 472] width 768 height 26
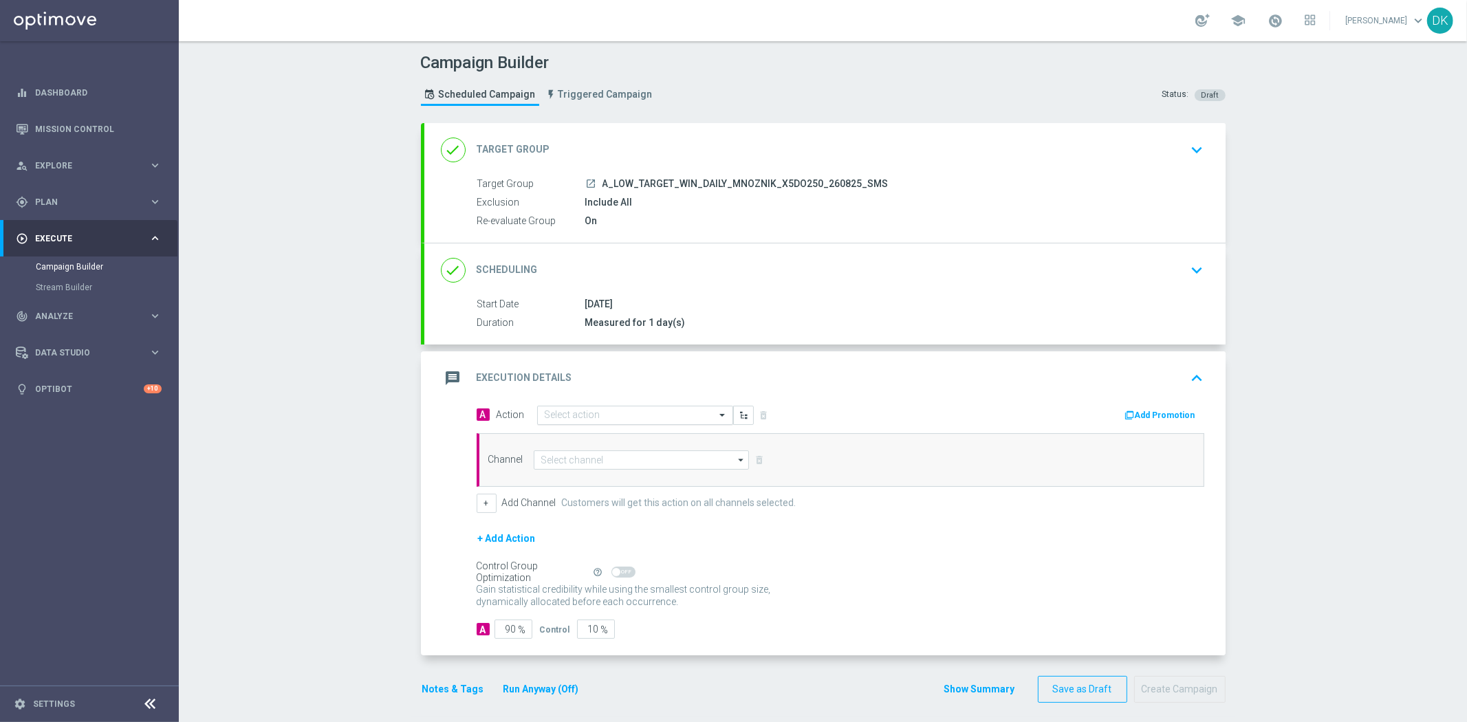
drag, startPoint x: 608, startPoint y: 410, endPoint x: 609, endPoint y: 417, distance: 7.6
click at [609, 411] on input "text" at bounding box center [621, 416] width 153 height 12
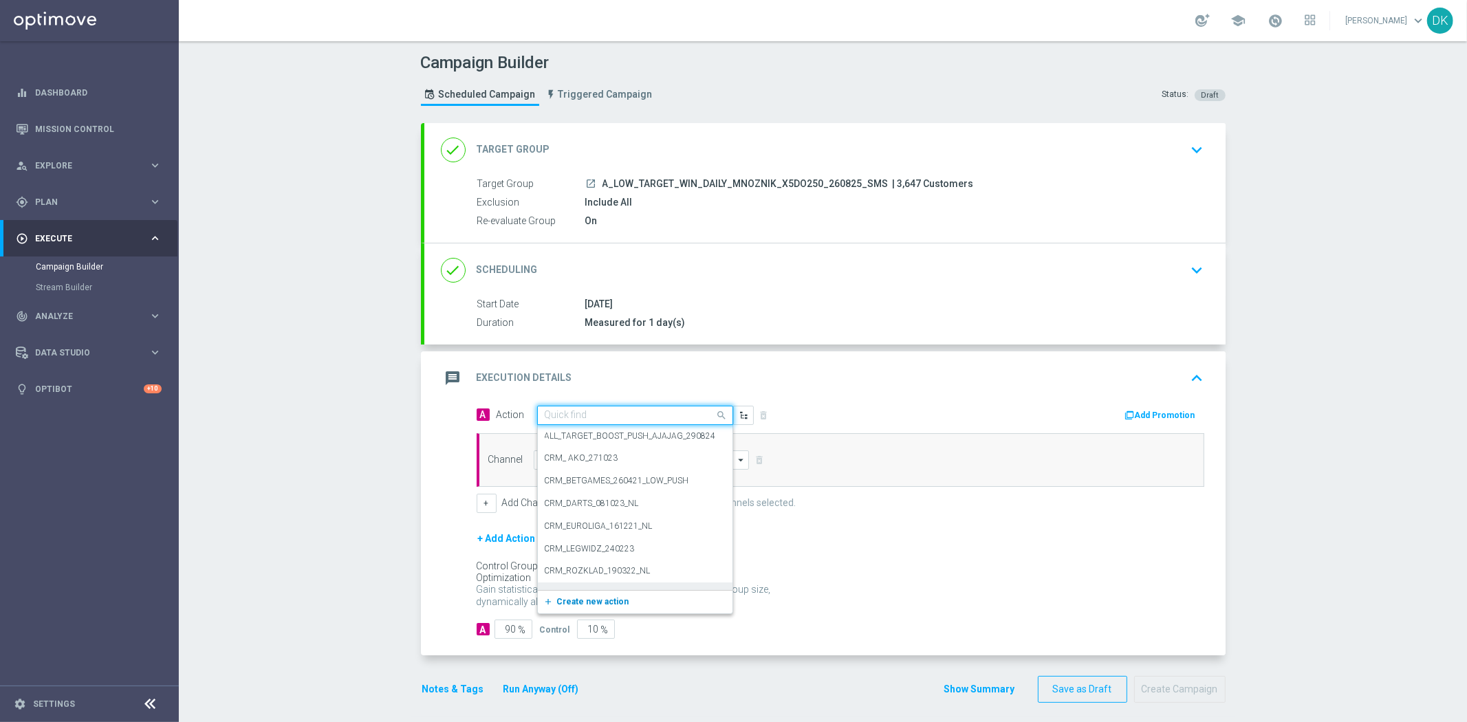
click at [596, 597] on span "Create new action" at bounding box center [593, 602] width 72 height 10
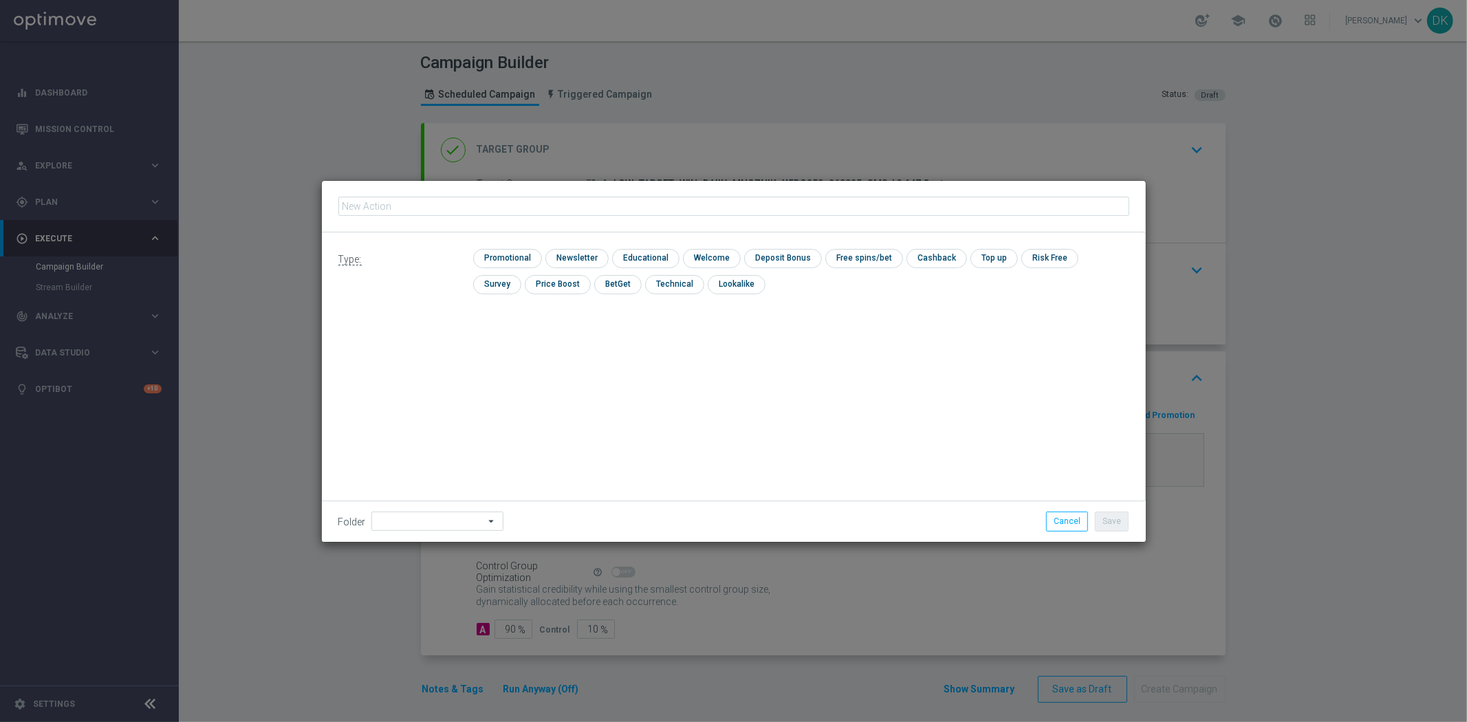
type input "A_LOW_TARGET_WIN_DAILY_MNOZNIK_X5DO250_260825_SMS"
click at [520, 259] on input "checkbox" at bounding box center [505, 258] width 65 height 19
checkbox input "true"
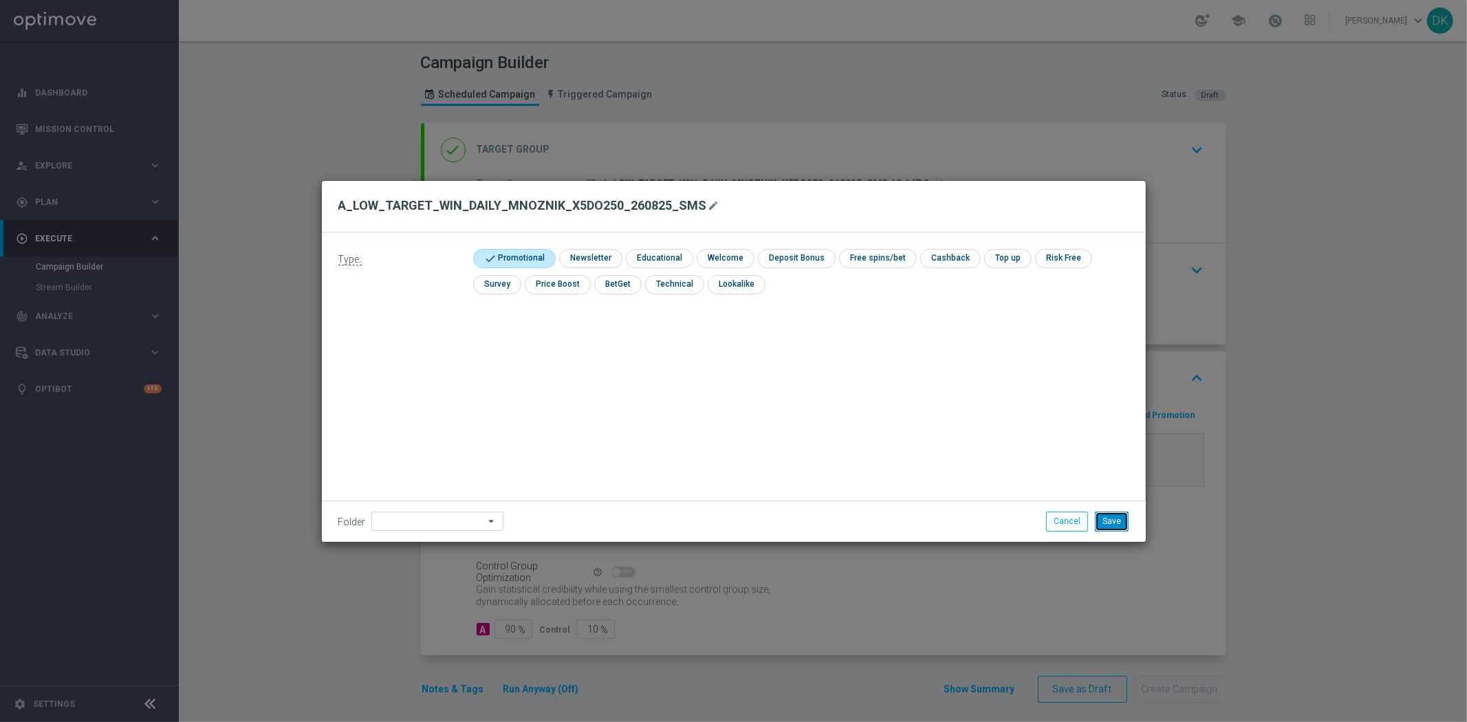
click at [1108, 518] on button "Save" at bounding box center [1112, 521] width 34 height 19
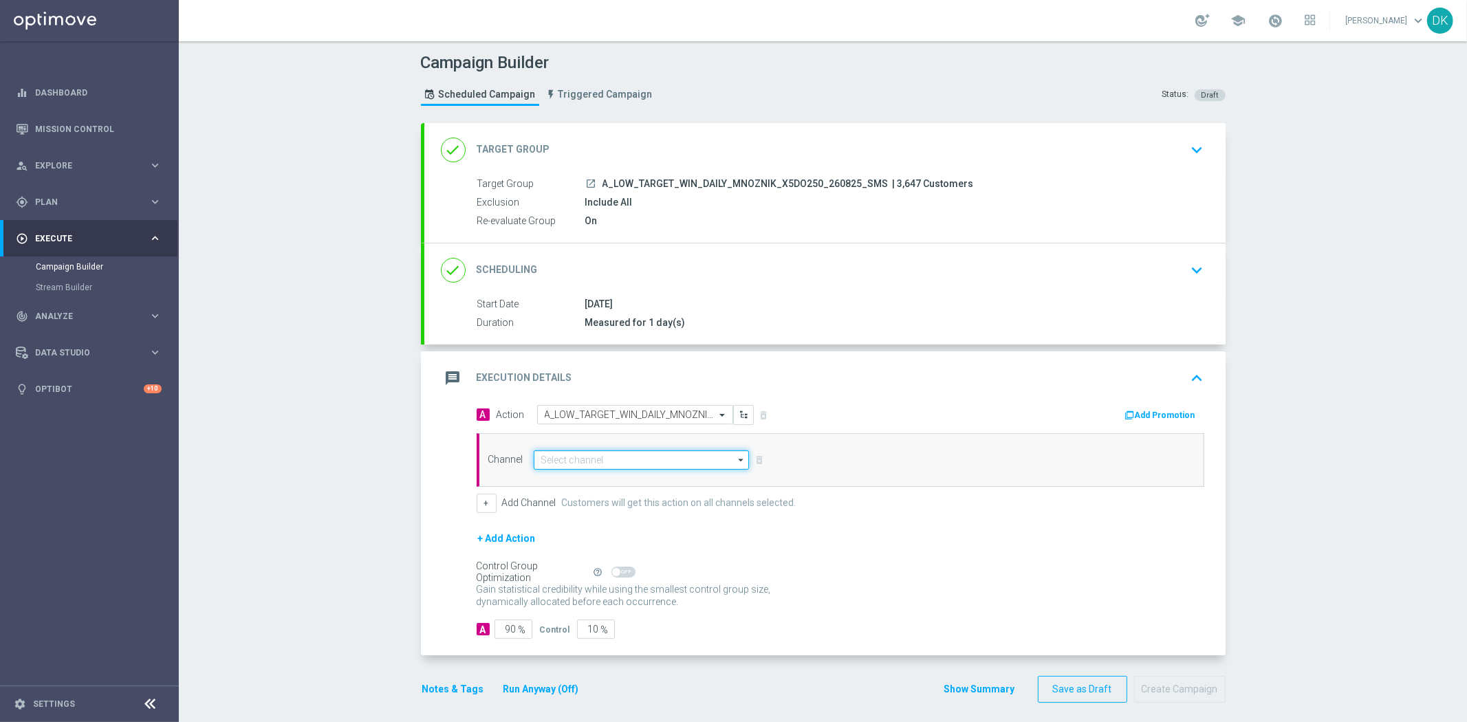
click at [631, 461] on input at bounding box center [642, 460] width 216 height 19
click at [630, 472] on div "SMS" at bounding box center [642, 479] width 217 height 19
type input "SMS"
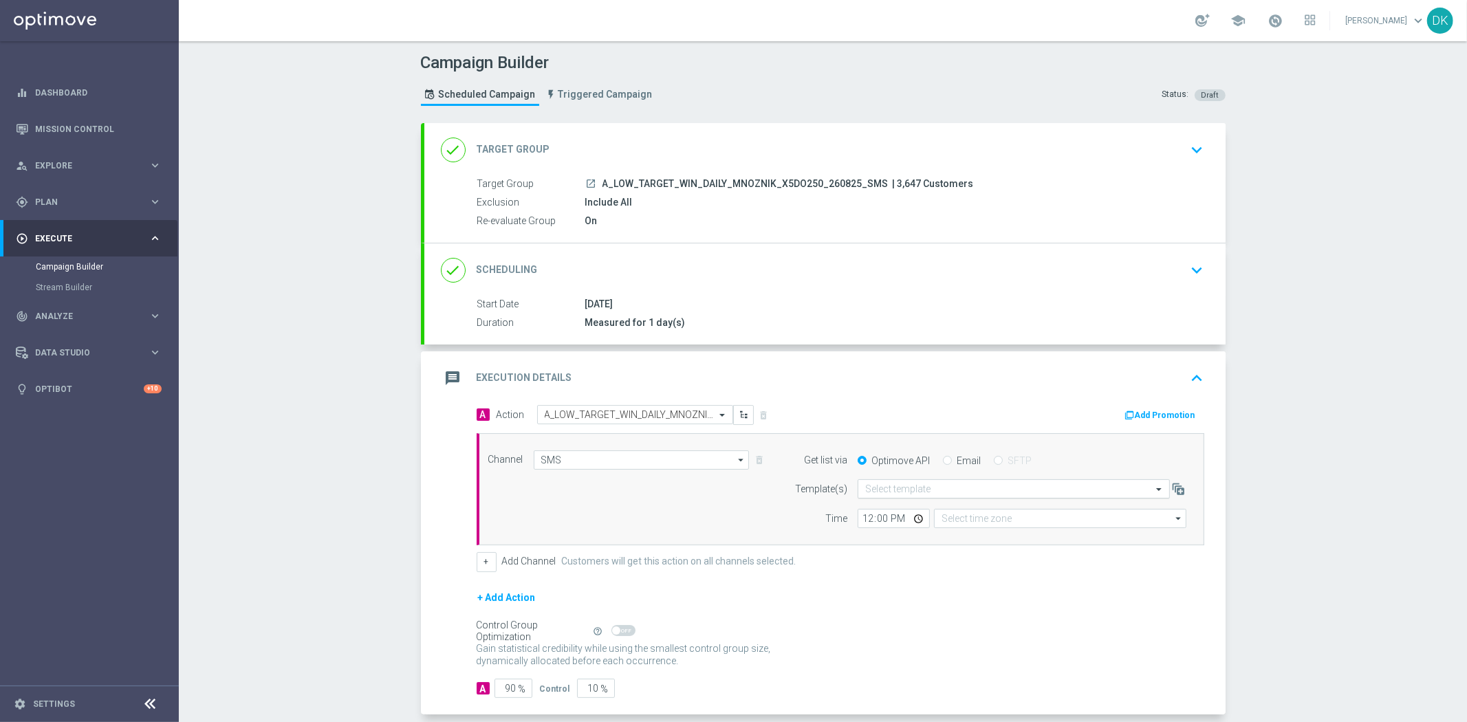
type input "Coordinated Universal Time (UTC 00:00)"
click at [878, 490] on input "text" at bounding box center [1000, 490] width 270 height 12
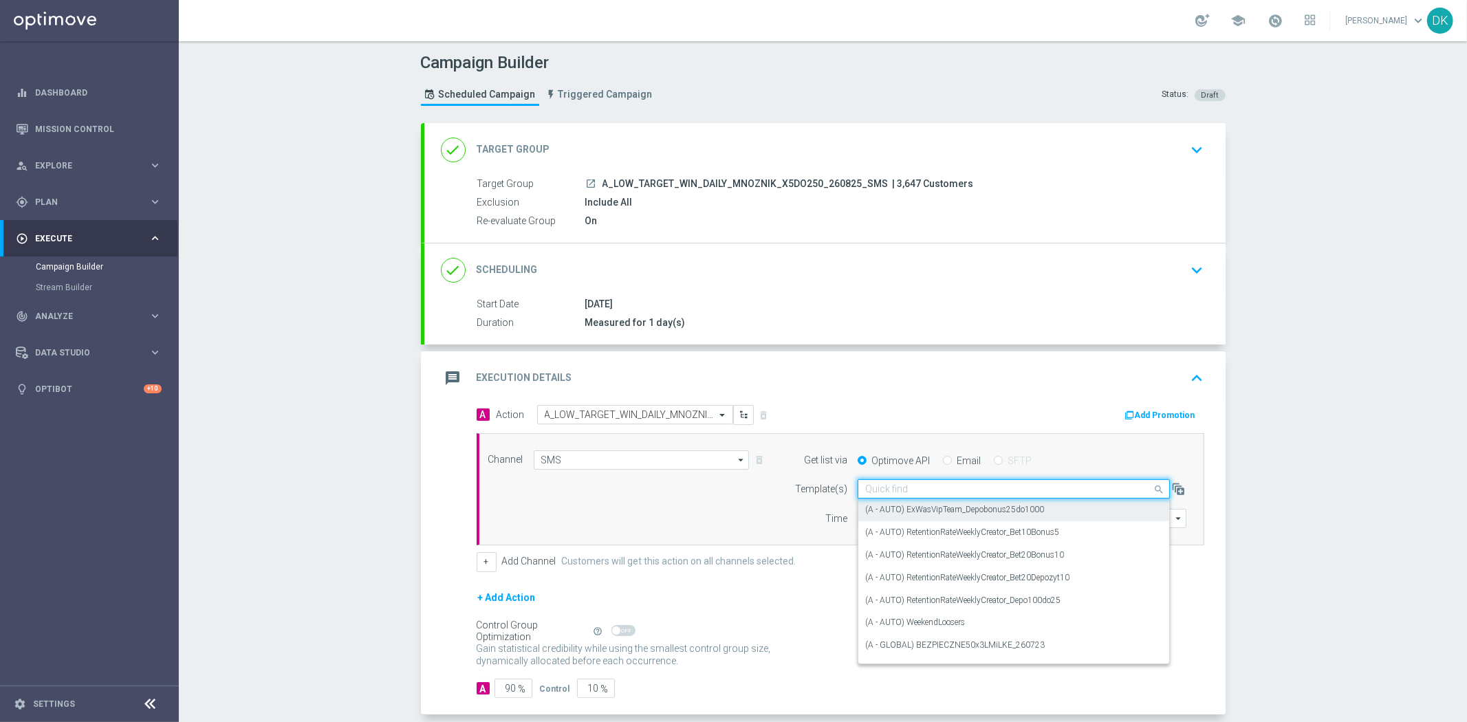
paste input "A_LOW_TARGET_WIN_DAILY_MNOZNIK_X5DO250_260825_SMS"
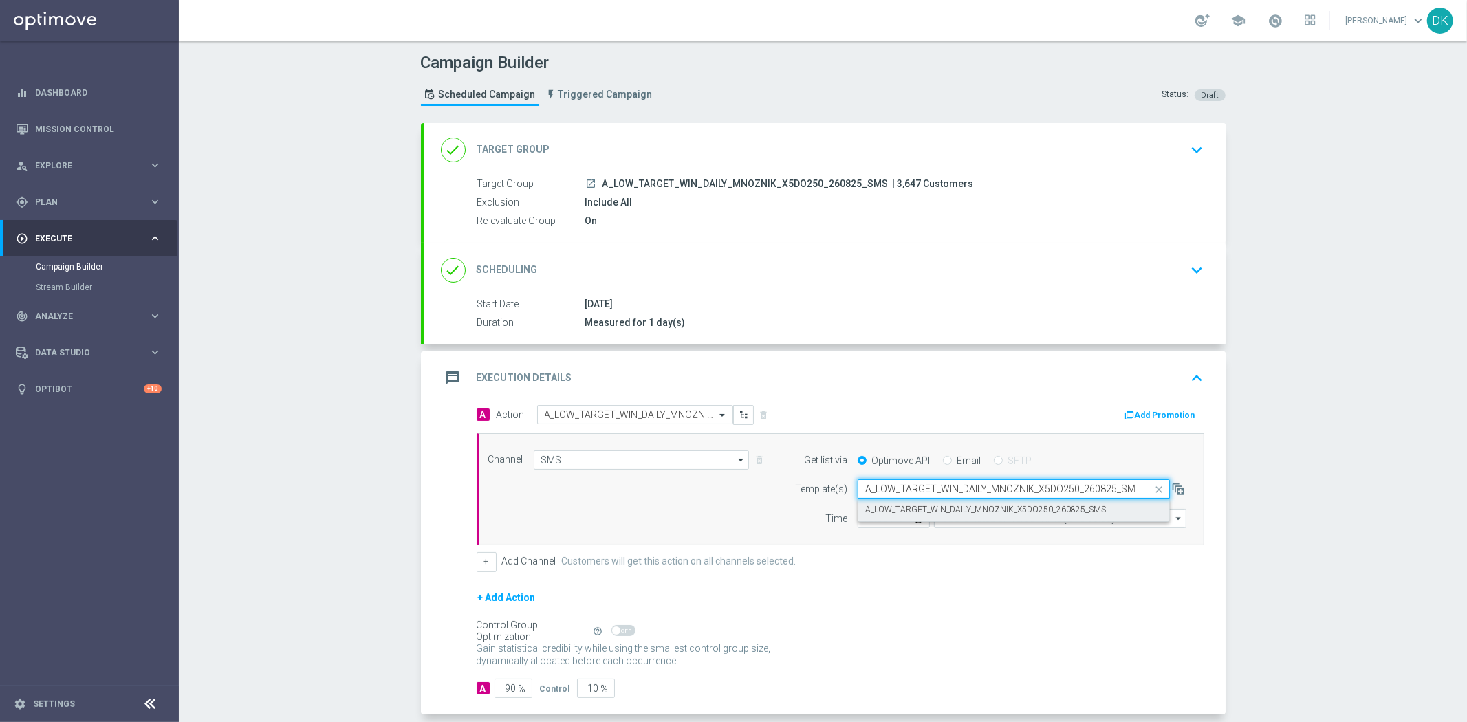
click at [897, 509] on label "A_LOW_TARGET_WIN_DAILY_MNOZNIK_X5DO250_260825_SMS" at bounding box center [985, 510] width 241 height 12
type input "A_LOW_TARGET_WIN_DAILY_MNOZNIK_X5DO250_260825_SMS"
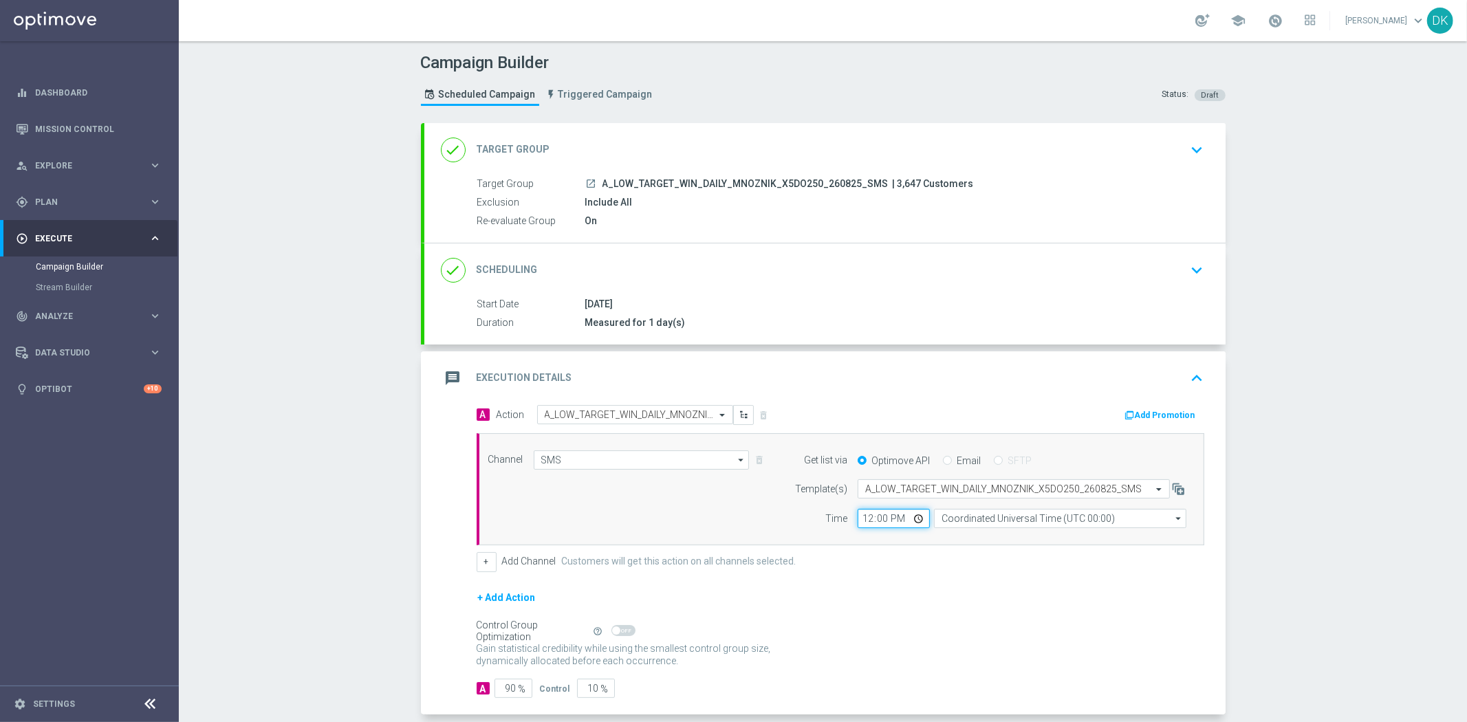
click at [863, 519] on input "12:00" at bounding box center [894, 518] width 72 height 19
type input "14:30"
click at [1028, 527] on input "Coordinated Universal Time (UTC 00:00)" at bounding box center [1060, 518] width 252 height 19
click at [1022, 537] on div "Central European Time ([GEOGRAPHIC_DATA]) (UTC +02:00)" at bounding box center [1054, 539] width 225 height 12
type input "Central European Time ([GEOGRAPHIC_DATA]) (UTC +02:00)"
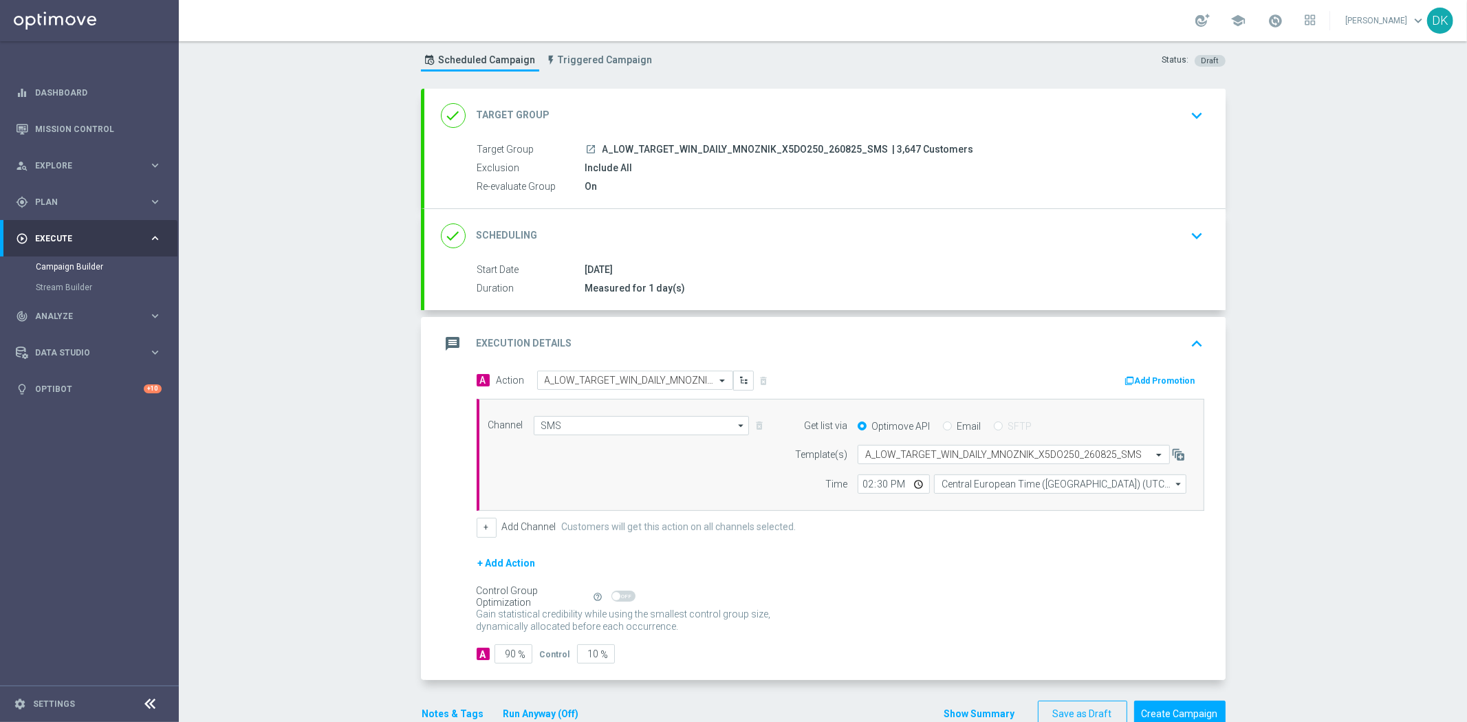
scroll to position [67, 0]
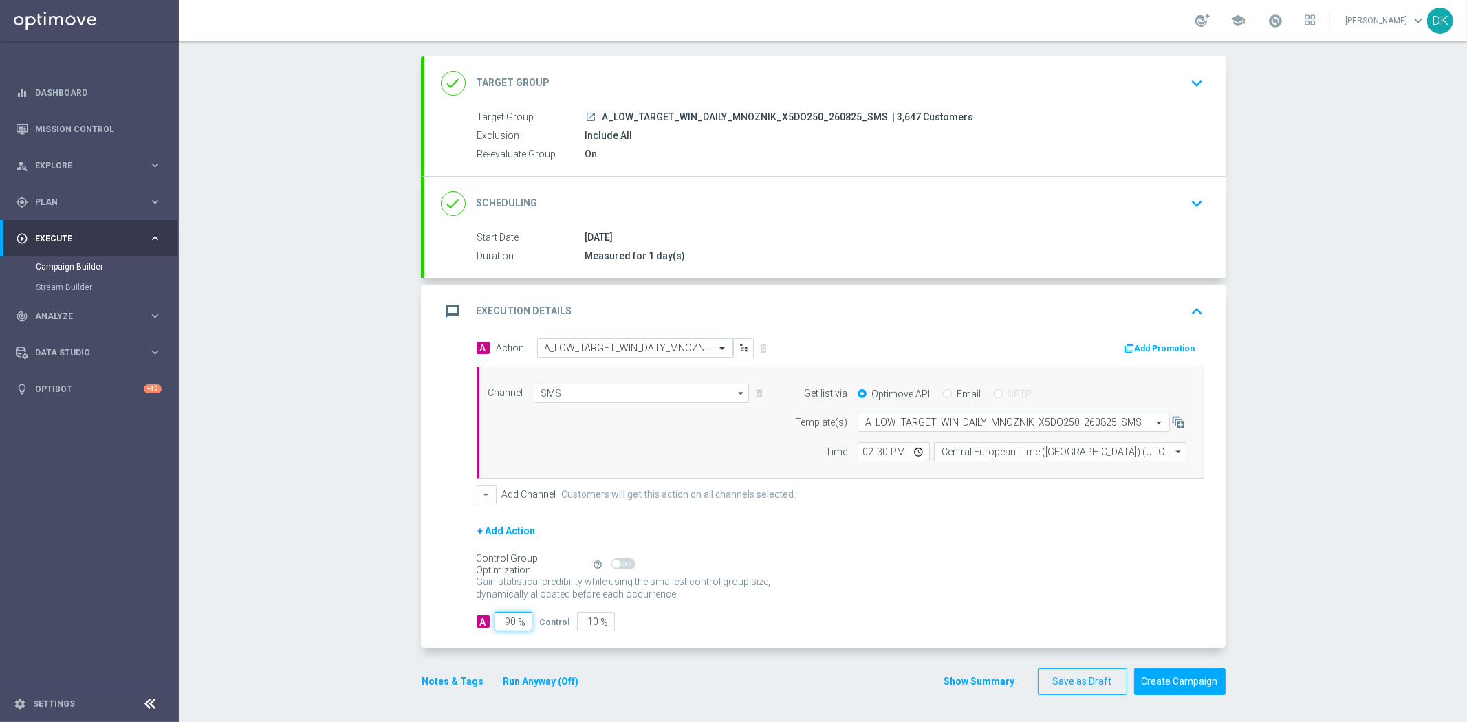
drag, startPoint x: 504, startPoint y: 622, endPoint x: 594, endPoint y: 624, distance: 89.4
click at [575, 624] on div "A 90 % Control 10 %" at bounding box center [841, 621] width 728 height 19
type input "98"
type input "2"
type input "98"
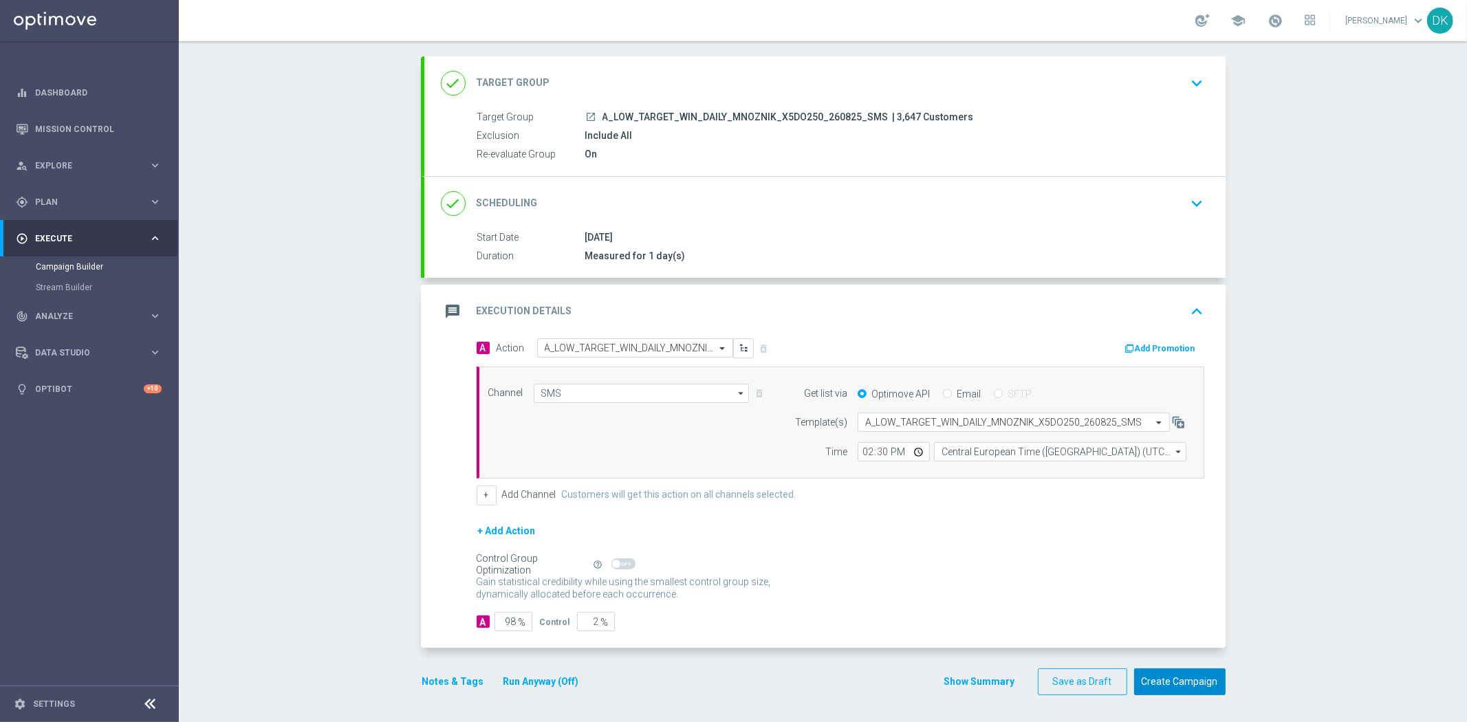
click at [1173, 679] on button "Create Campaign" at bounding box center [1179, 682] width 91 height 27
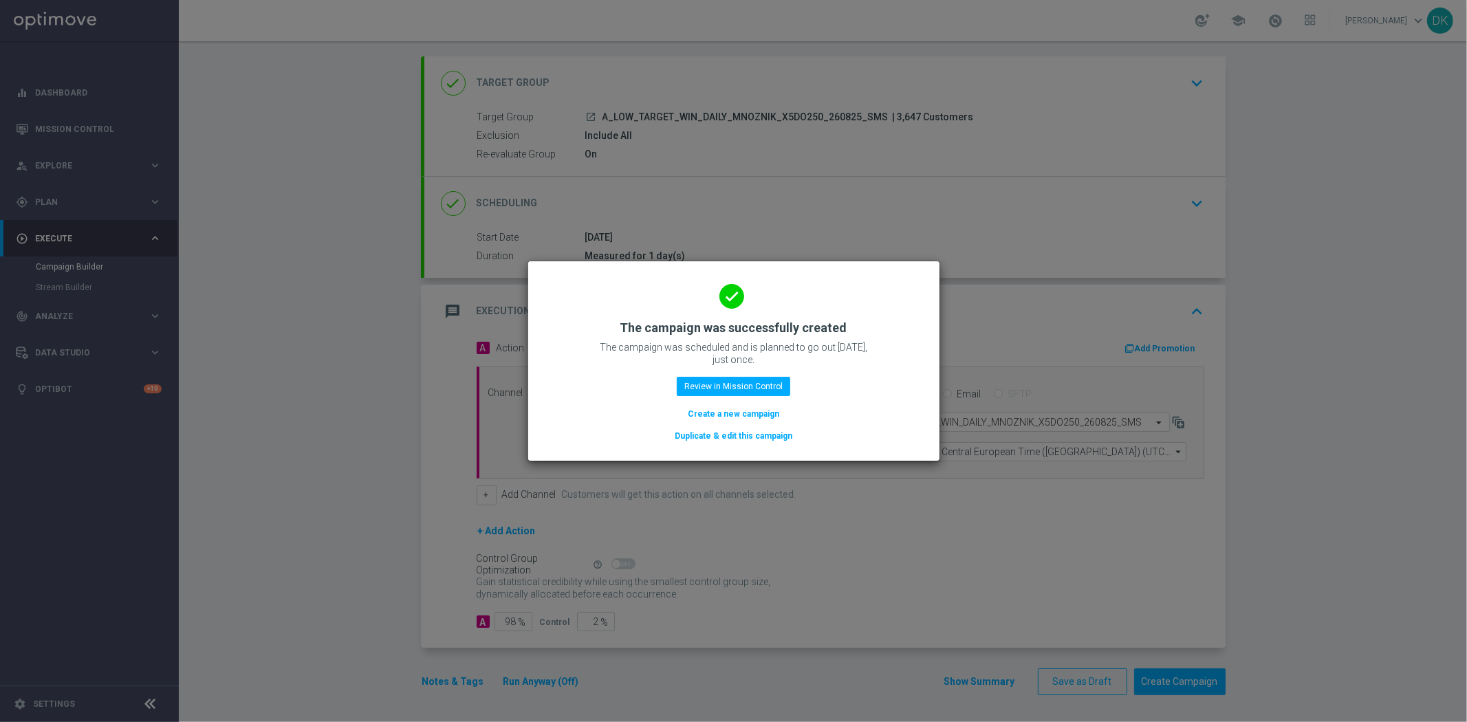
click at [722, 411] on button "Create a new campaign" at bounding box center [733, 413] width 94 height 15
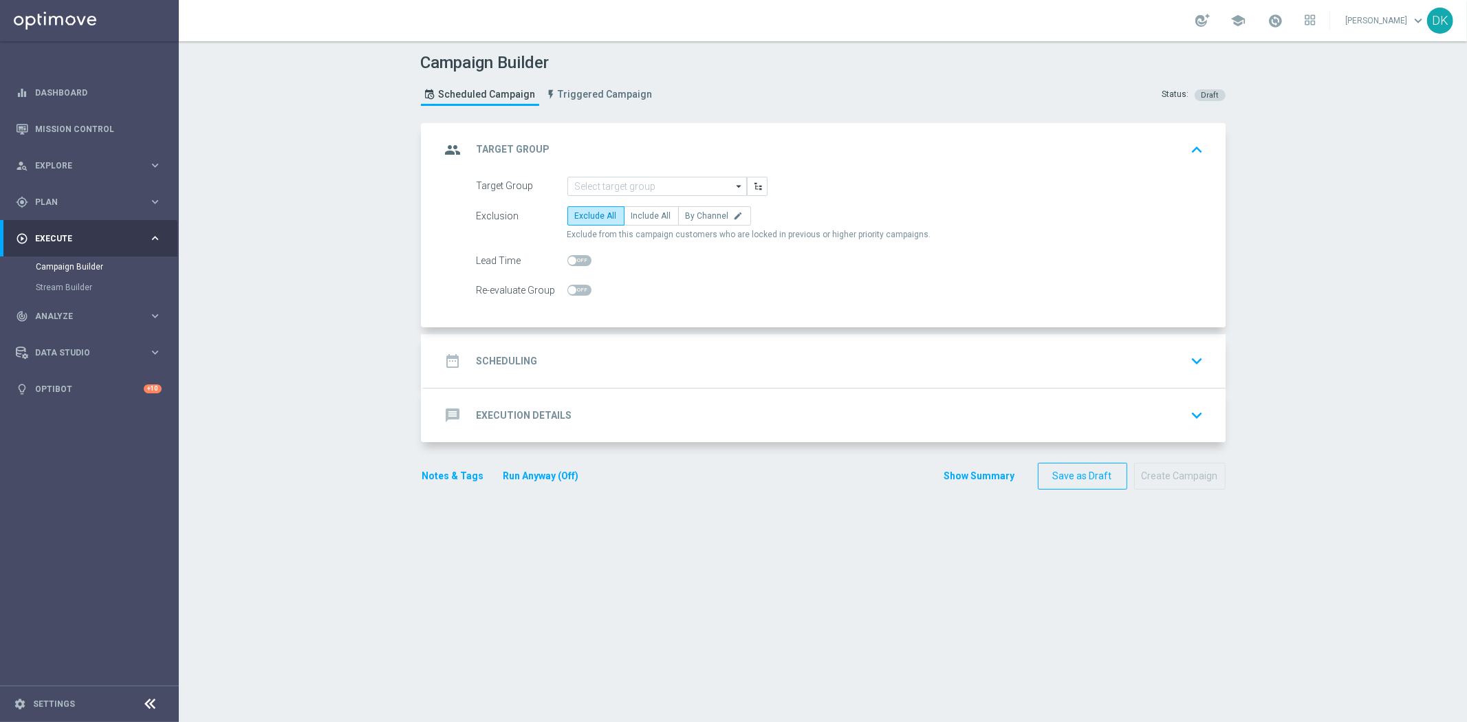
scroll to position [0, 0]
click at [661, 188] on input at bounding box center [657, 186] width 180 height 19
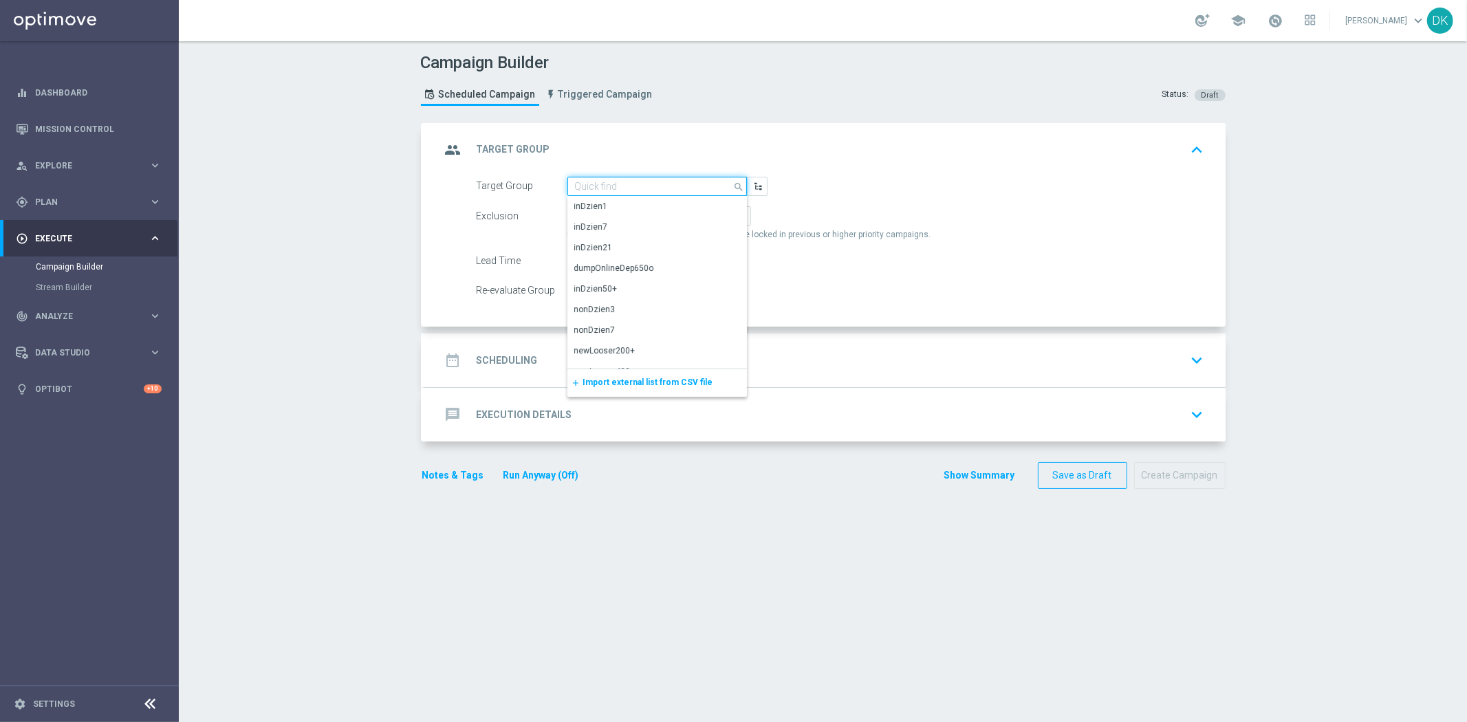
paste input "A_MED_TARGET_WIN_DAILY_MNOZNIK_X5DO250_260825_SMS"
click at [635, 218] on div "A_MED_TARGET_WIN_DAILY_MNOZNIK_X5DO250_260825_SMS" at bounding box center [657, 212] width 166 height 25
type input "A_MED_TARGET_WIN_DAILY_MNOZNIK_X5DO250_260825_SMS"
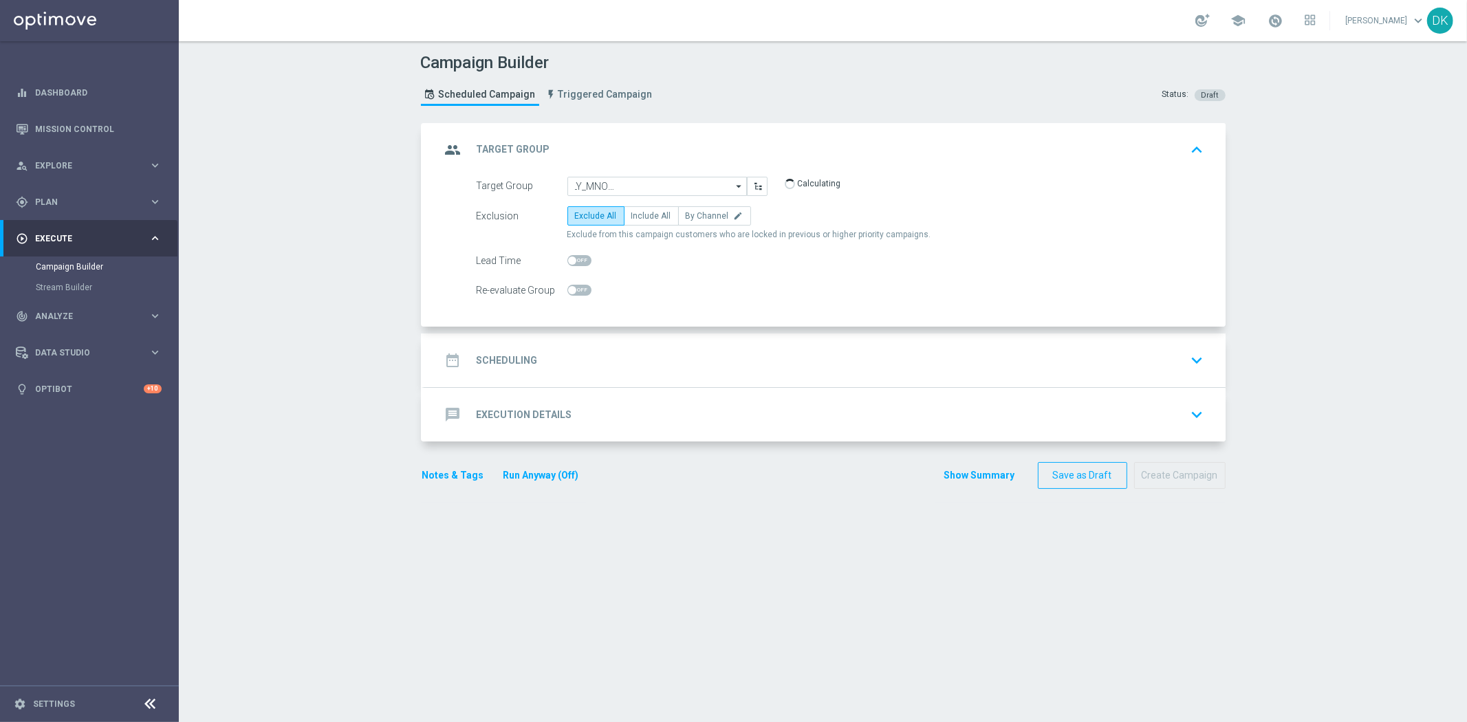
scroll to position [0, 0]
click at [636, 214] on span "Include All" at bounding box center [651, 216] width 40 height 10
click at [636, 214] on input "Include All" at bounding box center [635, 218] width 9 height 9
radio input "true"
click at [573, 288] on span at bounding box center [579, 290] width 24 height 11
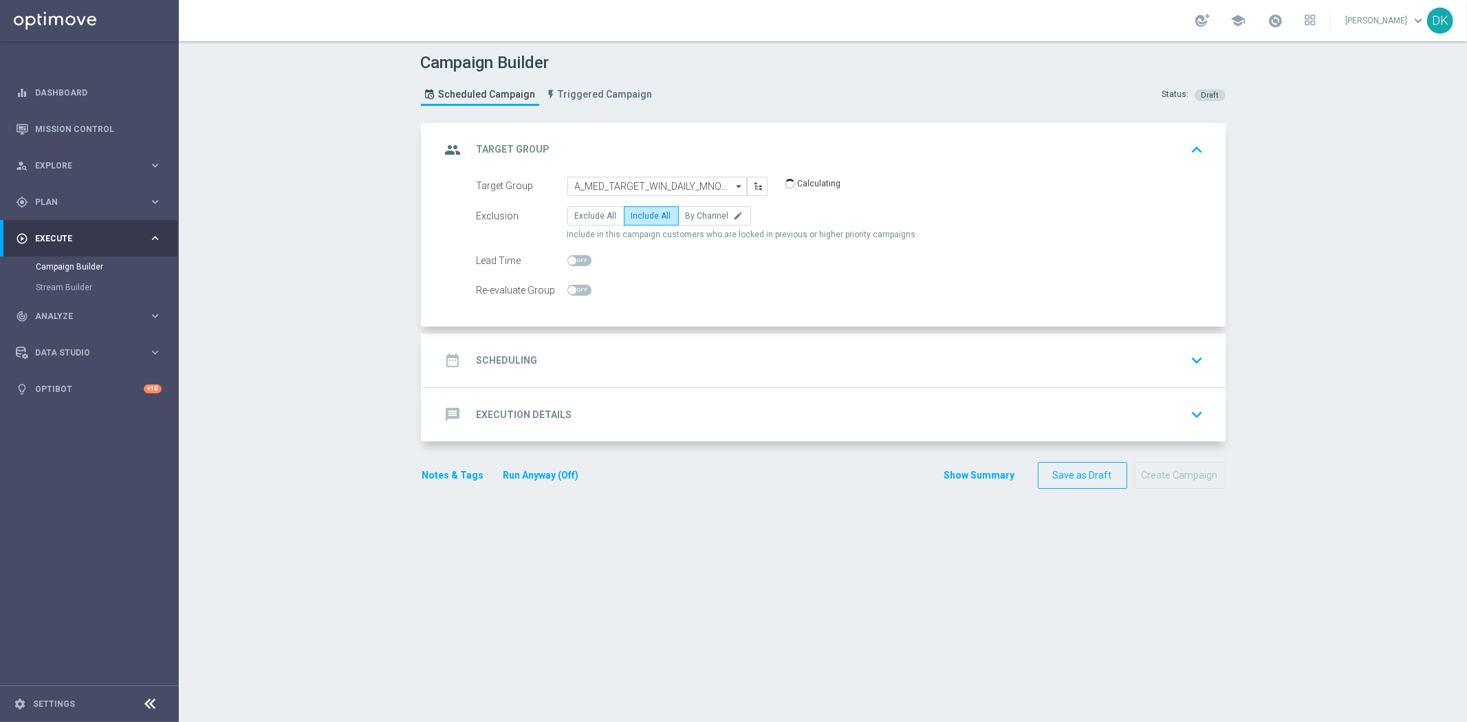
click at [573, 288] on input "checkbox" at bounding box center [579, 290] width 24 height 11
checkbox input "true"
click at [566, 356] on div "date_range Scheduling keyboard_arrow_down" at bounding box center [825, 360] width 768 height 26
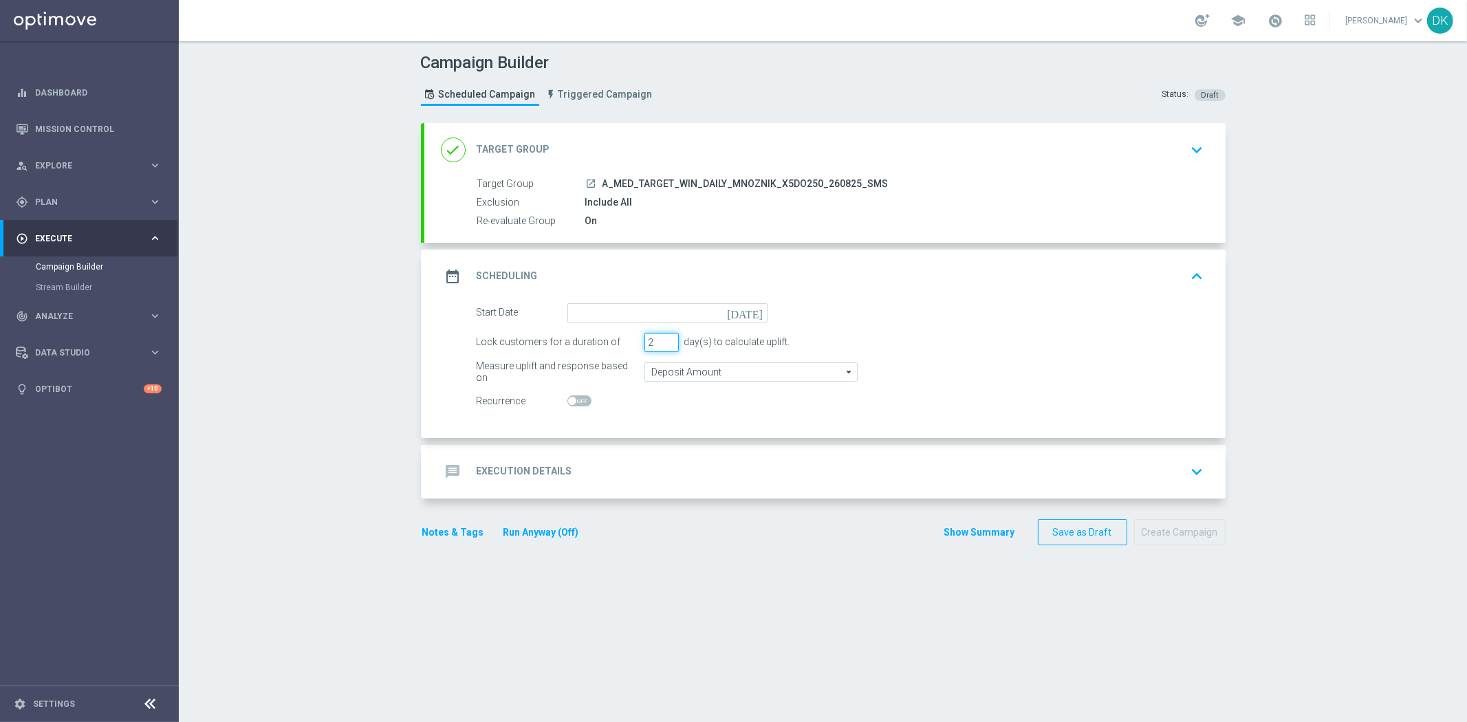
click at [664, 341] on input "2" at bounding box center [661, 342] width 34 height 19
type input "1"
click at [664, 341] on input "1" at bounding box center [661, 342] width 34 height 19
click at [664, 318] on input at bounding box center [667, 312] width 200 height 19
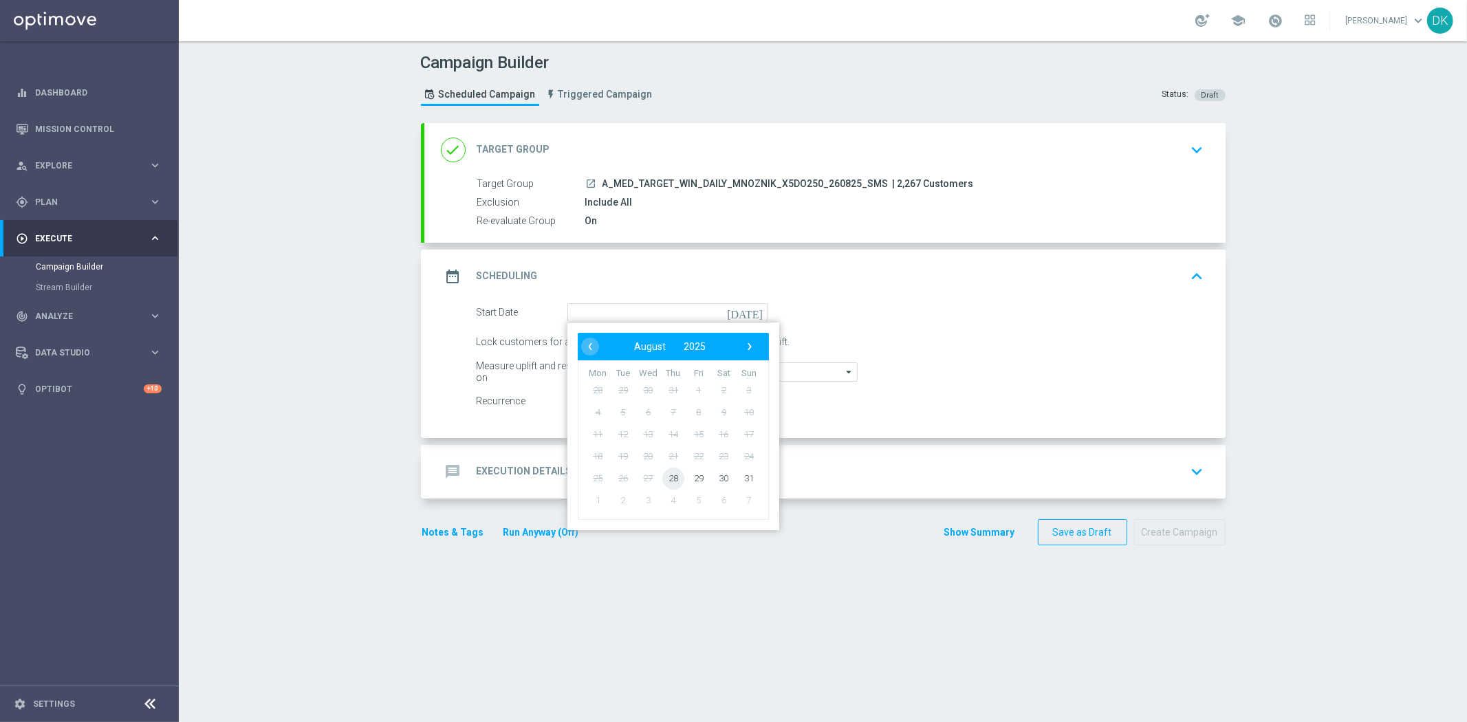
click at [662, 475] on span "28" at bounding box center [673, 478] width 22 height 22
type input "[DATE]"
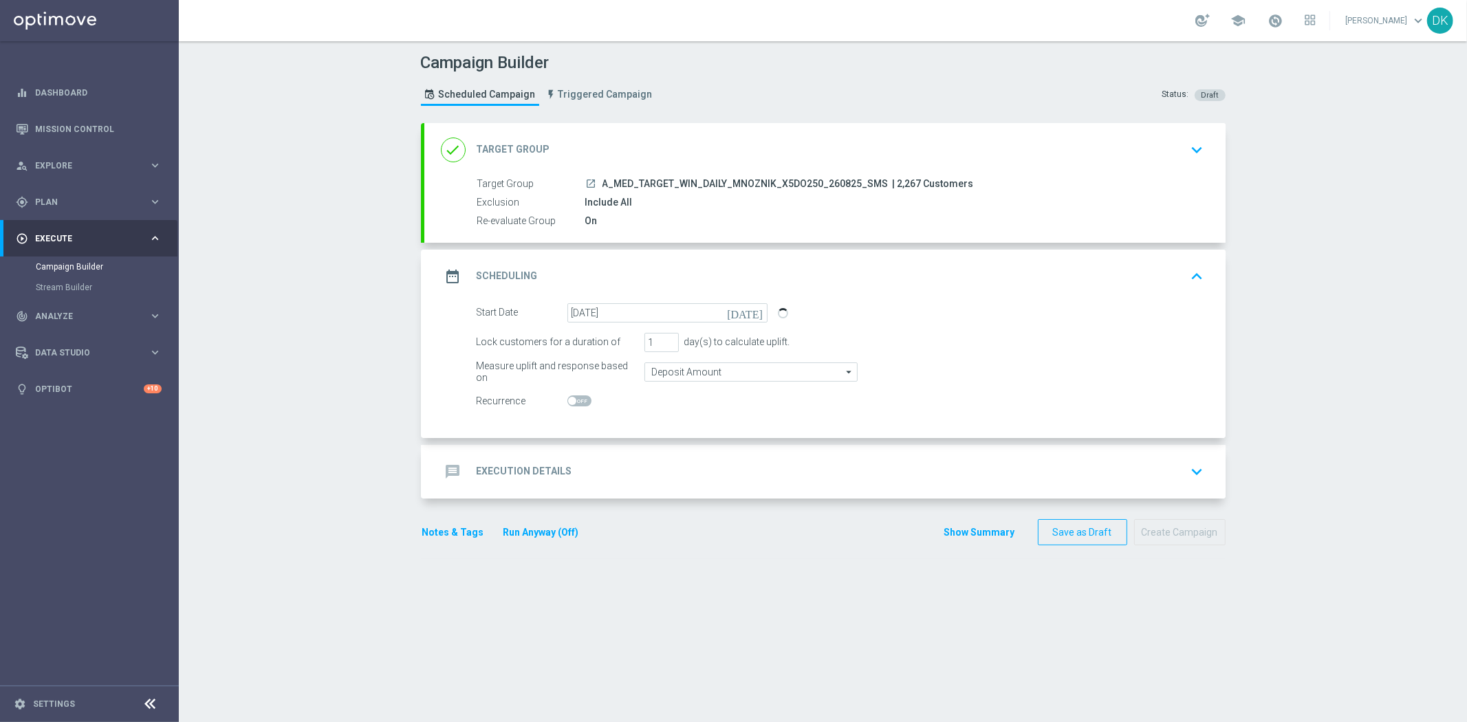
click at [642, 477] on div "message Execution Details keyboard_arrow_down" at bounding box center [825, 472] width 768 height 26
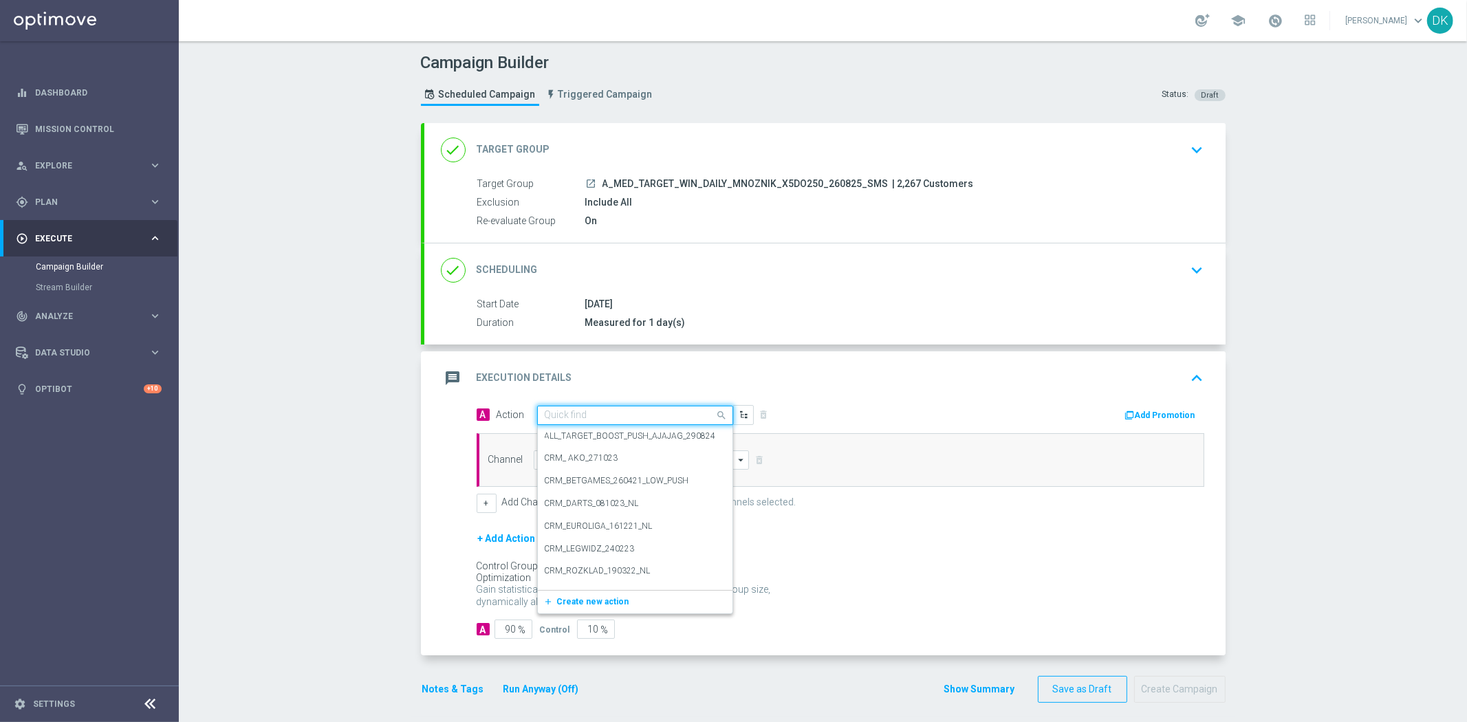
click at [602, 411] on input "text" at bounding box center [621, 416] width 153 height 12
click at [600, 597] on span "Create new action" at bounding box center [593, 602] width 72 height 10
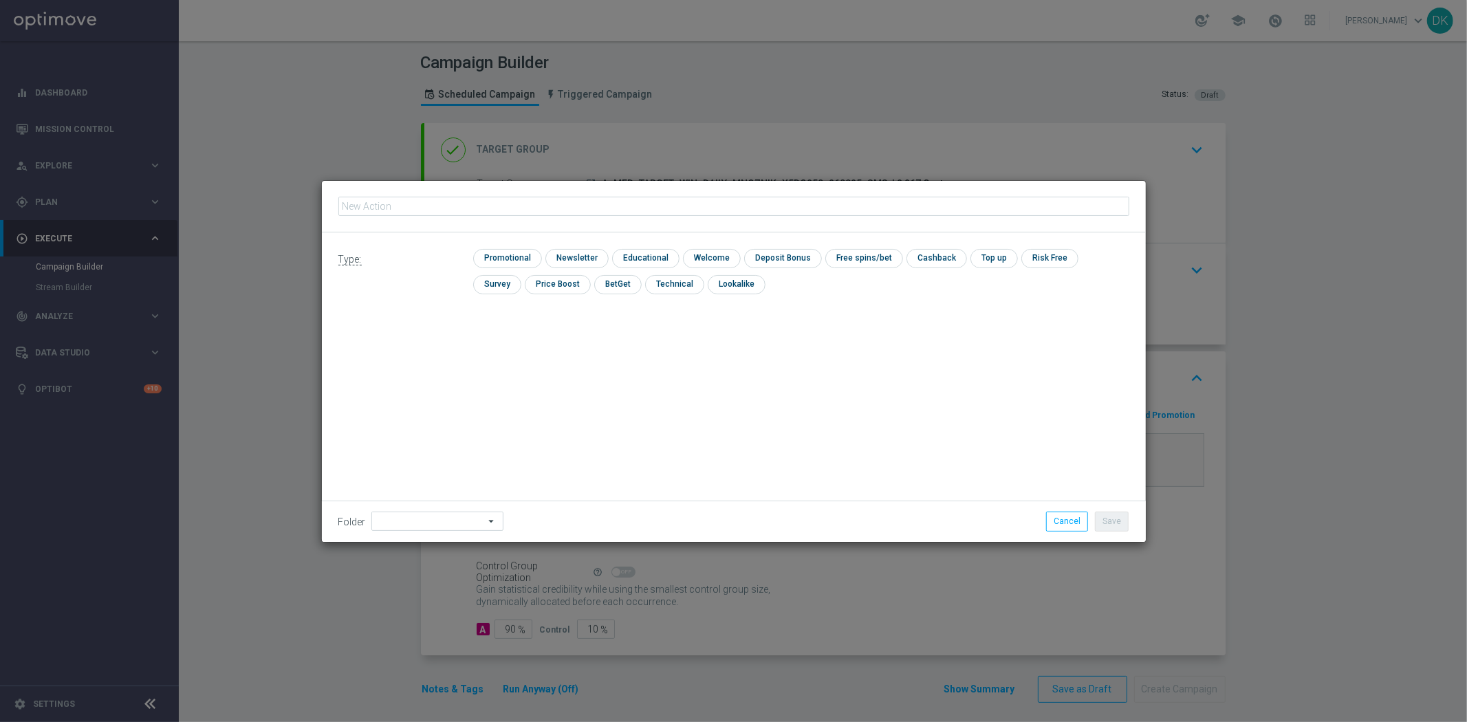
type input "A_MED_TARGET_WIN_DAILY_MNOZNIK_X5DO250_260825_SMS"
click at [525, 260] on input "checkbox" at bounding box center [505, 258] width 65 height 19
checkbox input "true"
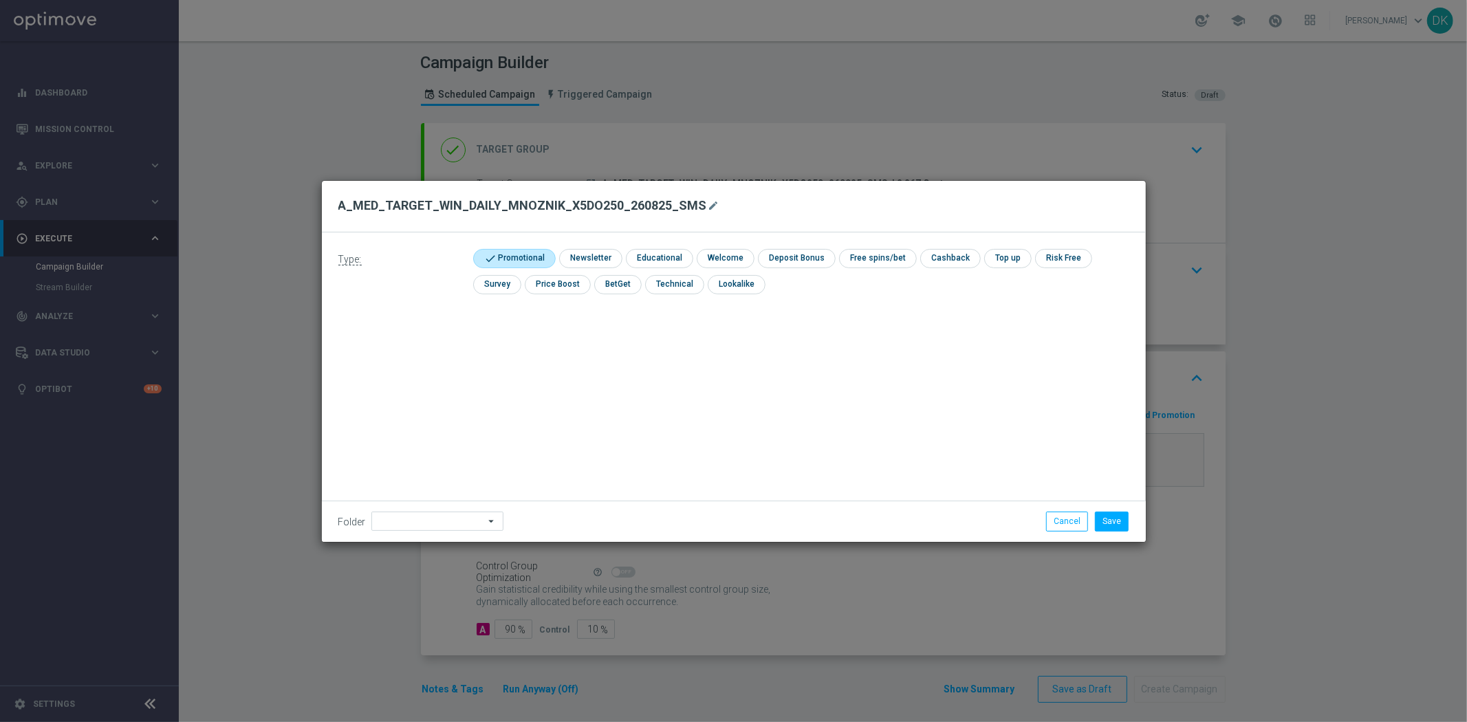
click at [1111, 534] on div "Folder arrow_drop_down Drag here to set row groups Drag here to set column labe…" at bounding box center [734, 521] width 824 height 41
click at [1111, 521] on button "Save" at bounding box center [1112, 521] width 34 height 19
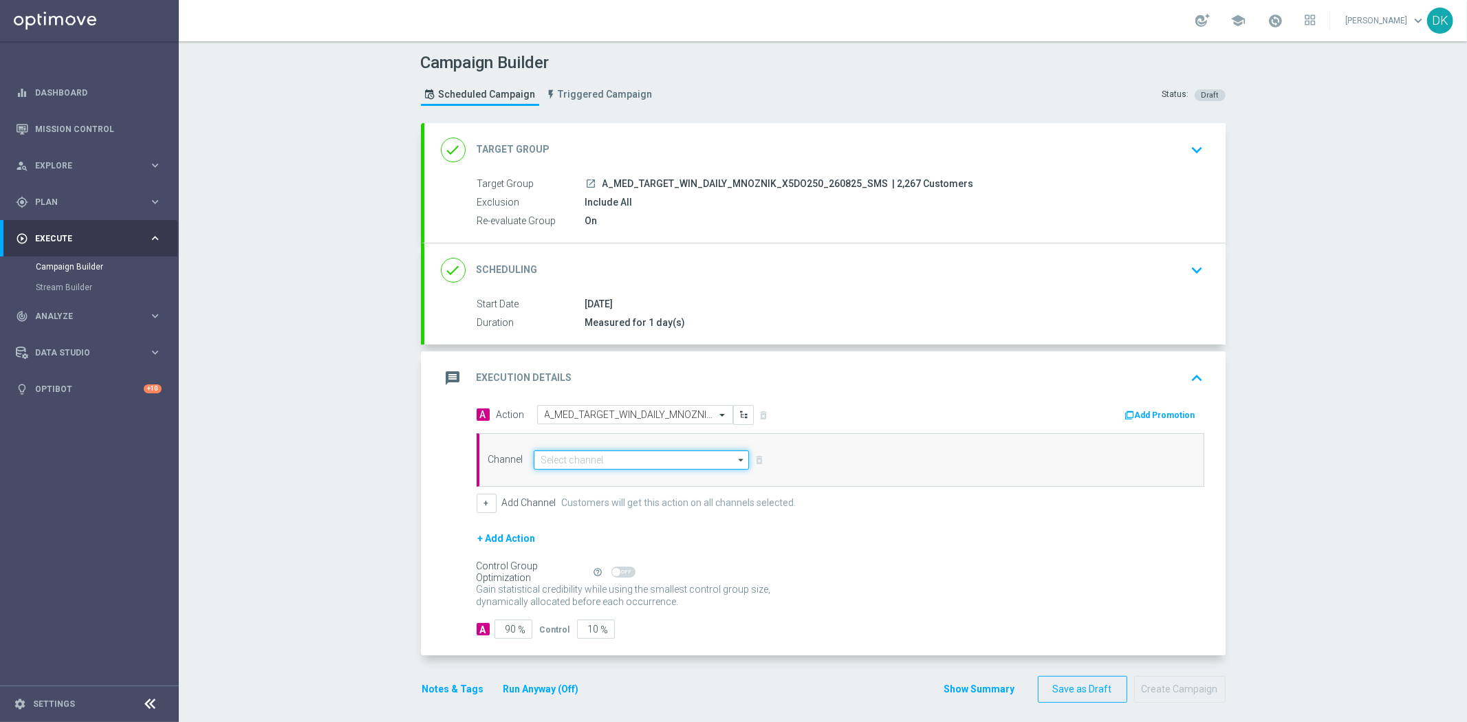
click at [603, 454] on input at bounding box center [642, 460] width 216 height 19
click at [625, 483] on div "SMS" at bounding box center [642, 479] width 217 height 19
type input "SMS"
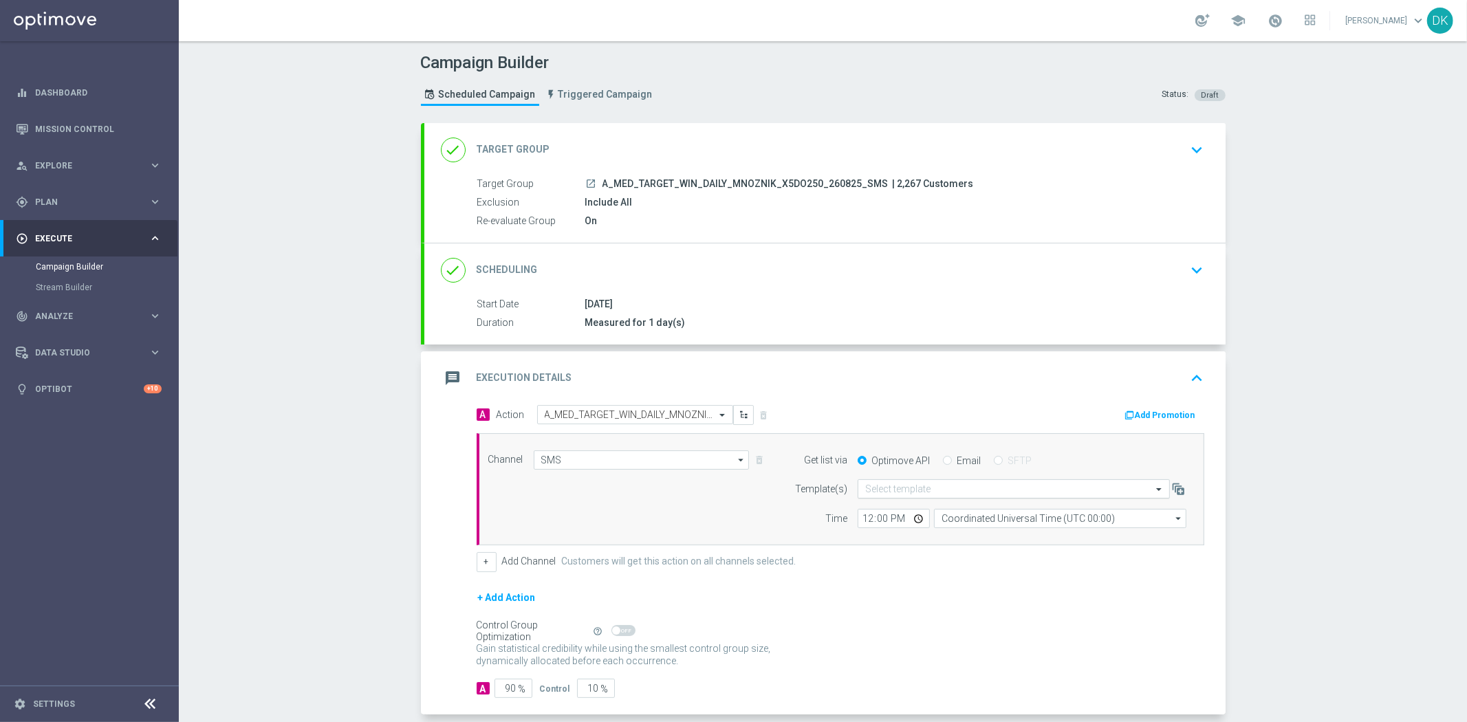
drag, startPoint x: 898, startPoint y: 500, endPoint x: 905, endPoint y: 492, distance: 11.2
click at [898, 499] on form "Template(s) Select template Time 12:00 Coordinated Universal Time (UTC 00:00) C…" at bounding box center [987, 503] width 399 height 49
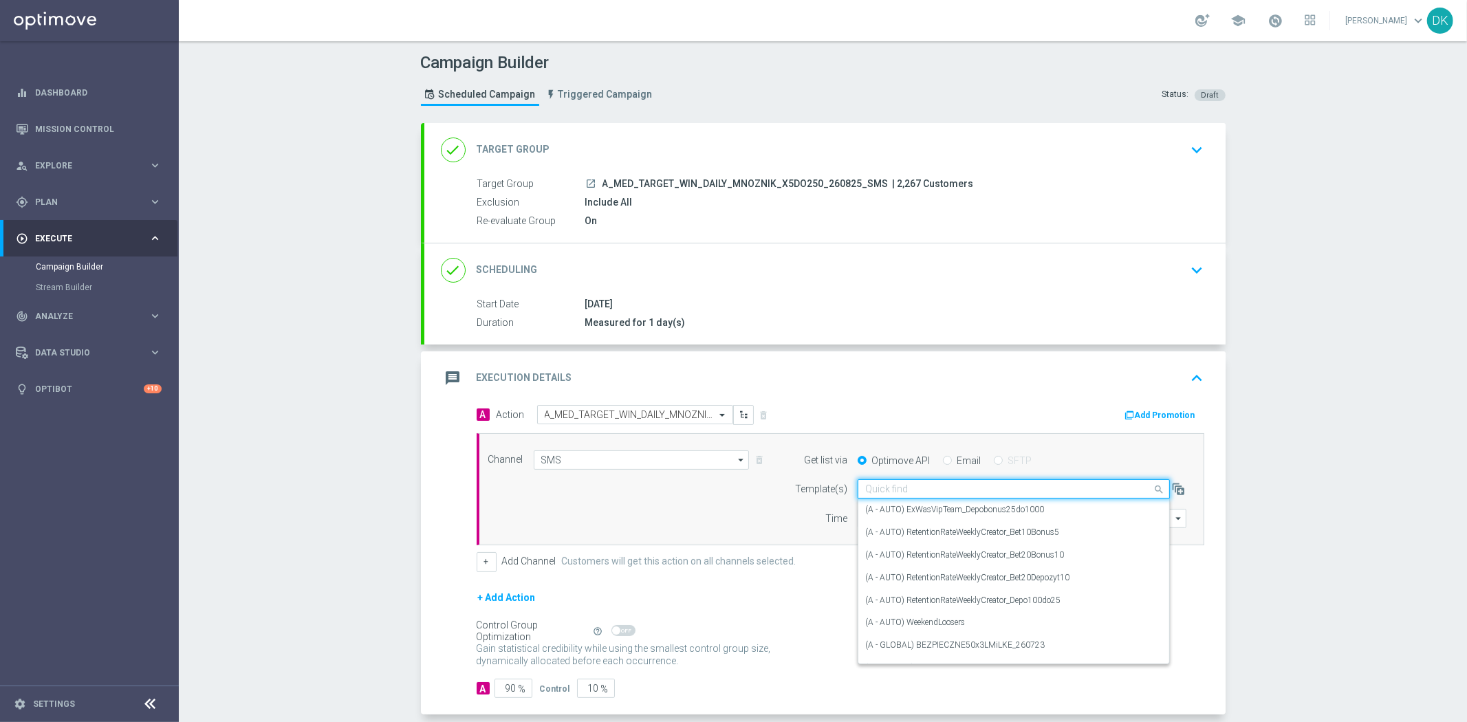
click at [911, 487] on input "text" at bounding box center [1000, 490] width 270 height 12
paste input "A_MED_TARGET_WIN_DAILY_MNOZNIK_X5DO250_260825_SMS"
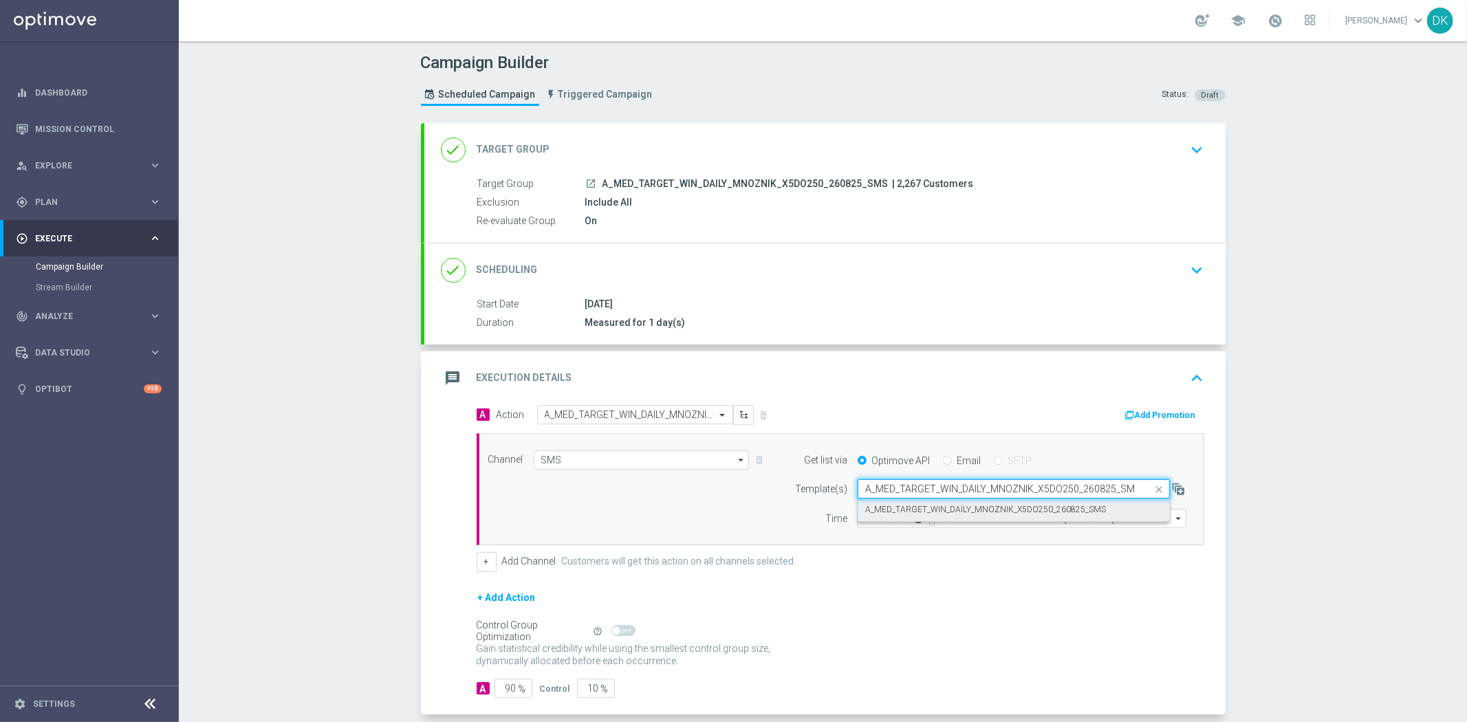
scroll to position [0, 1]
click at [911, 510] on label "A_MED_TARGET_WIN_DAILY_MNOZNIK_X5DO250_260825_SMS" at bounding box center [985, 510] width 241 height 12
type input "A_MED_TARGET_WIN_DAILY_MNOZNIK_X5DO250_260825_SMS"
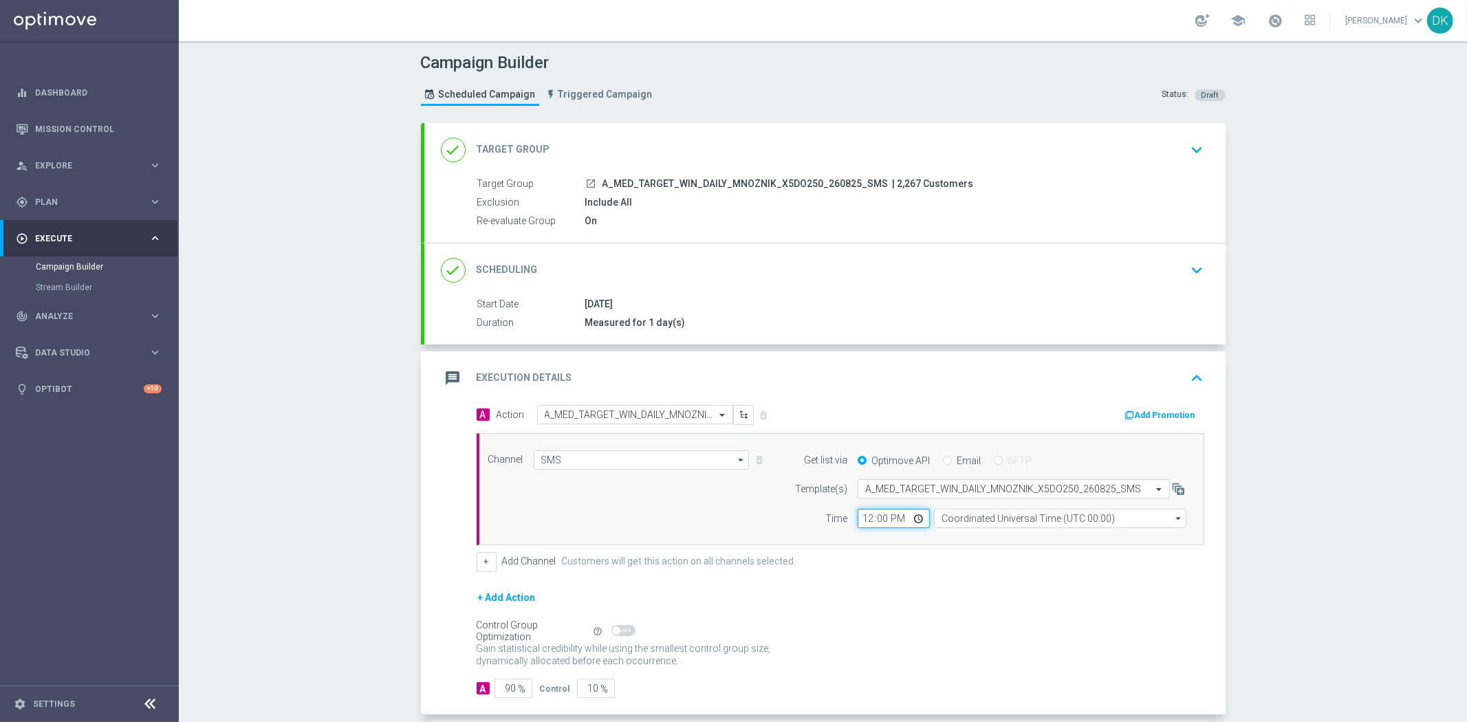
click at [858, 517] on input "12:00" at bounding box center [894, 518] width 72 height 19
type input "14:30"
click at [1030, 528] on div "Channel SMS SMS arrow_drop_down Drag here to set row groups Drag here to set co…" at bounding box center [841, 489] width 728 height 113
click at [1034, 523] on input "Coordinated Universal Time (UTC 00:00)" at bounding box center [1060, 518] width 252 height 19
click at [1021, 538] on div "Central European Time ([GEOGRAPHIC_DATA]) (UTC +02:00)" at bounding box center [1053, 538] width 225 height 12
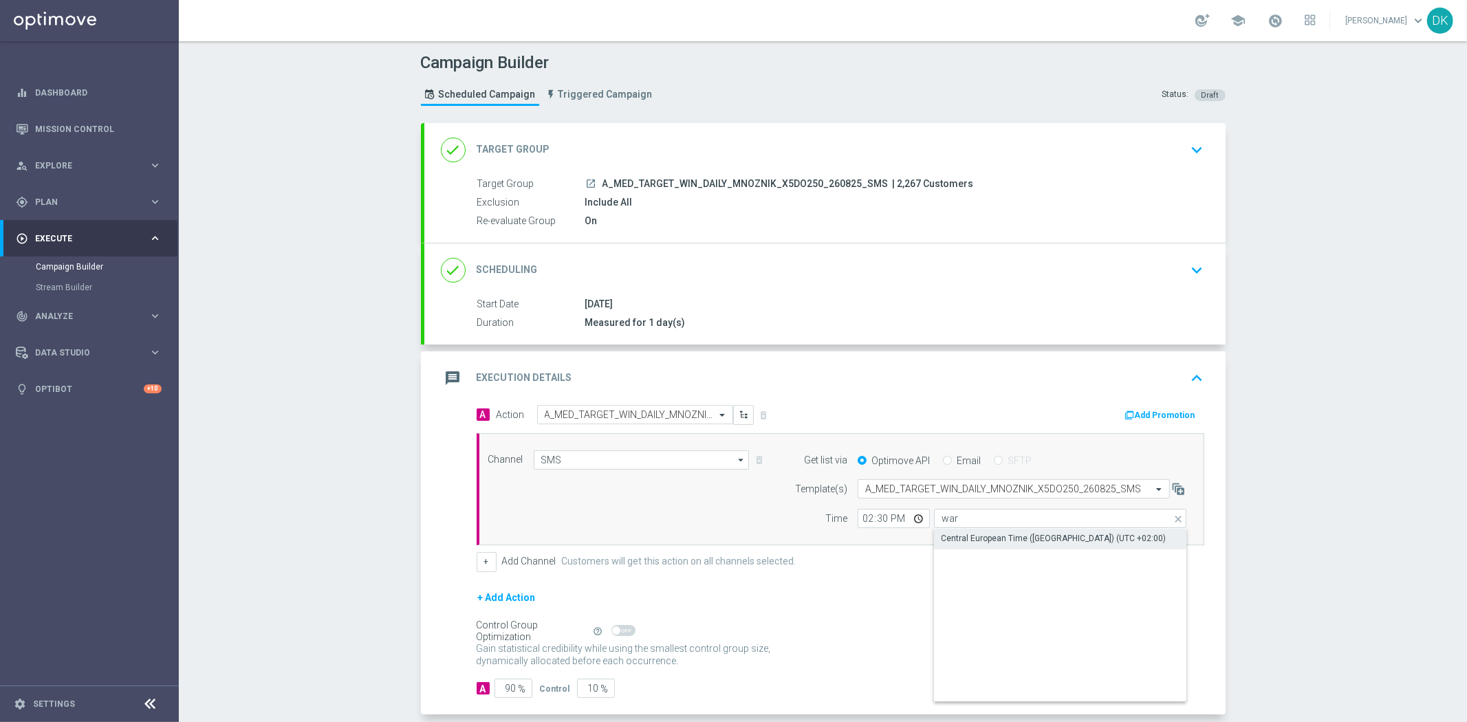
type input "Central European Time ([GEOGRAPHIC_DATA]) (UTC +02:00)"
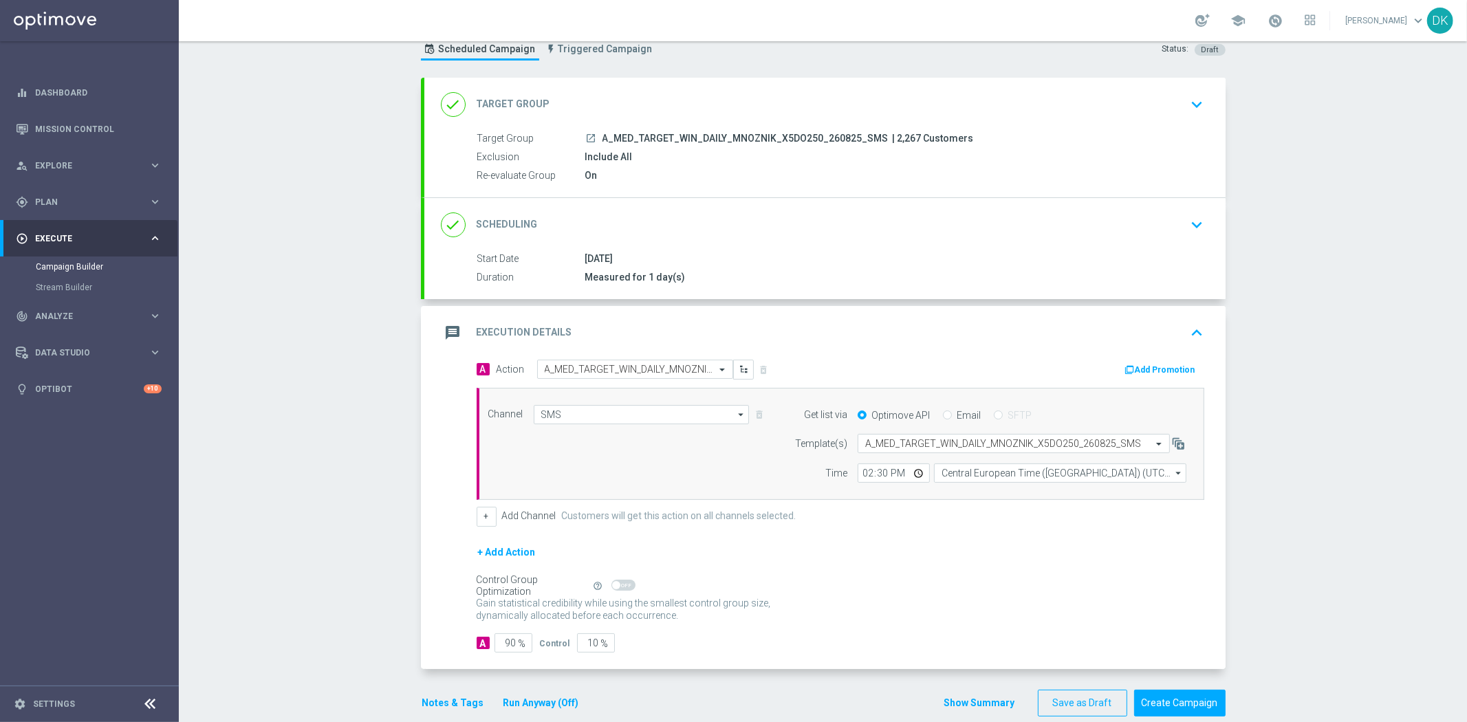
scroll to position [67, 0]
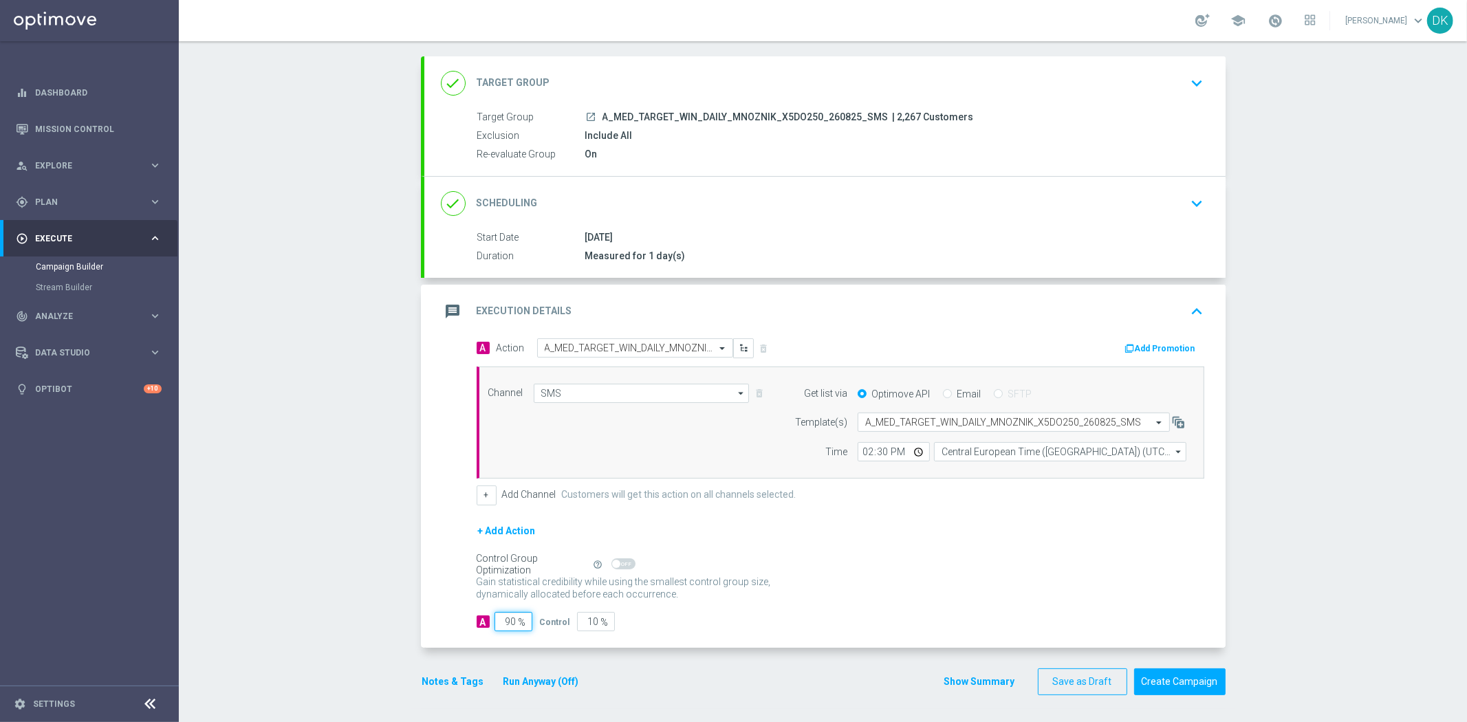
drag, startPoint x: 506, startPoint y: 623, endPoint x: 581, endPoint y: 625, distance: 74.3
click at [578, 625] on div "A 90 % Control 10 %" at bounding box center [841, 621] width 728 height 19
type input "98"
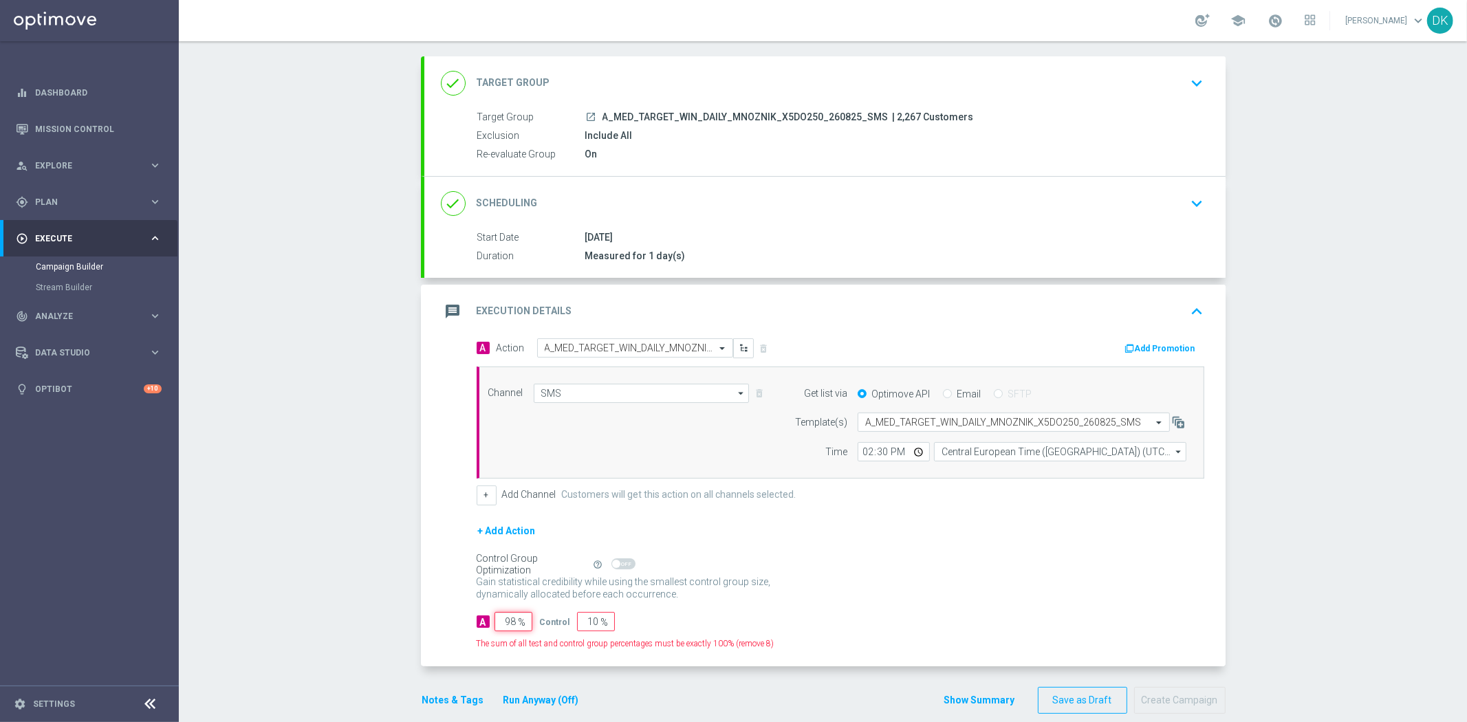
type input "2"
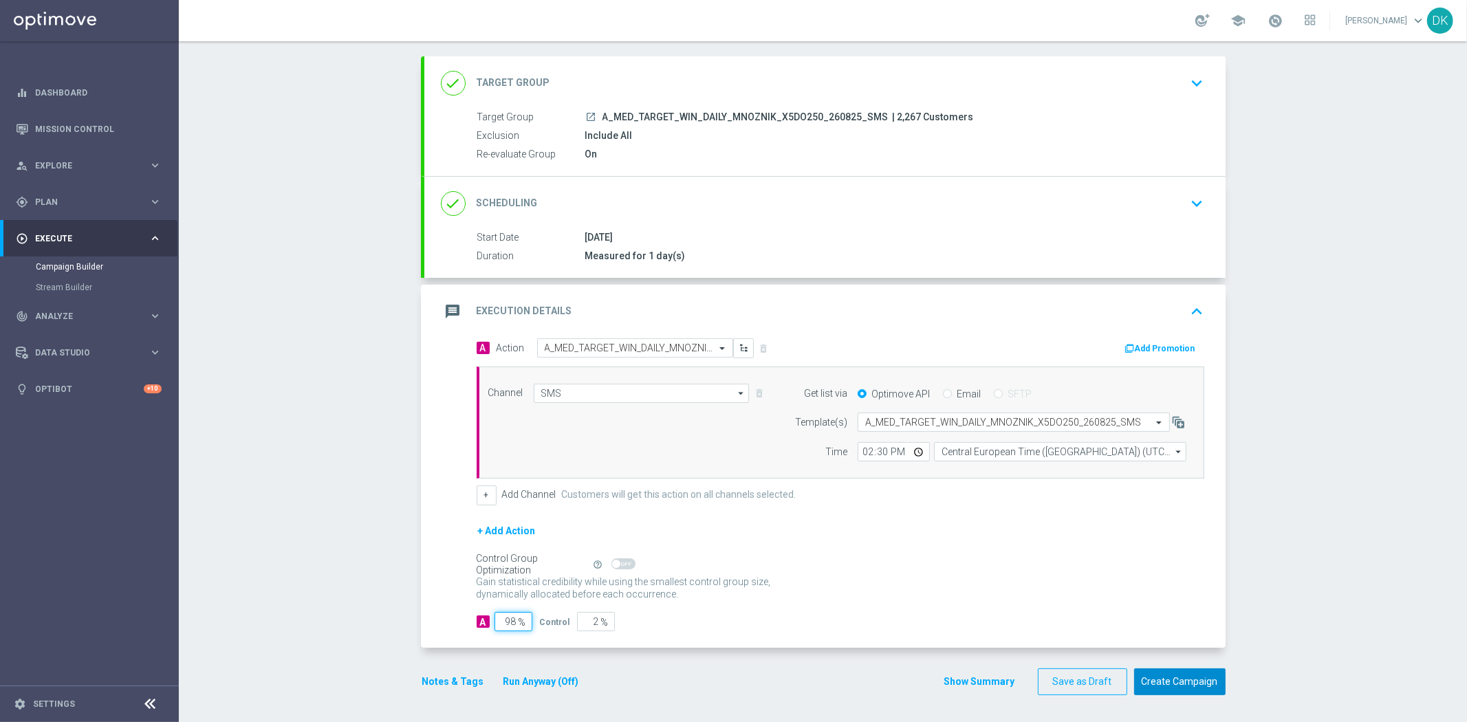
type input "98"
click at [1180, 685] on button "Create Campaign" at bounding box center [1179, 682] width 91 height 27
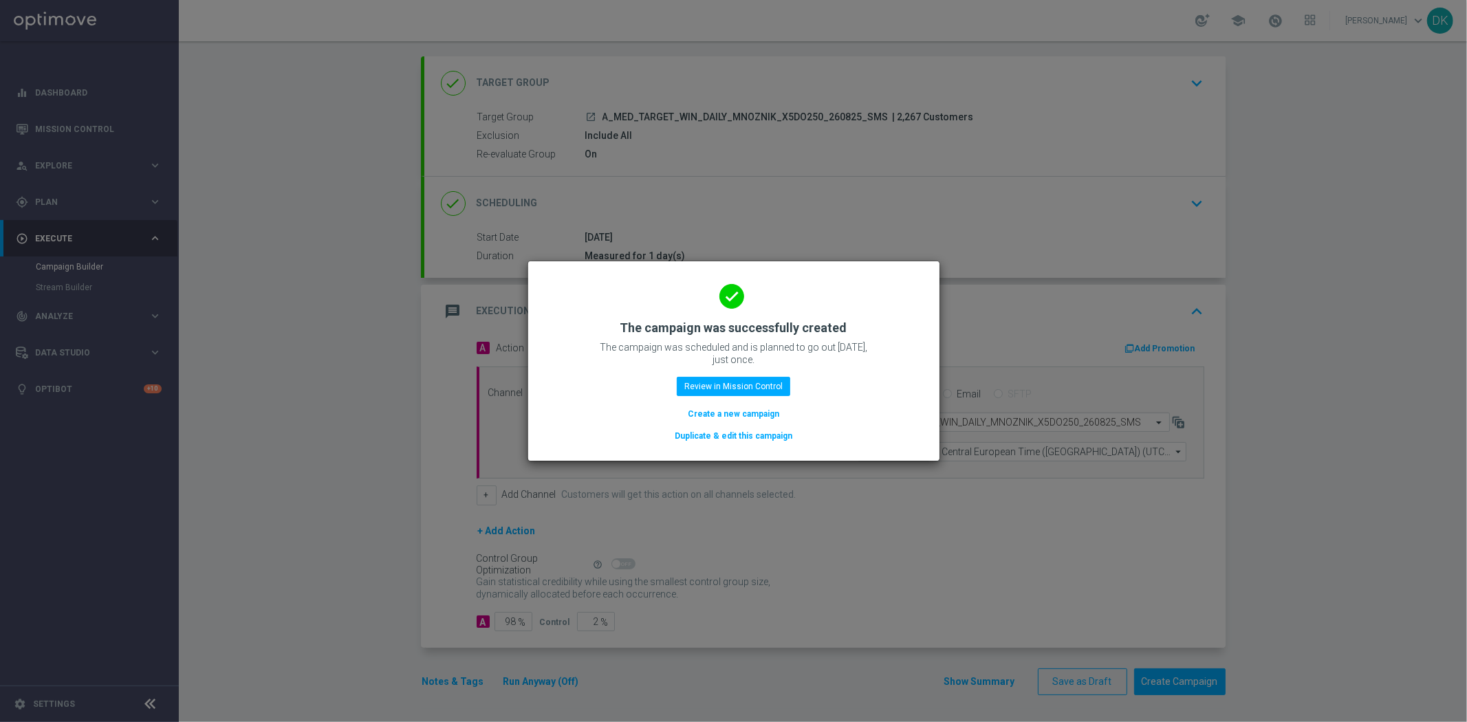
click at [739, 413] on button "Create a new campaign" at bounding box center [733, 413] width 94 height 15
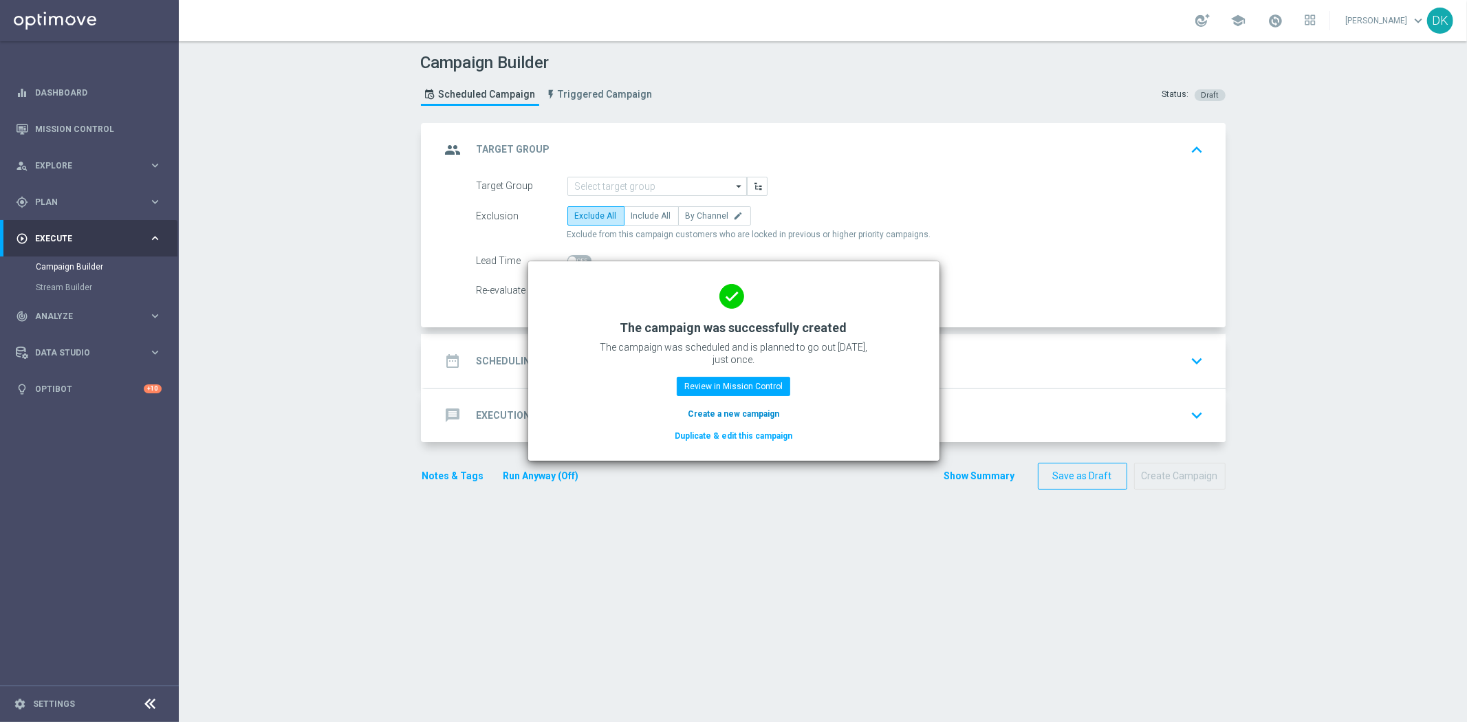
scroll to position [0, 0]
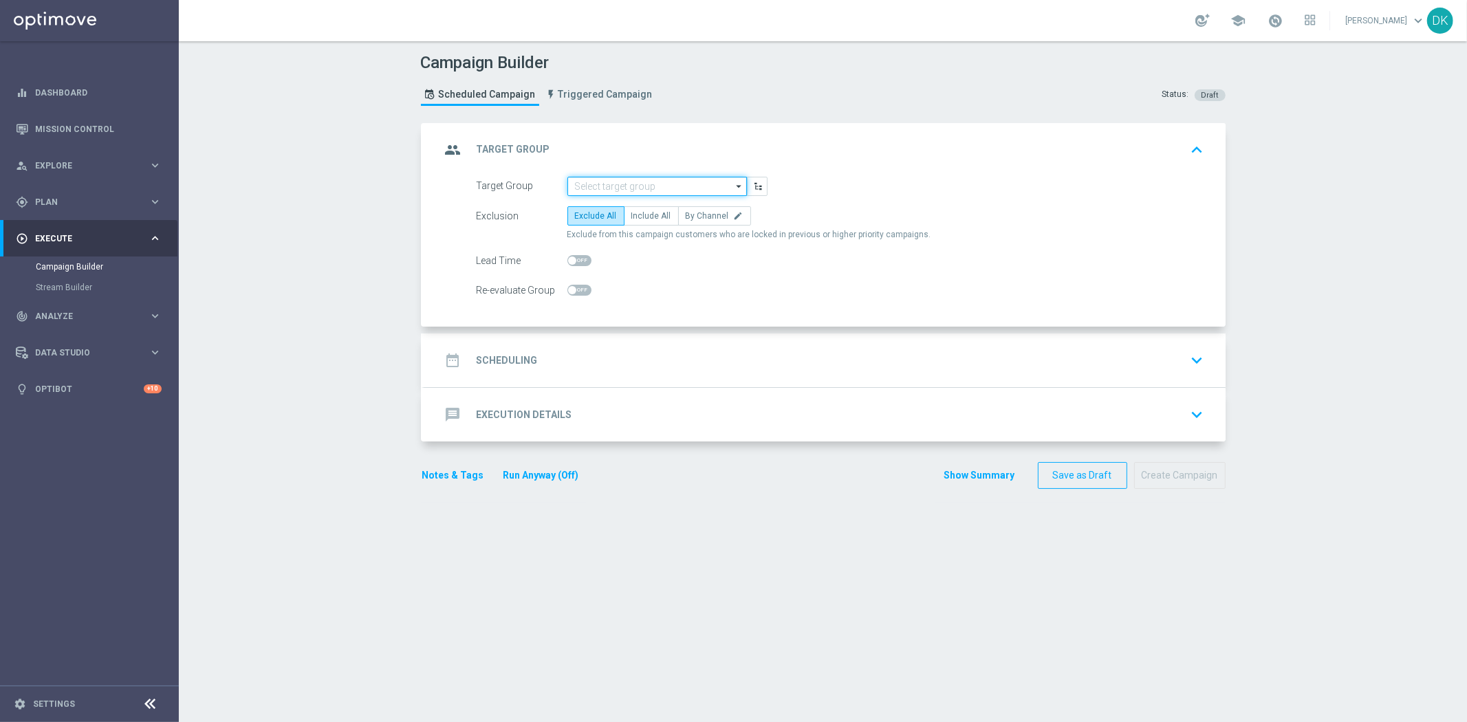
click at [631, 184] on input at bounding box center [657, 186] width 180 height 19
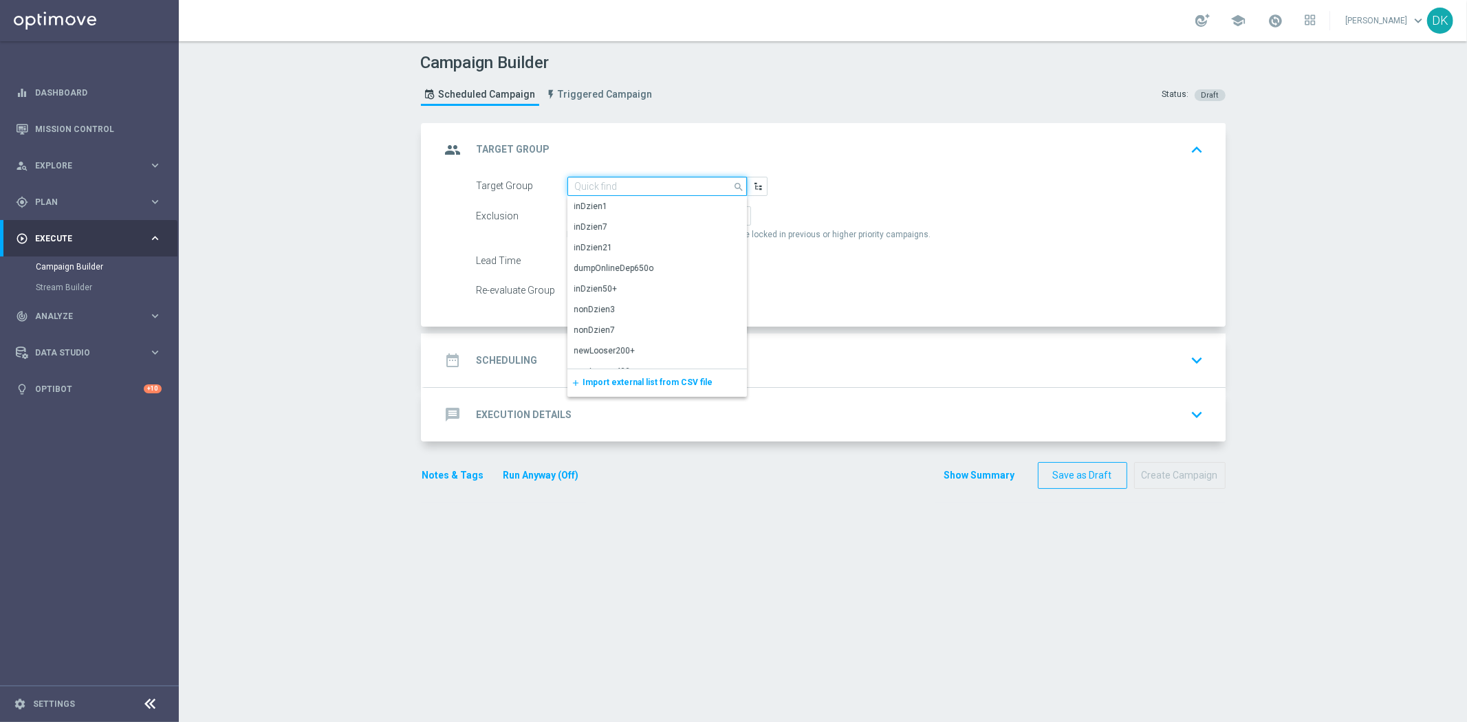
paste input "A_HIGH_TARGET_WIN_DAILY_MNOZNIK_X5DO250_260825_SMS"
click at [626, 208] on div "A_HIGH_TARGET_WIN_DAILY_MNOZNIK_X5DO250_260825_SMS" at bounding box center [657, 212] width 166 height 25
type input "A_HIGH_TARGET_WIN_DAILY_MNOZNIK_X5DO250_260825_SMS"
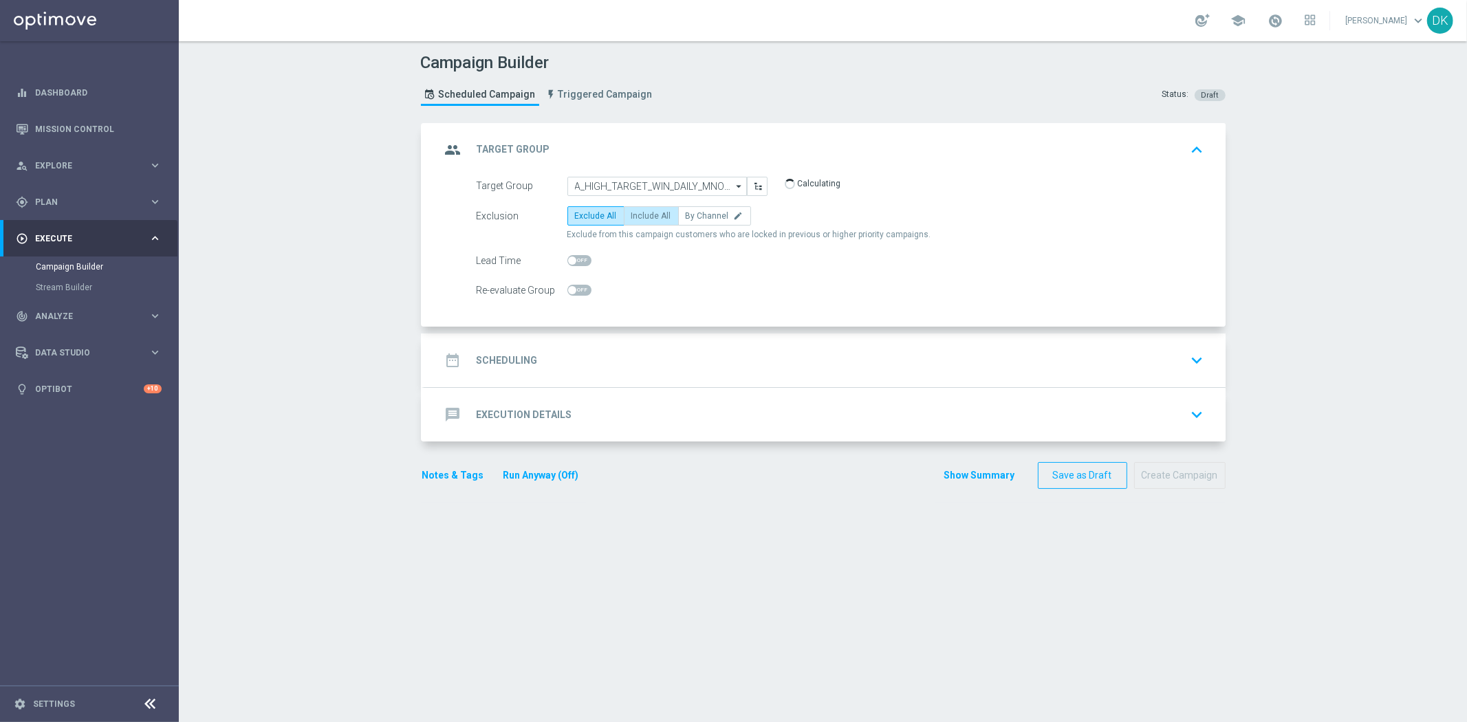
click at [655, 208] on label "Include All" at bounding box center [651, 215] width 55 height 19
click at [640, 214] on input "Include All" at bounding box center [635, 218] width 9 height 9
radio input "true"
click at [572, 292] on span at bounding box center [579, 290] width 24 height 11
click at [572, 292] on input "checkbox" at bounding box center [579, 290] width 24 height 11
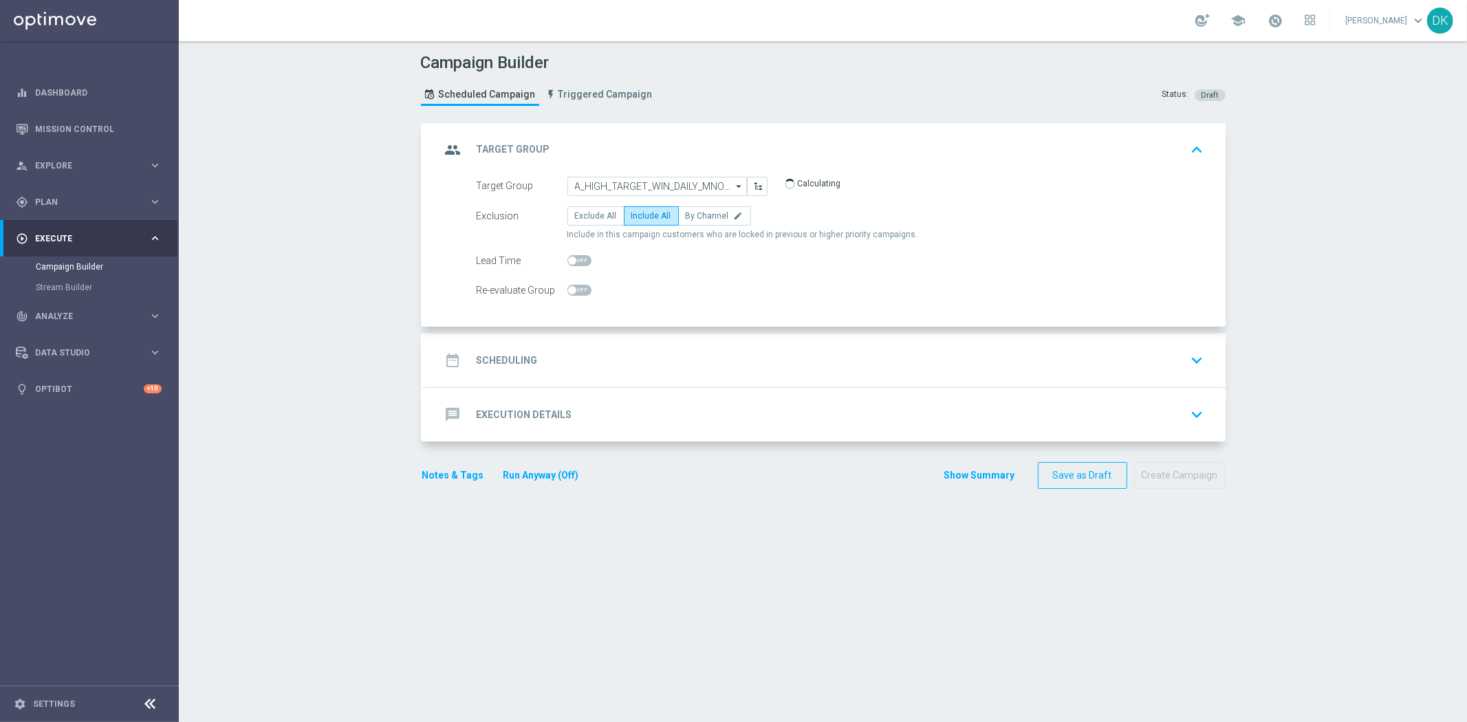
checkbox input "true"
click at [564, 360] on div "date_range Scheduling keyboard_arrow_down" at bounding box center [825, 360] width 768 height 26
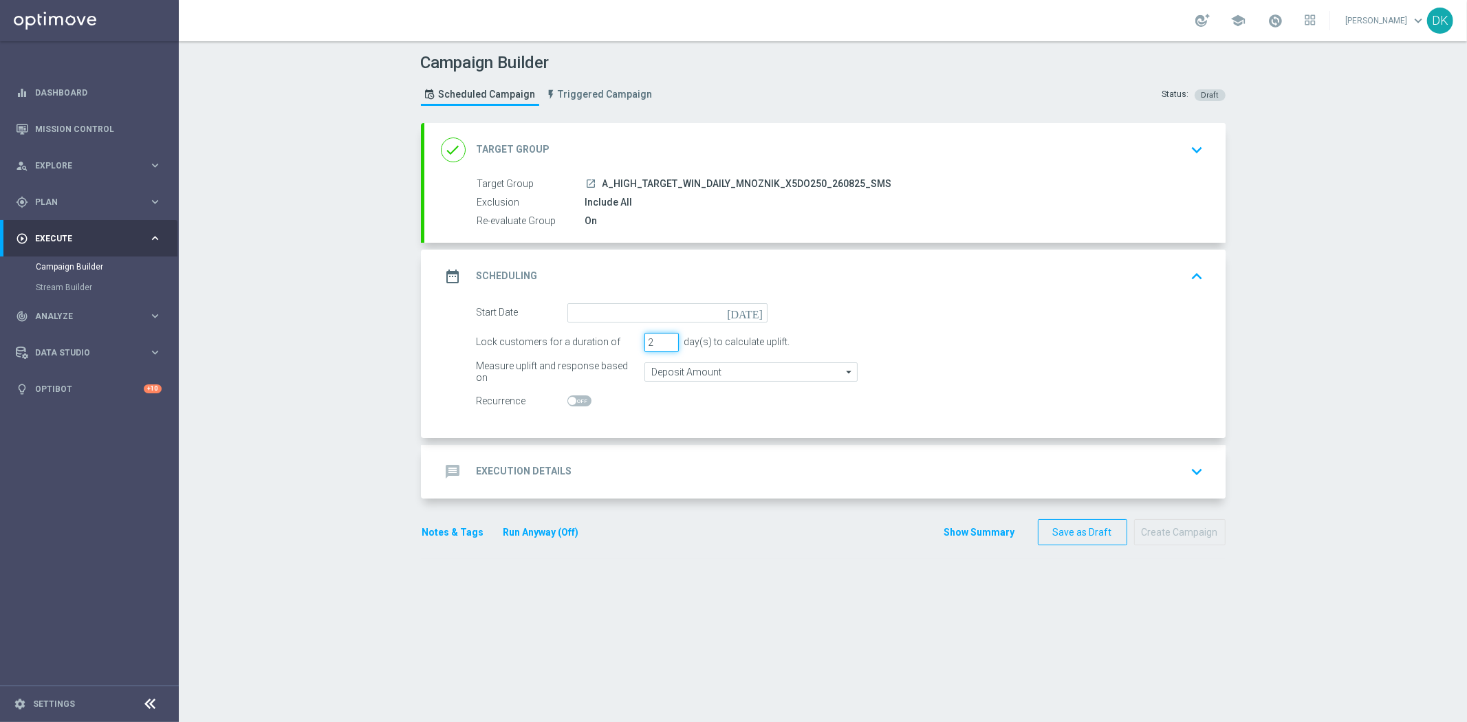
click at [658, 345] on input "2" at bounding box center [661, 342] width 34 height 19
type input "1"
click at [658, 345] on input "1" at bounding box center [661, 342] width 34 height 19
click at [668, 315] on input at bounding box center [667, 312] width 200 height 19
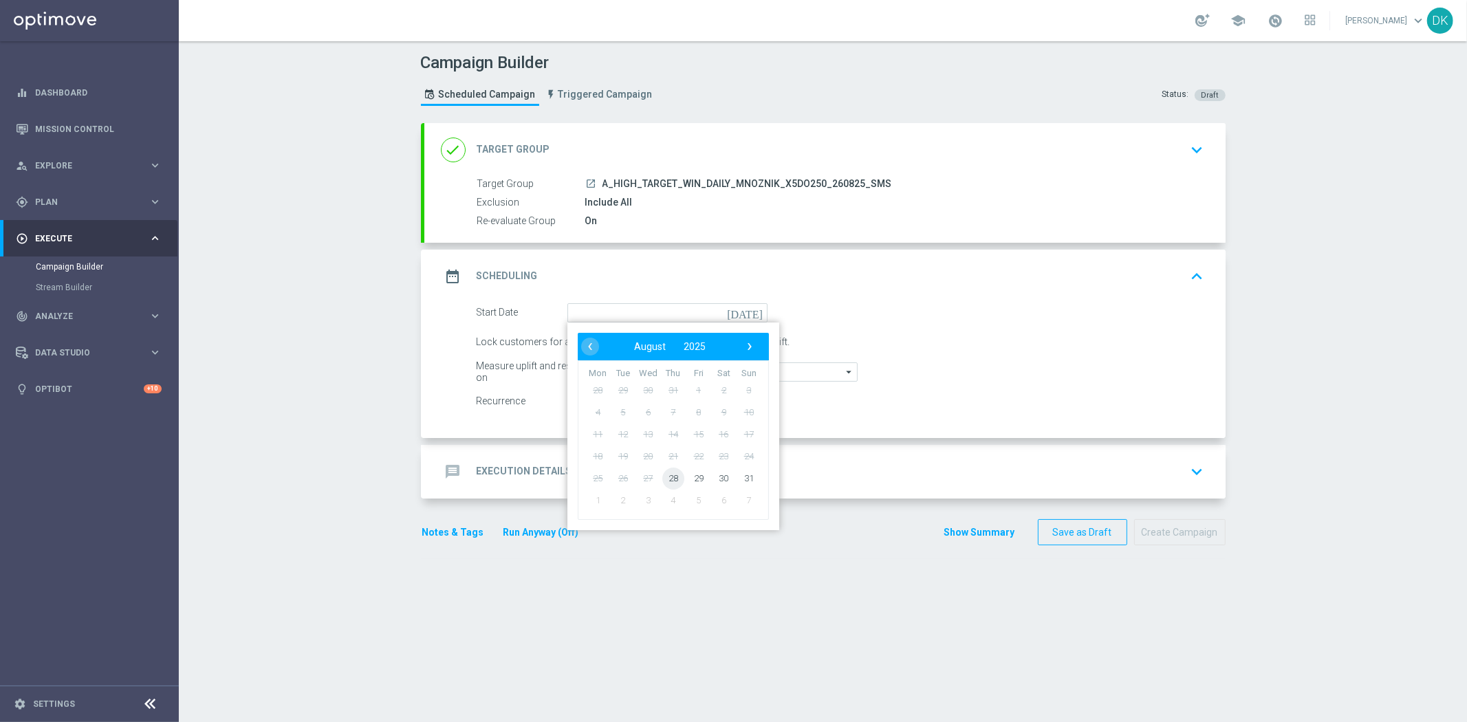
click at [662, 475] on span "28" at bounding box center [673, 478] width 22 height 22
type input "[DATE]"
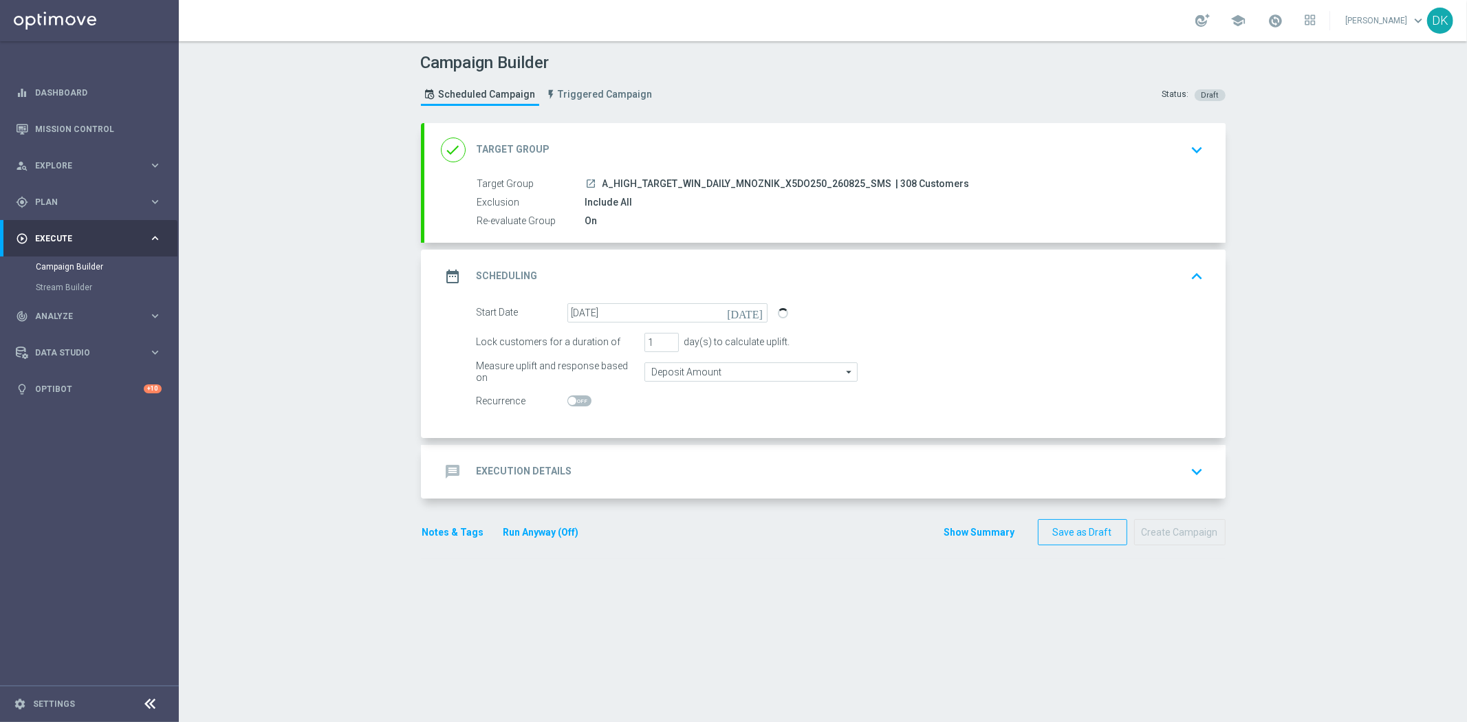
click at [653, 452] on div "message Execution Details keyboard_arrow_down" at bounding box center [824, 472] width 801 height 54
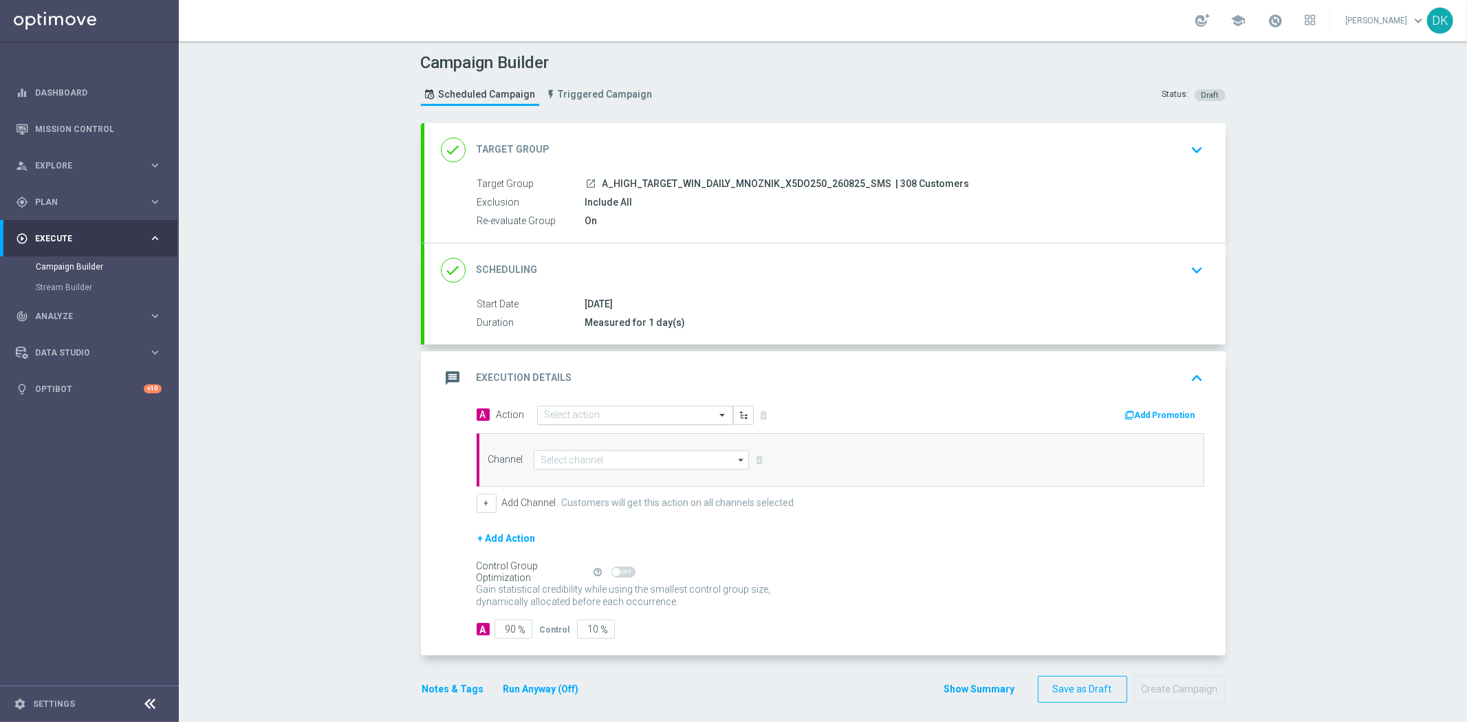
click at [573, 414] on input "text" at bounding box center [621, 416] width 153 height 12
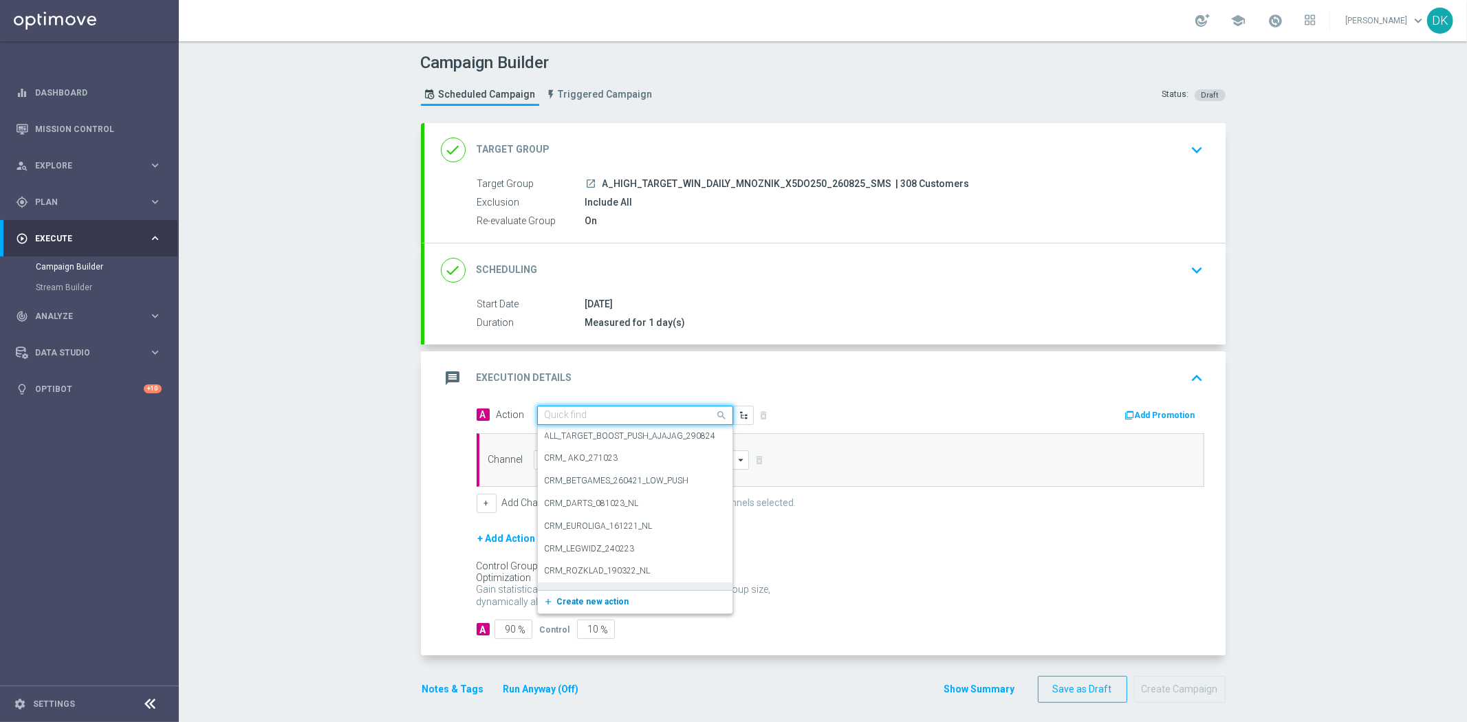
click at [587, 601] on span "Create new action" at bounding box center [593, 602] width 72 height 10
click at [587, 601] on p "Gain higher response rates by matching the most effective action with each cust…" at bounding box center [632, 601] width 310 height 37
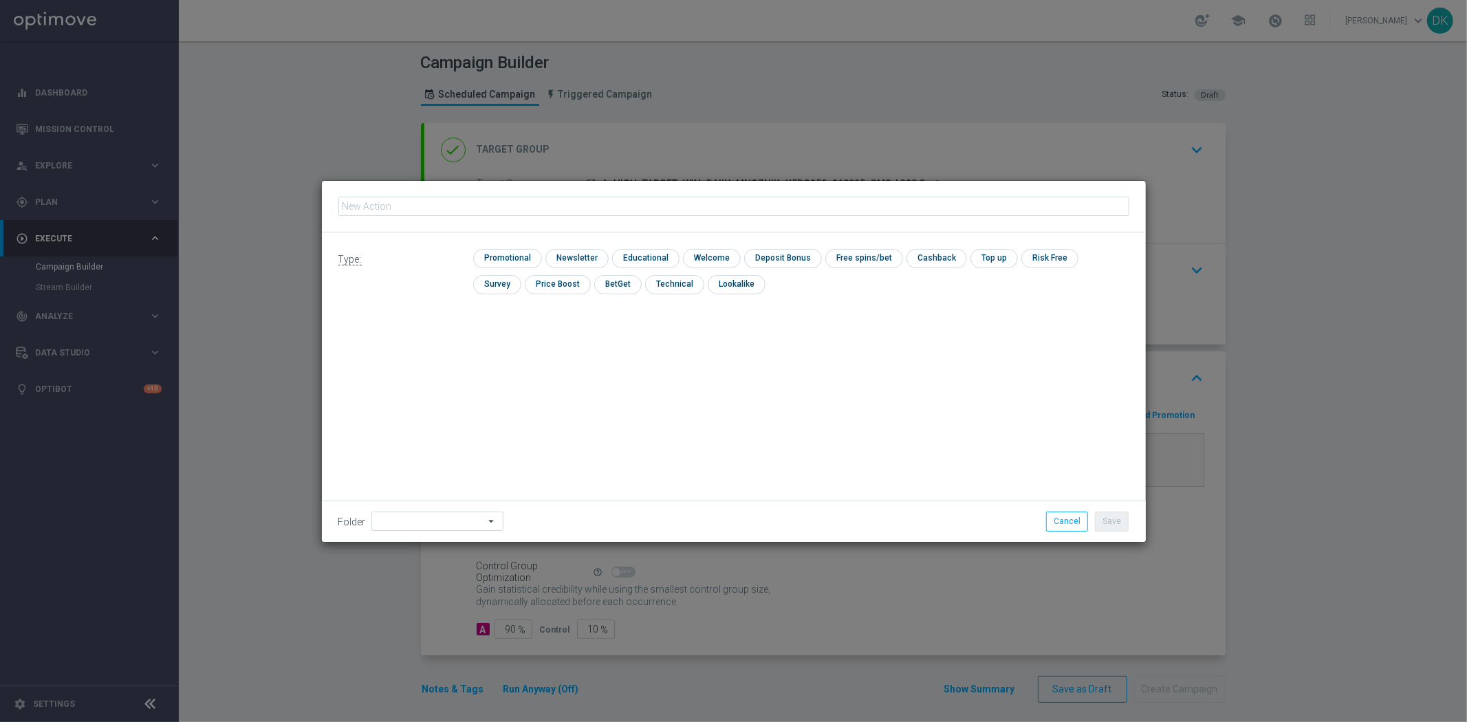
type input "A_HIGH_TARGET_WIN_DAILY_MNOZNIK_X5DO250_260825_SMS"
click at [516, 251] on input "checkbox" at bounding box center [505, 258] width 65 height 19
checkbox input "true"
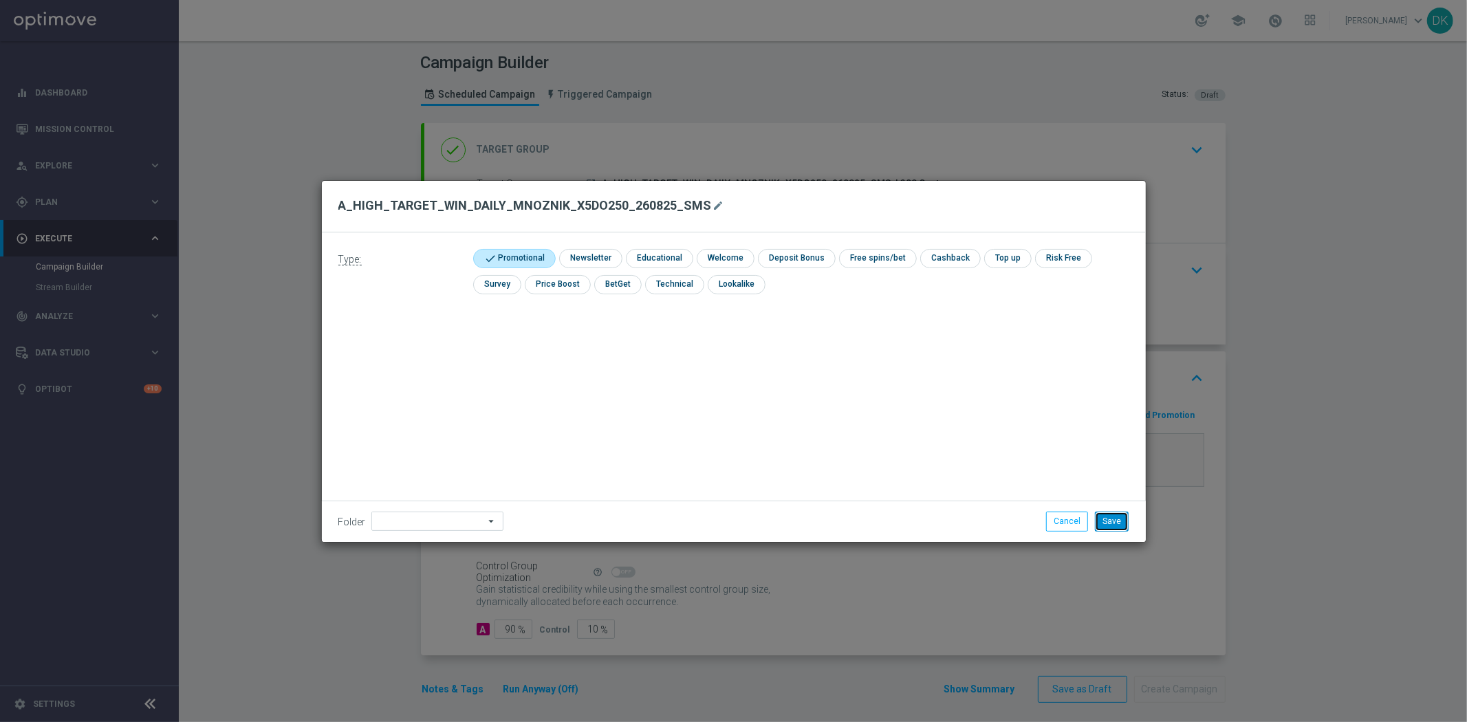
click at [1127, 518] on button "Save" at bounding box center [1112, 521] width 34 height 19
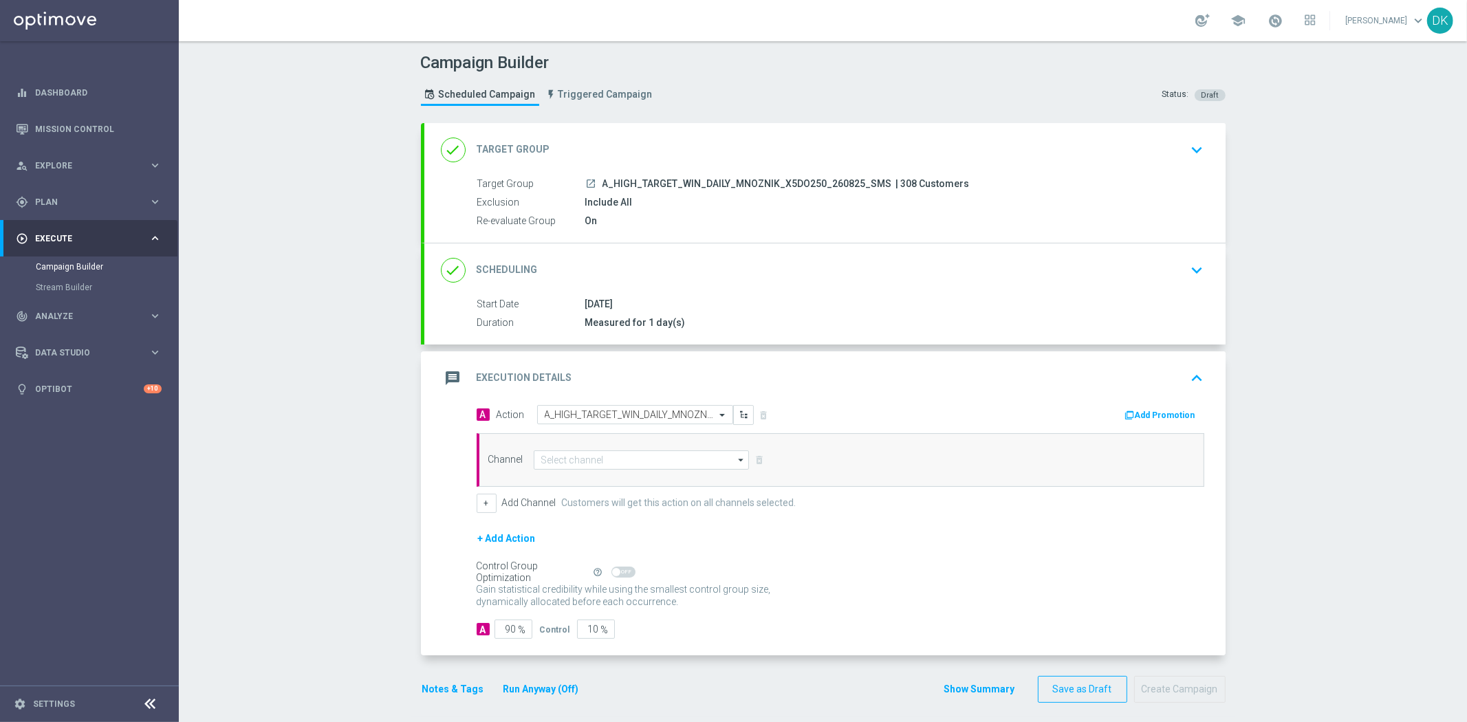
click at [641, 448] on div "Channel arrow_drop_down Drag here to set row groups Drag here to set column lab…" at bounding box center [841, 460] width 728 height 54
click at [638, 462] on input at bounding box center [642, 460] width 216 height 19
click at [629, 488] on div "SMS" at bounding box center [642, 479] width 217 height 19
type input "SMS"
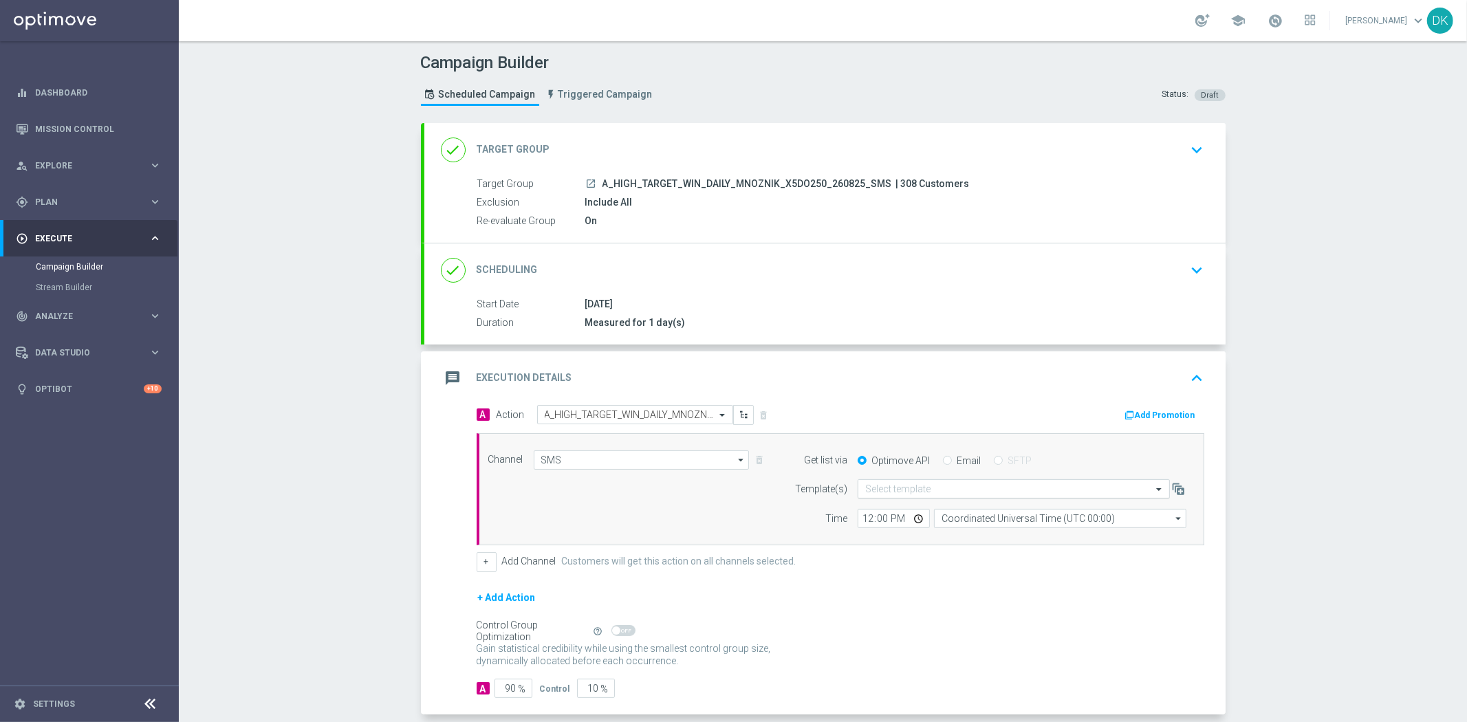
click at [884, 490] on input "text" at bounding box center [1000, 490] width 270 height 12
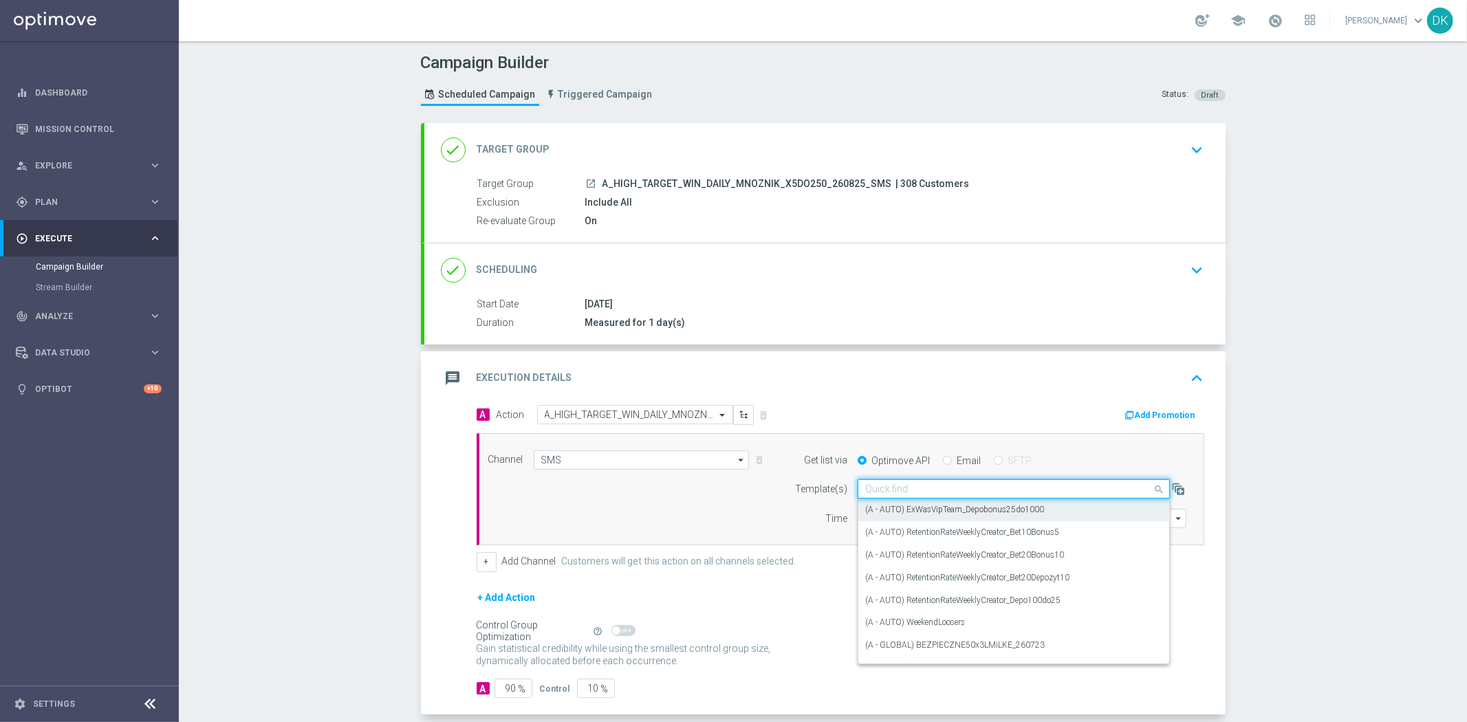
paste input "A_HIGH_TARGET_WIN_DAILY_MNOZNIK_X5DO250_260825_SMS"
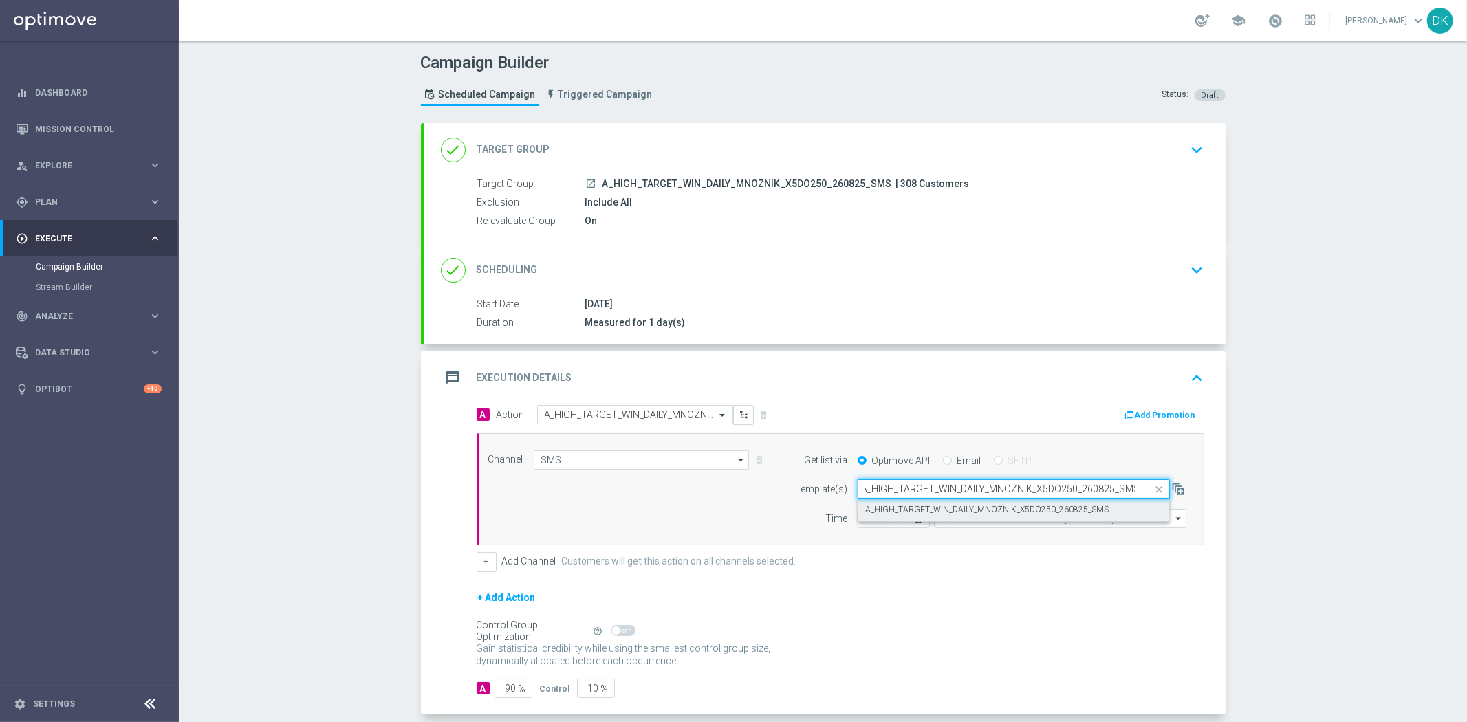
click at [904, 509] on label "A_HIGH_TARGET_WIN_DAILY_MNOZNIK_X5DO250_260825_SMS" at bounding box center [986, 510] width 243 height 12
type input "A_HIGH_TARGET_WIN_DAILY_MNOZNIK_X5DO250_260825_SMS"
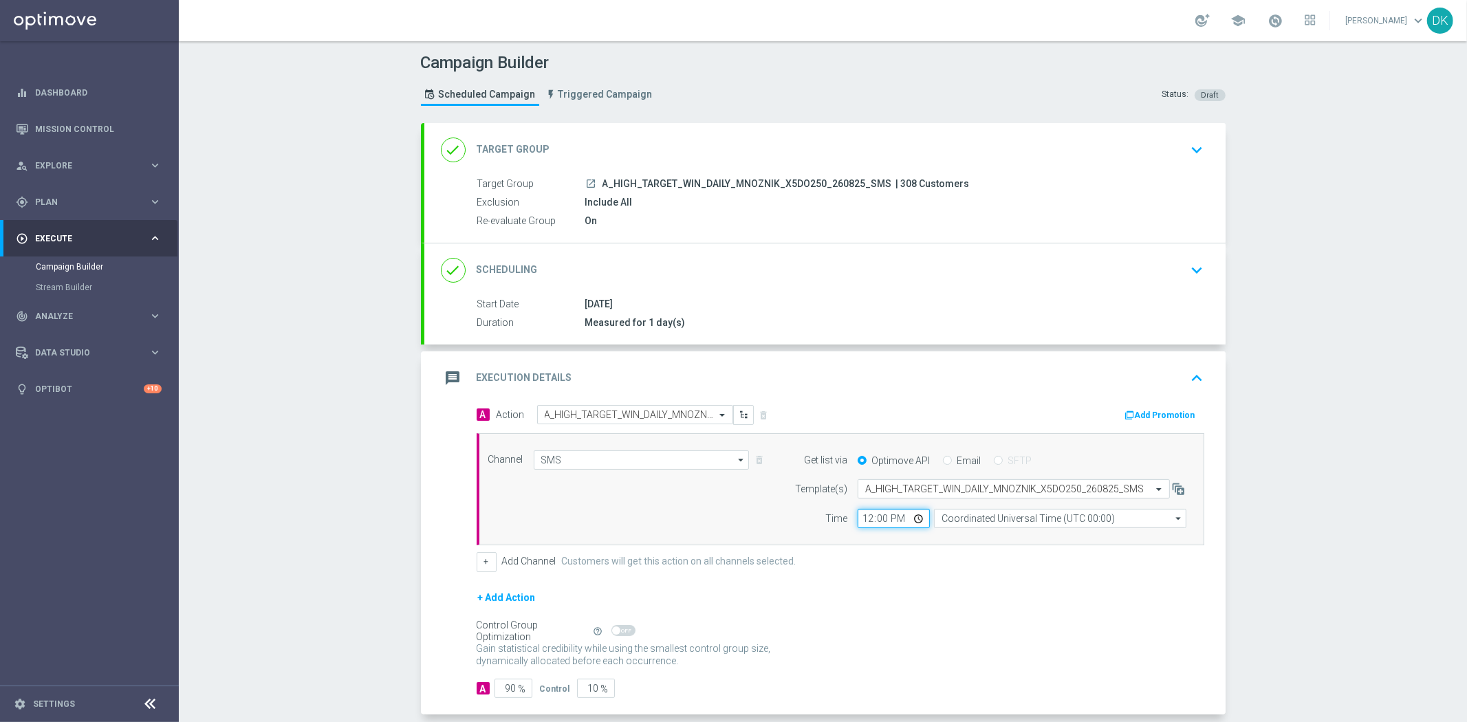
click at [863, 521] on input "12:00" at bounding box center [894, 518] width 72 height 19
type input "14:30"
click at [997, 521] on input "Coordinated Universal Time (UTC 00:00)" at bounding box center [1060, 518] width 252 height 19
click at [993, 540] on div "Central European Time ([GEOGRAPHIC_DATA]) (UTC +02:00)" at bounding box center [1054, 539] width 225 height 12
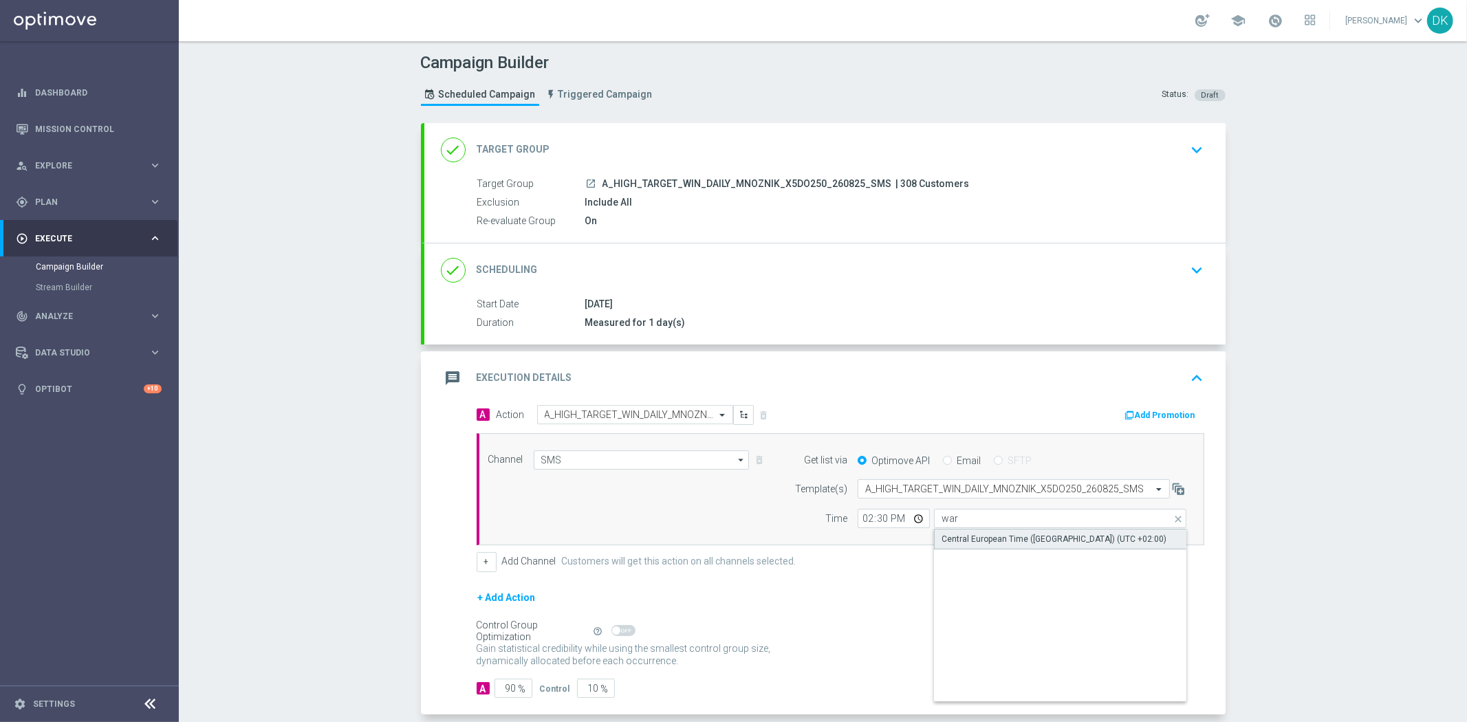
type input "Central European Time ([GEOGRAPHIC_DATA]) (UTC +02:00)"
click at [1001, 612] on div "+ Add Action" at bounding box center [841, 606] width 728 height 34
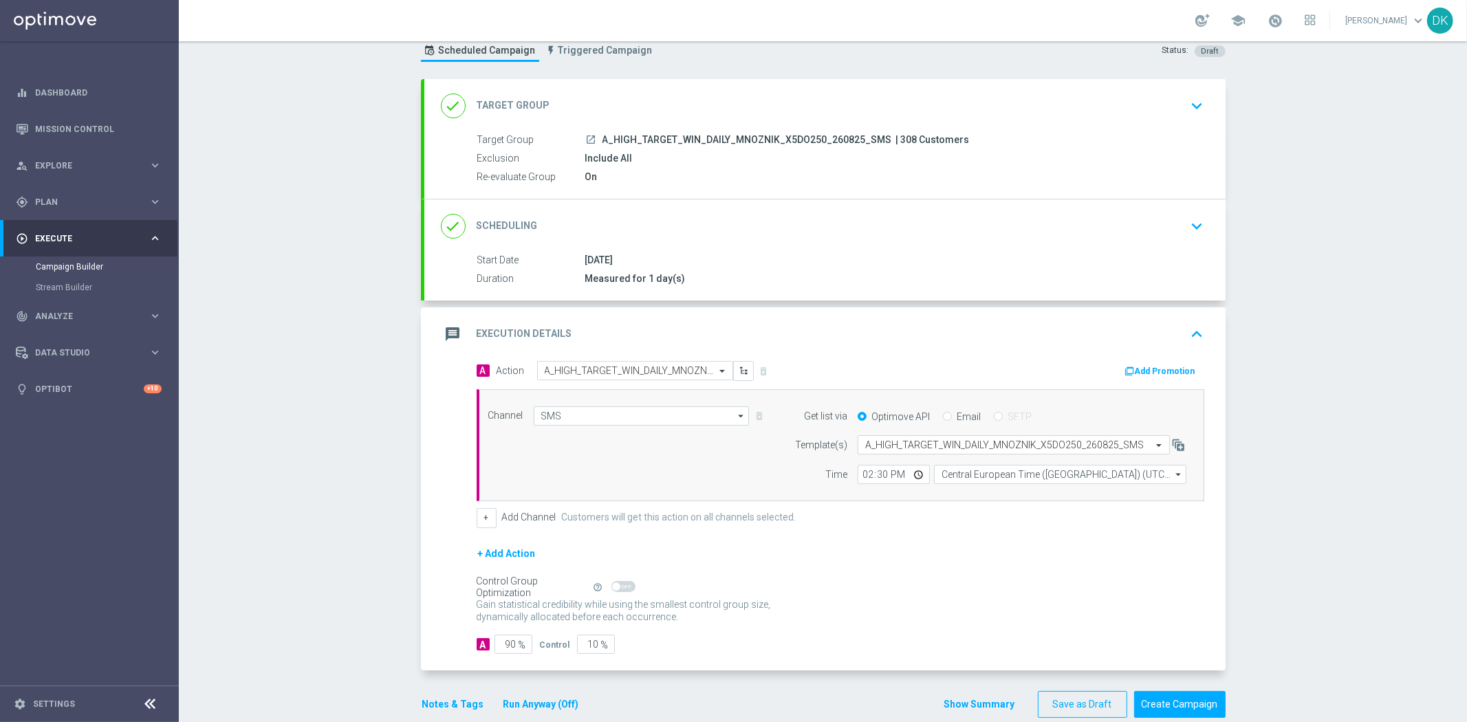
scroll to position [67, 0]
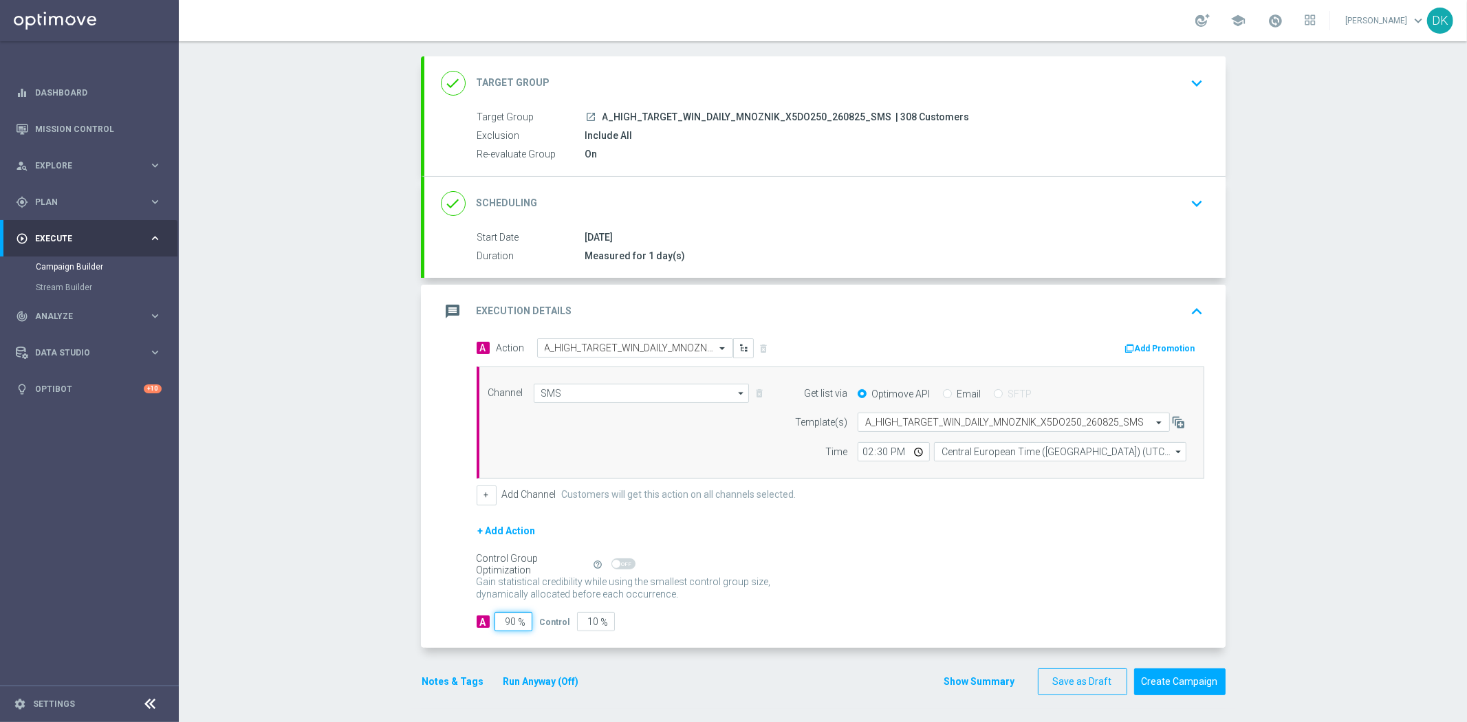
drag, startPoint x: 506, startPoint y: 627, endPoint x: 631, endPoint y: 633, distance: 124.6
click at [612, 629] on div "A 90 % Control 10 %" at bounding box center [841, 621] width 728 height 19
type input "98"
type input "2"
type input "98"
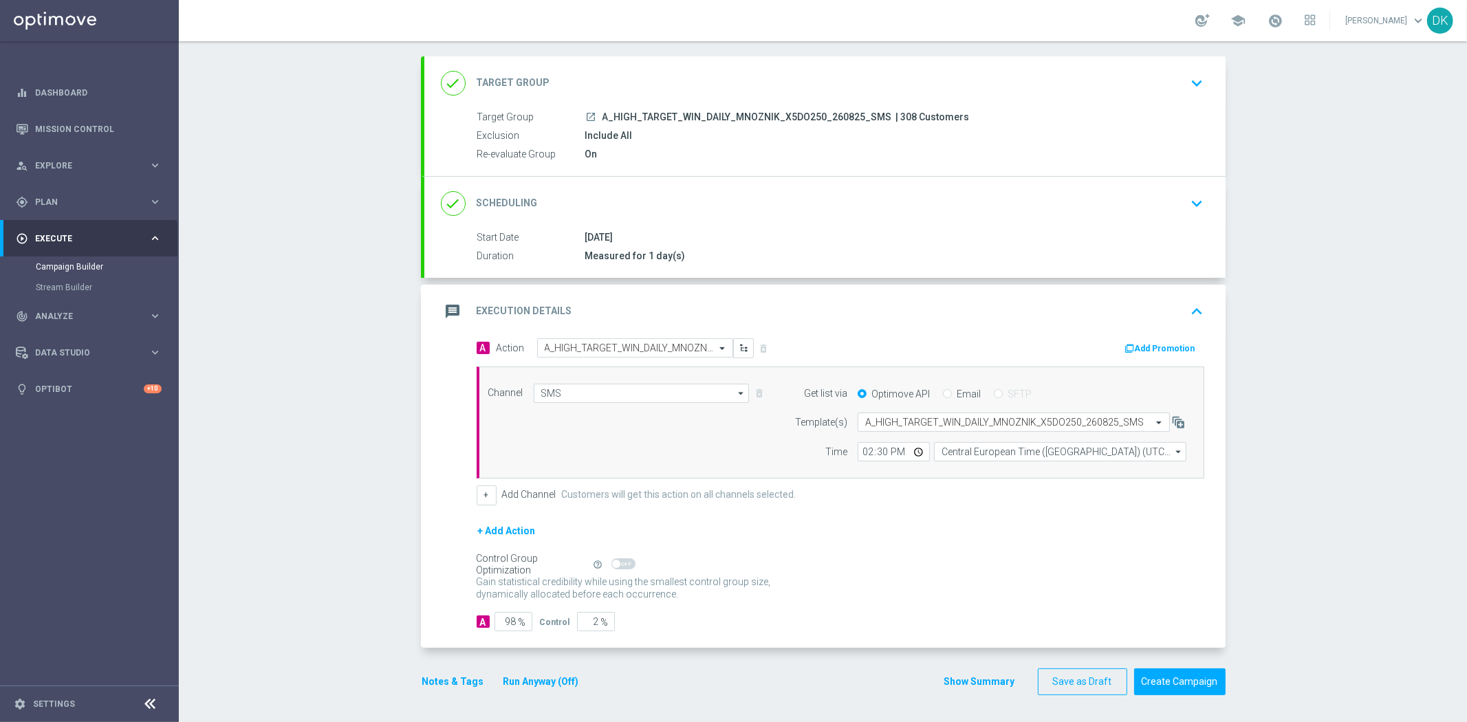
click at [966, 598] on div "Gain statistical credibility while using the smallest control group size, dynam…" at bounding box center [841, 588] width 728 height 33
click at [1164, 677] on button "Create Campaign" at bounding box center [1179, 682] width 91 height 27
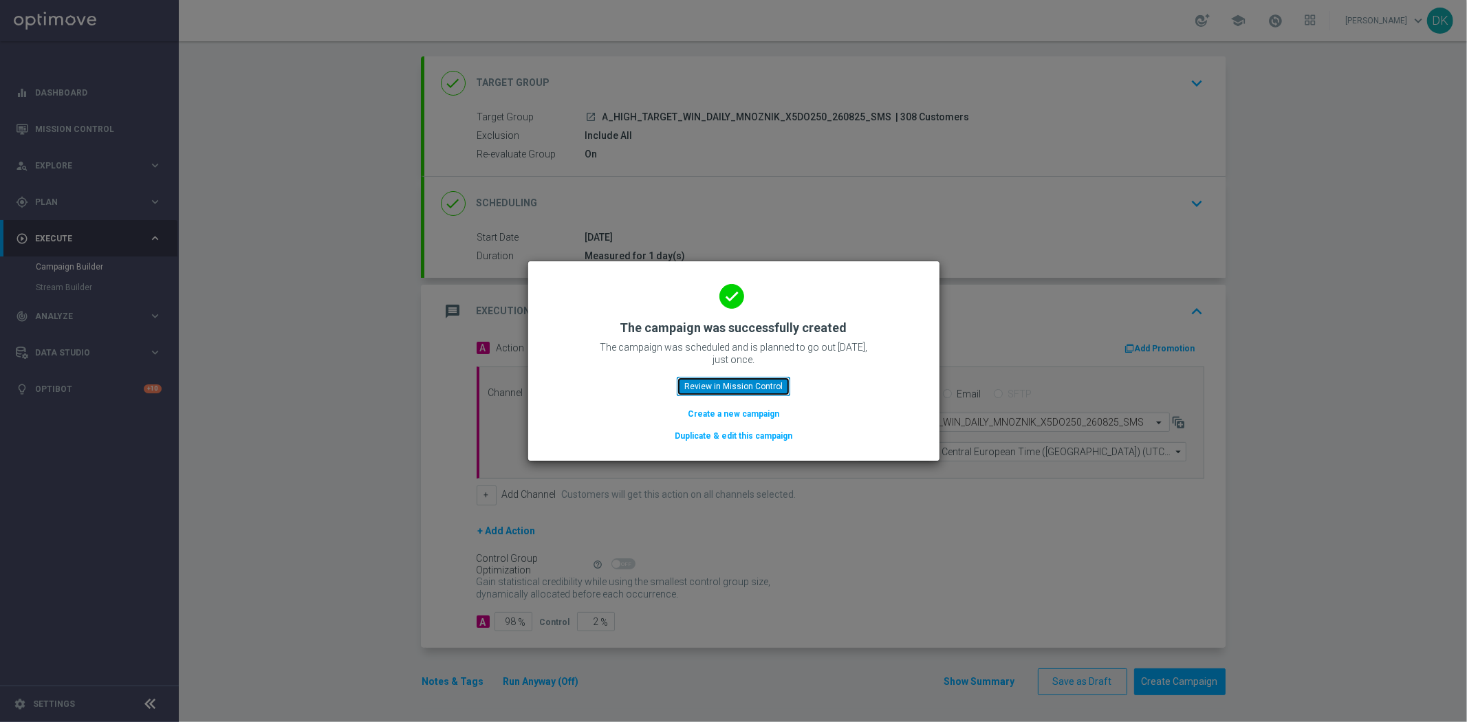
click at [755, 379] on button "Review in Mission Control" at bounding box center [733, 386] width 113 height 19
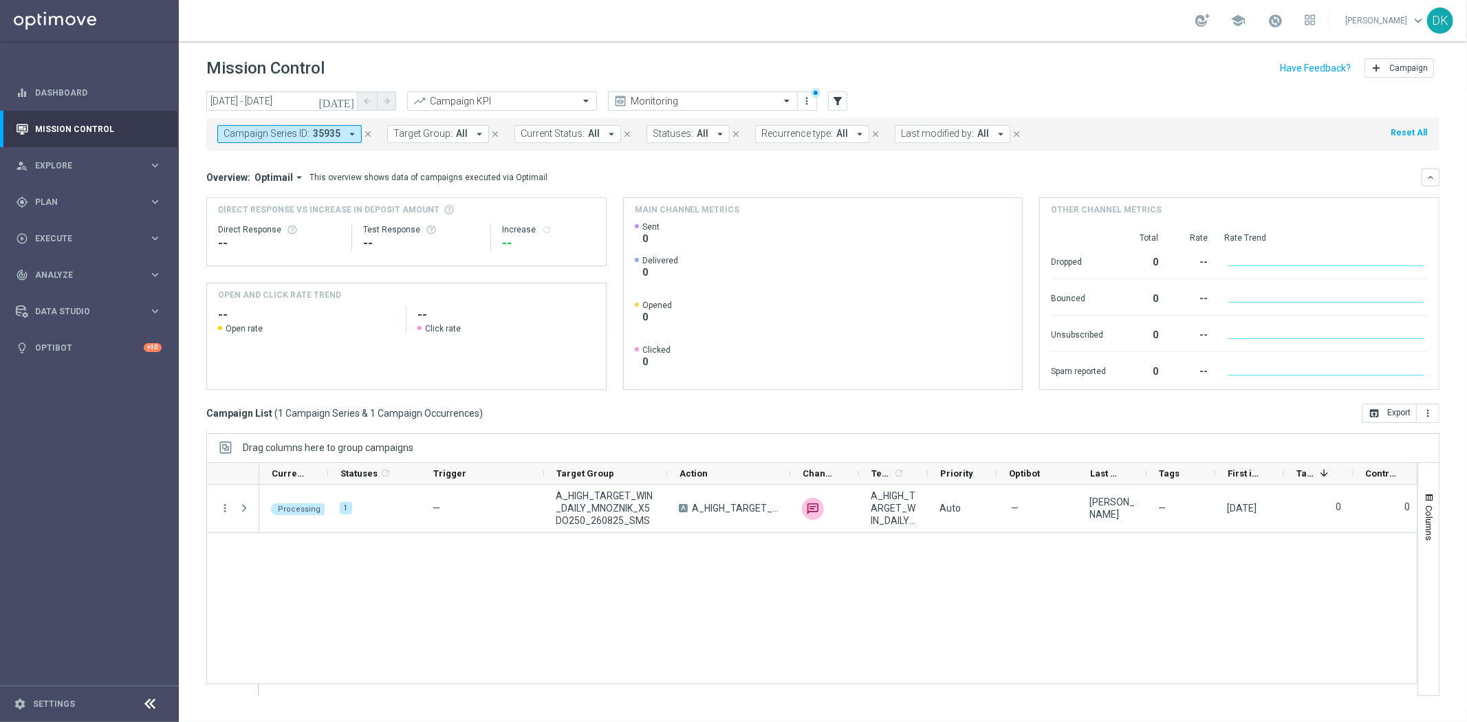
click at [530, 574] on div "Processing 1 — A_HIGH_TARGET_WIN_DAILY_MNOZNIK_X5DO250_260825_SMS A A_HIGH_TARG…" at bounding box center [838, 590] width 1158 height 210
